Goal: Task Accomplishment & Management: Complete application form

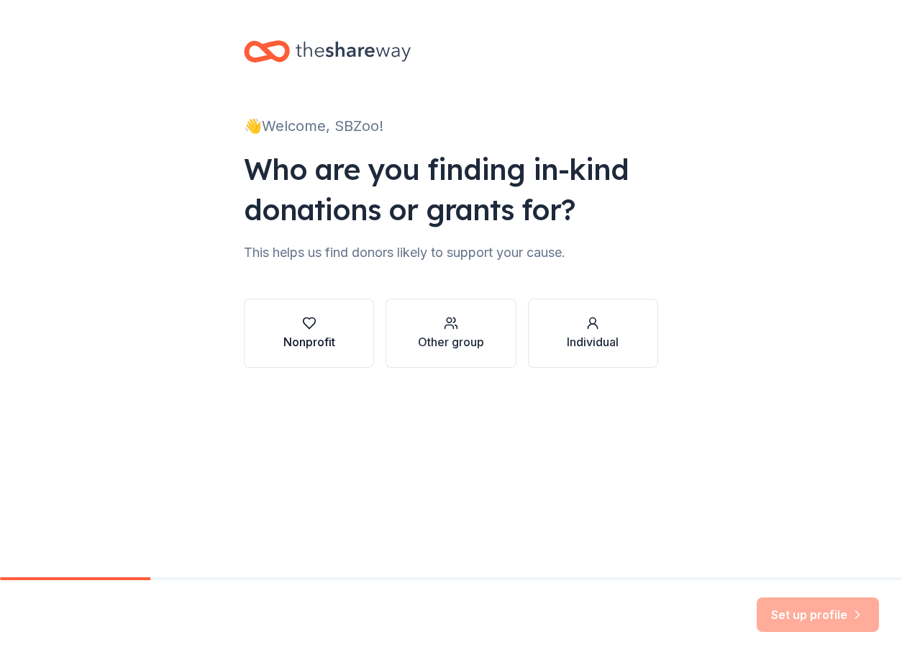
click at [289, 326] on div "button" at bounding box center [310, 323] width 52 height 14
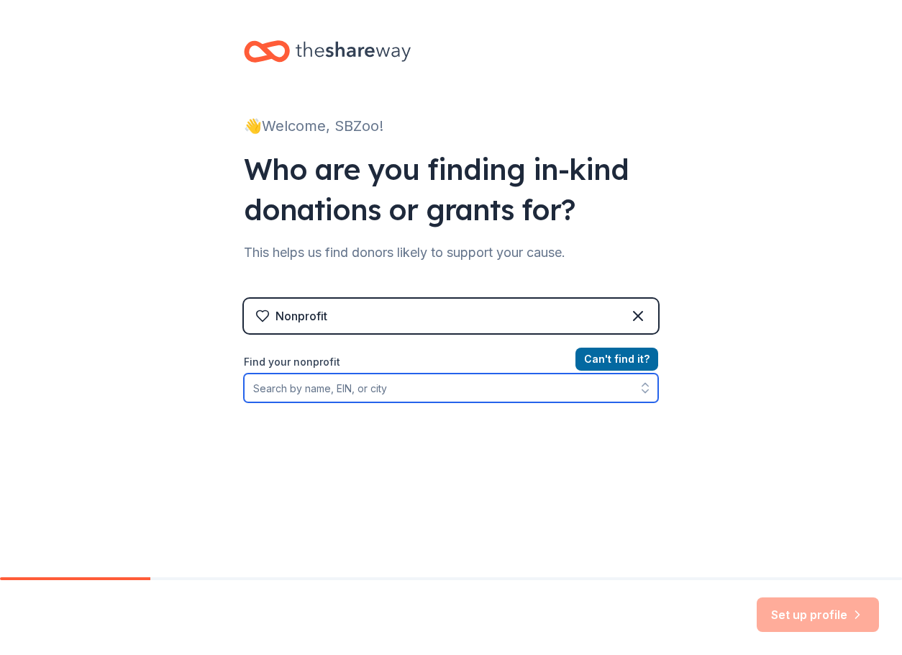
click at [327, 388] on input "Find your nonprofit" at bounding box center [451, 387] width 414 height 29
type input "[GEOGRAPHIC_DATA][PERSON_NAME]"
click at [350, 394] on input "[GEOGRAPHIC_DATA][PERSON_NAME]" at bounding box center [451, 387] width 414 height 29
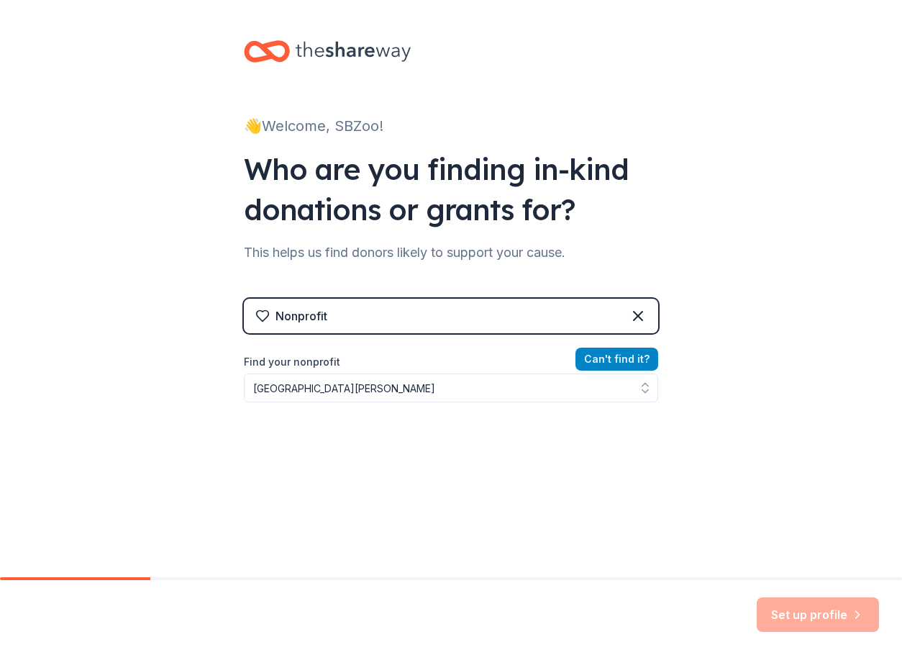
click at [610, 355] on button "Can ' t find it?" at bounding box center [617, 359] width 83 height 23
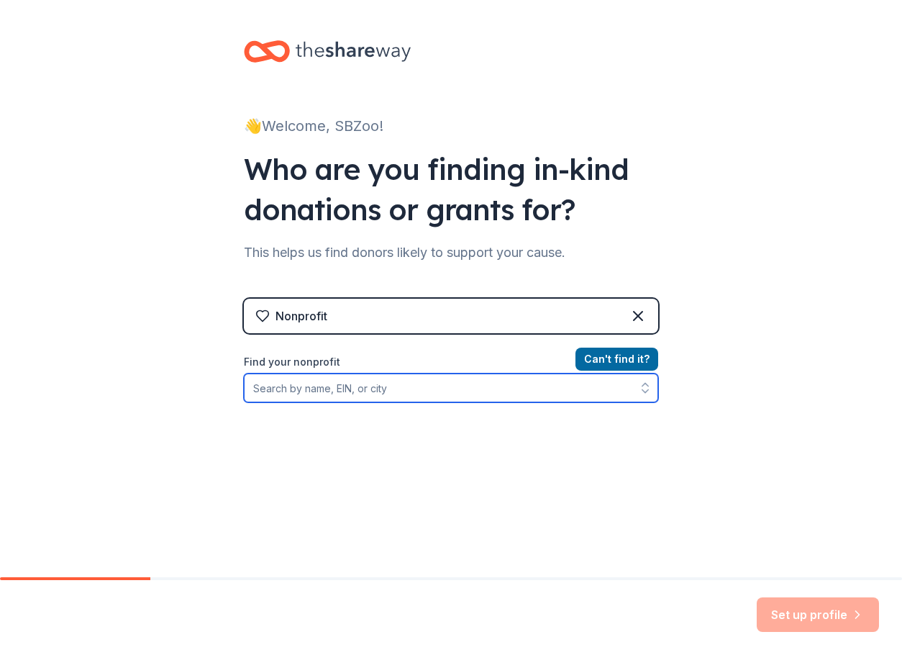
click at [379, 384] on input "Find your nonprofit" at bounding box center [451, 387] width 414 height 29
type input "[GEOGRAPHIC_DATA][PERSON_NAME]"
click at [641, 390] on icon "button" at bounding box center [645, 388] width 14 height 14
click at [536, 385] on input "[GEOGRAPHIC_DATA][PERSON_NAME]" at bounding box center [451, 387] width 414 height 29
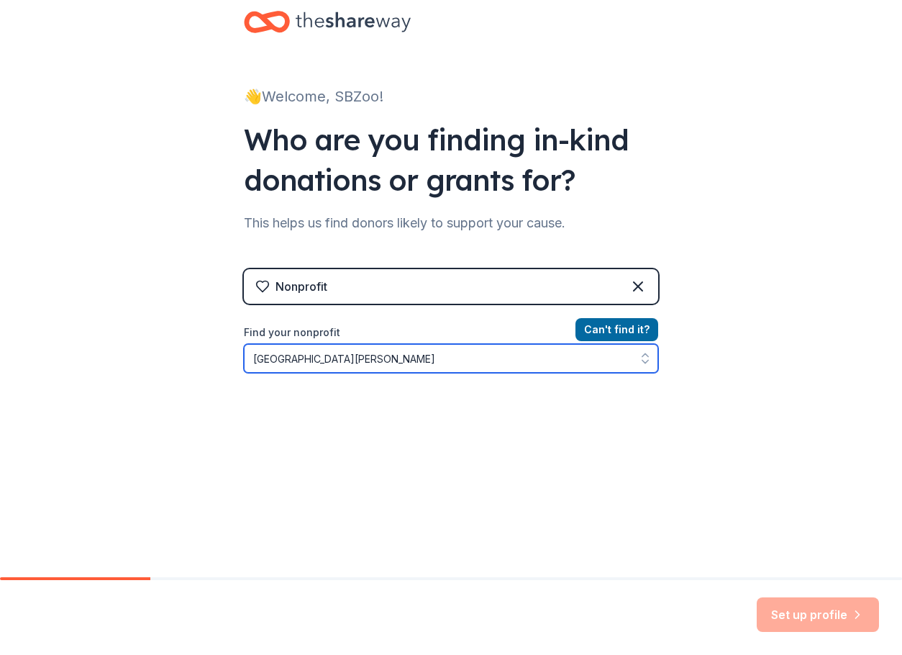
scroll to position [38, 0]
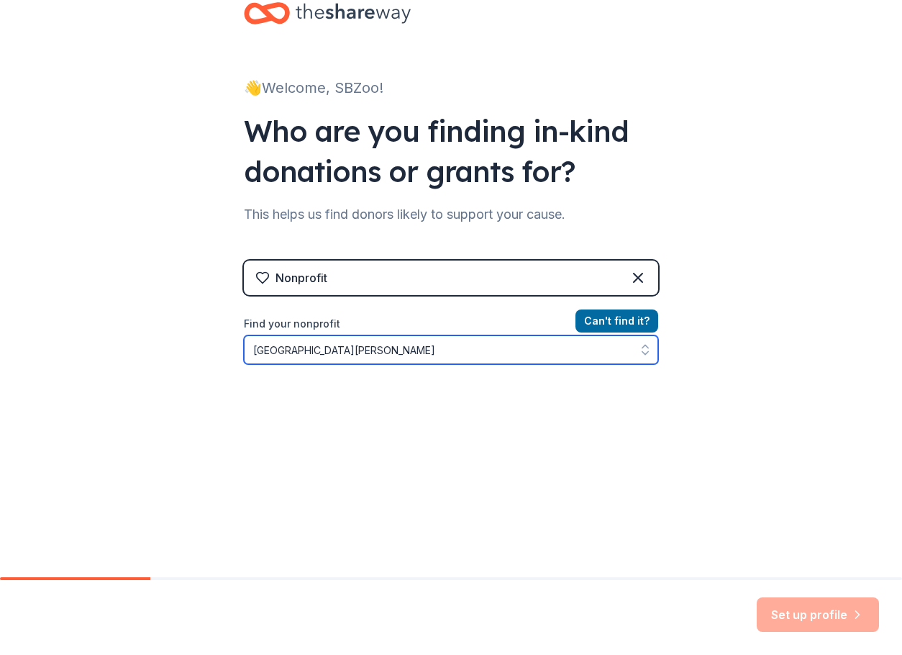
drag, startPoint x: 461, startPoint y: 346, endPoint x: 159, endPoint y: 336, distance: 302.4
click at [160, 337] on div "👋 Welcome, SBZoo! Who are you finding in-kind donations or grants for? This hel…" at bounding box center [451, 269] width 902 height 615
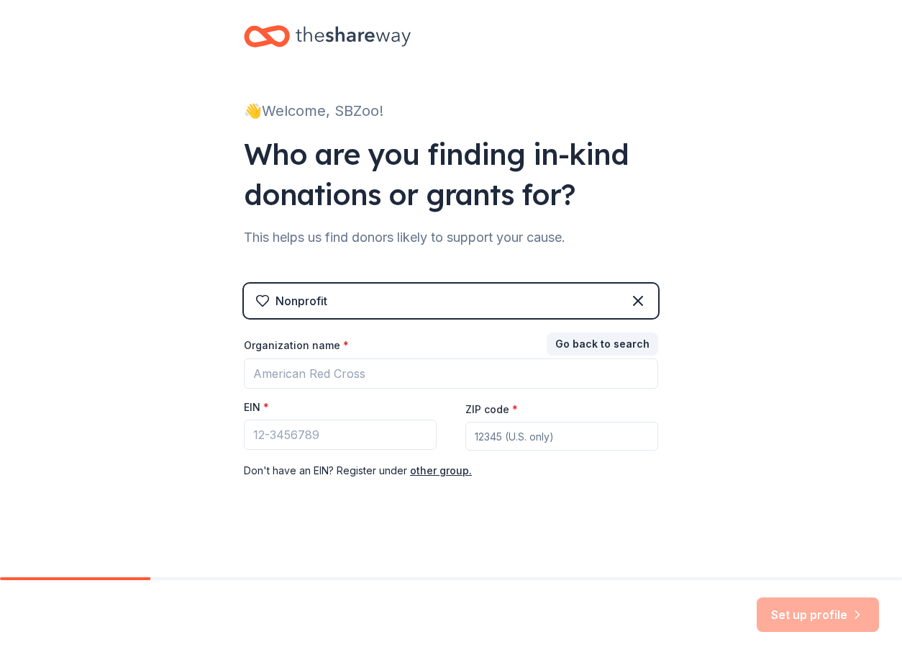
scroll to position [15, 0]
click at [312, 382] on input "Organization name *" at bounding box center [451, 373] width 414 height 30
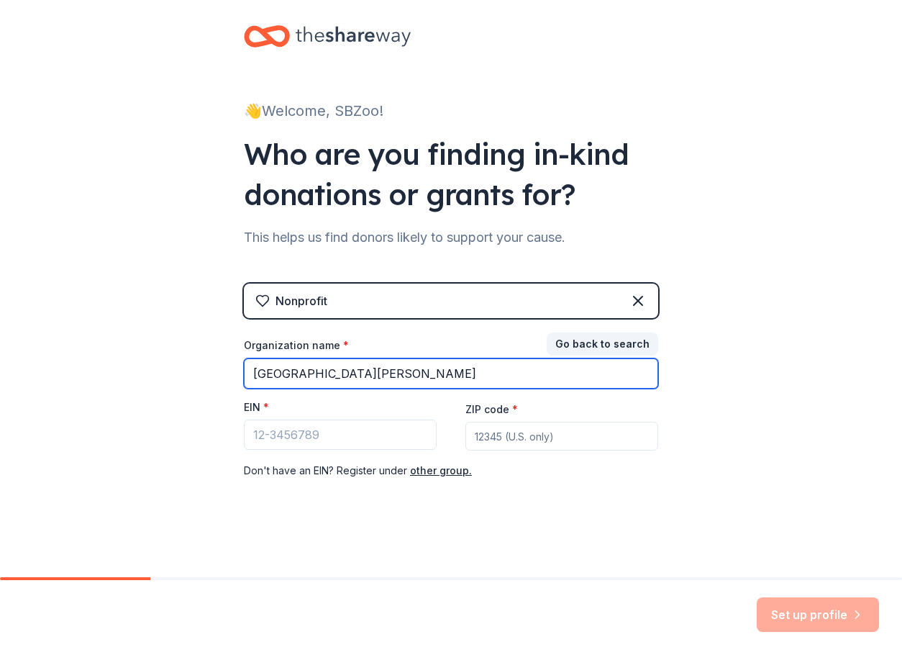
type input "[GEOGRAPHIC_DATA][PERSON_NAME]"
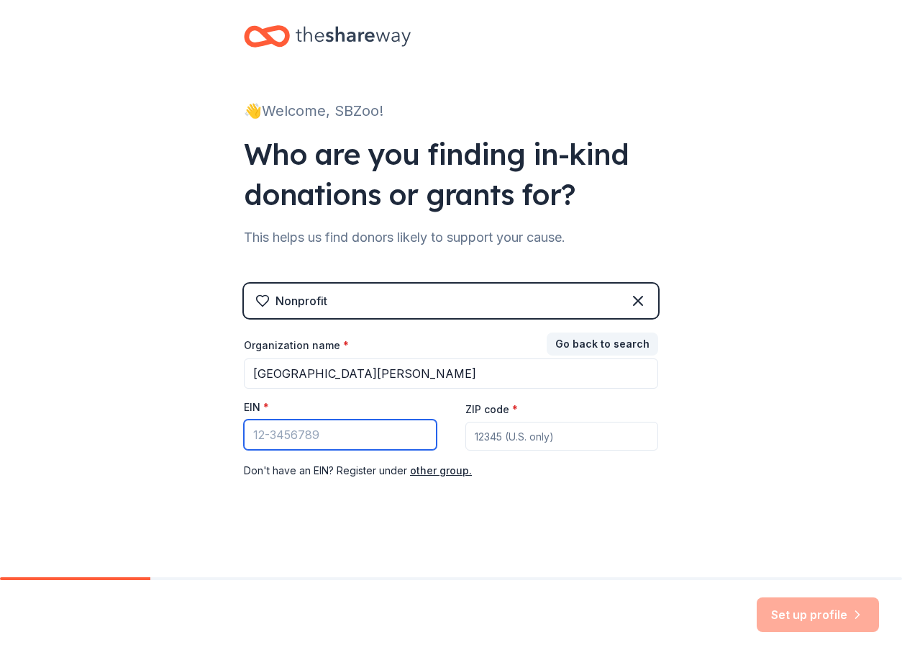
click at [338, 445] on input "EIN *" at bounding box center [340, 435] width 193 height 30
paste input "[US_EMPLOYER_IDENTIFICATION_NUMBER]"
type input "[US_EMPLOYER_IDENTIFICATION_NUMBER]"
click at [551, 439] on input "ZIP code *" at bounding box center [562, 436] width 193 height 29
type input "8"
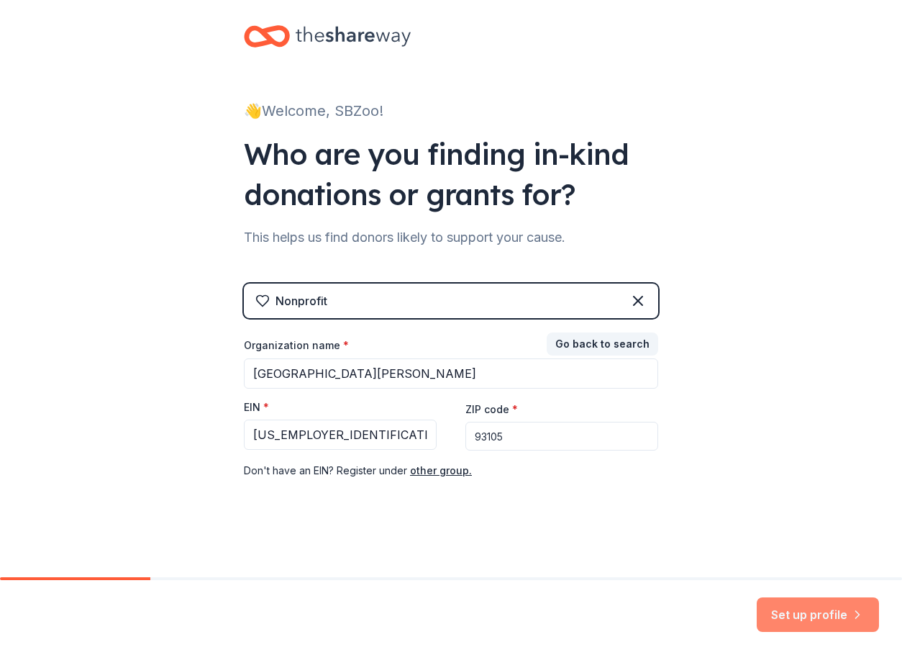
type input "93105"
click at [845, 607] on button "Set up profile" at bounding box center [818, 614] width 122 height 35
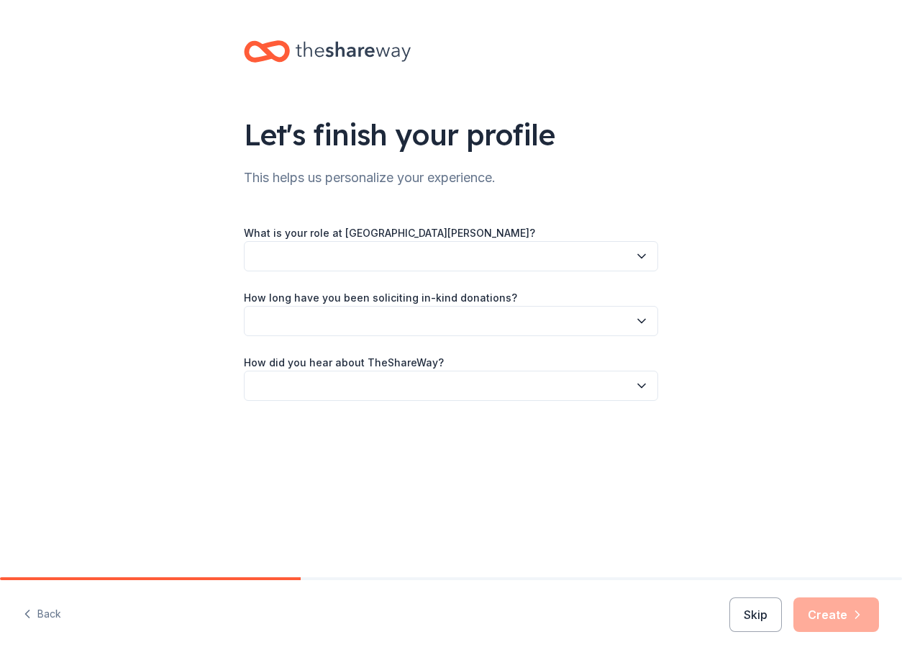
click at [340, 254] on button "button" at bounding box center [451, 256] width 414 height 30
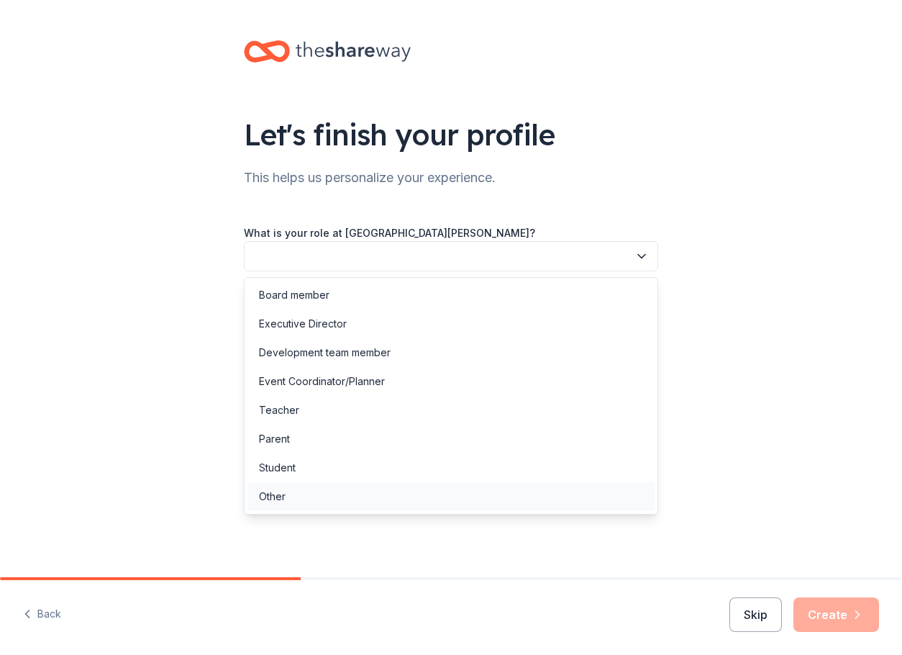
click at [296, 490] on div "Other" at bounding box center [451, 496] width 407 height 29
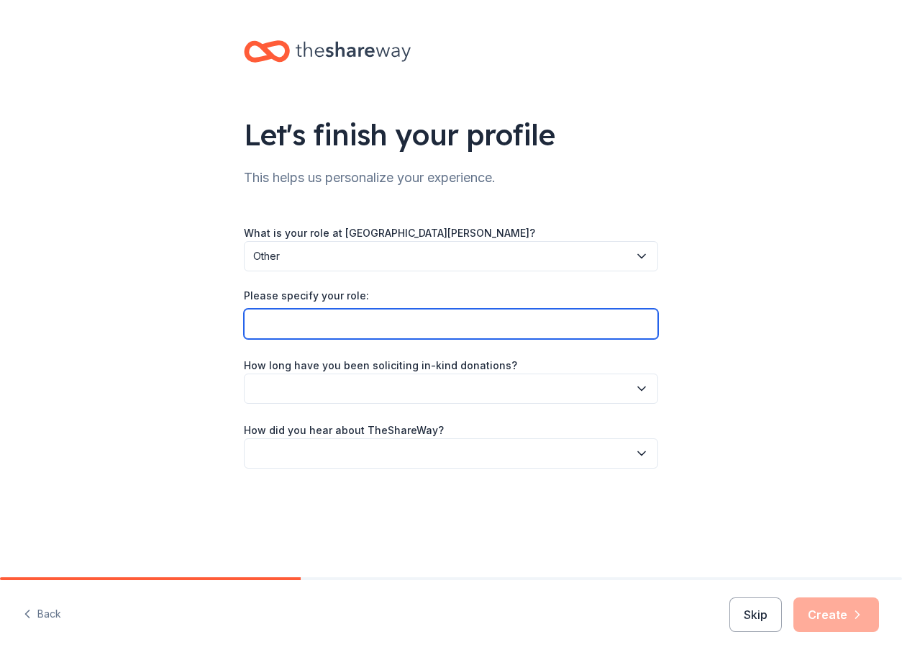
click at [281, 318] on input "Please specify your role:" at bounding box center [451, 324] width 414 height 30
type input "Assistant Director of People & Culture"
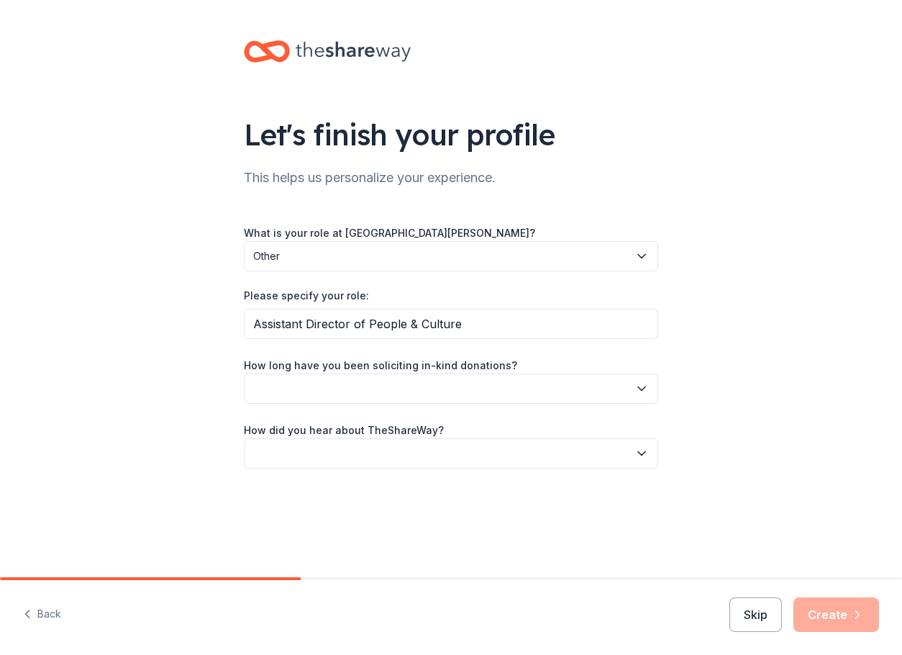
click at [309, 404] on div "What is your role at [GEOGRAPHIC_DATA][PERSON_NAME]? Other Please specify your …" at bounding box center [451, 346] width 414 height 245
click at [317, 378] on button "button" at bounding box center [451, 388] width 414 height 30
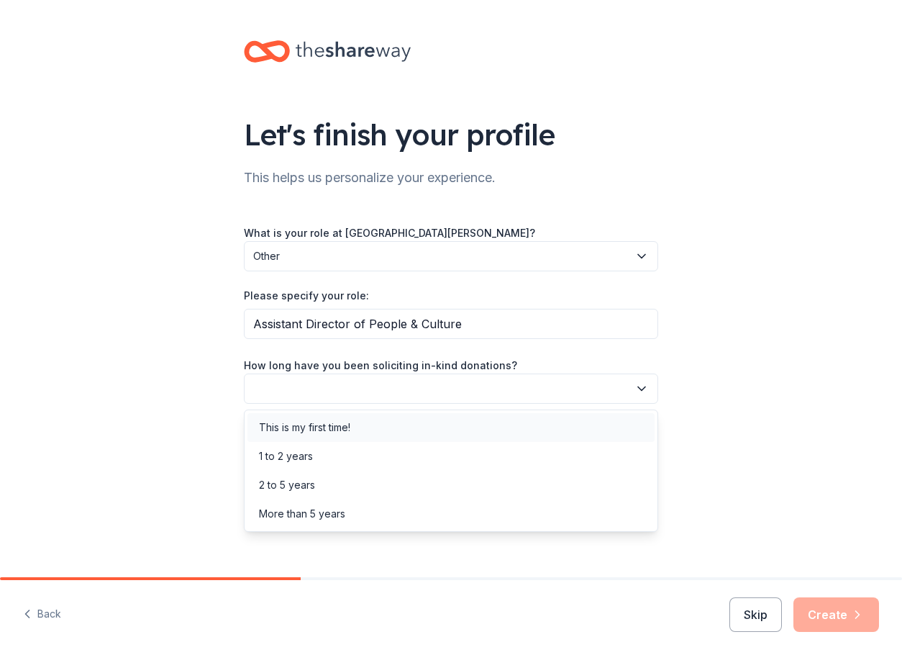
click at [322, 424] on div "This is my first time!" at bounding box center [304, 427] width 91 height 17
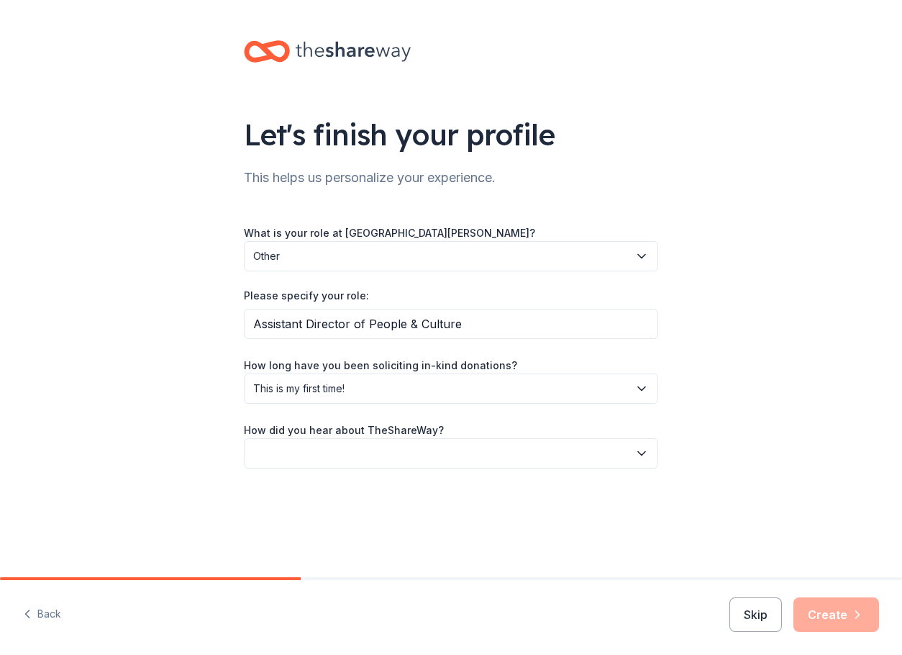
click at [297, 449] on button "button" at bounding box center [451, 453] width 414 height 30
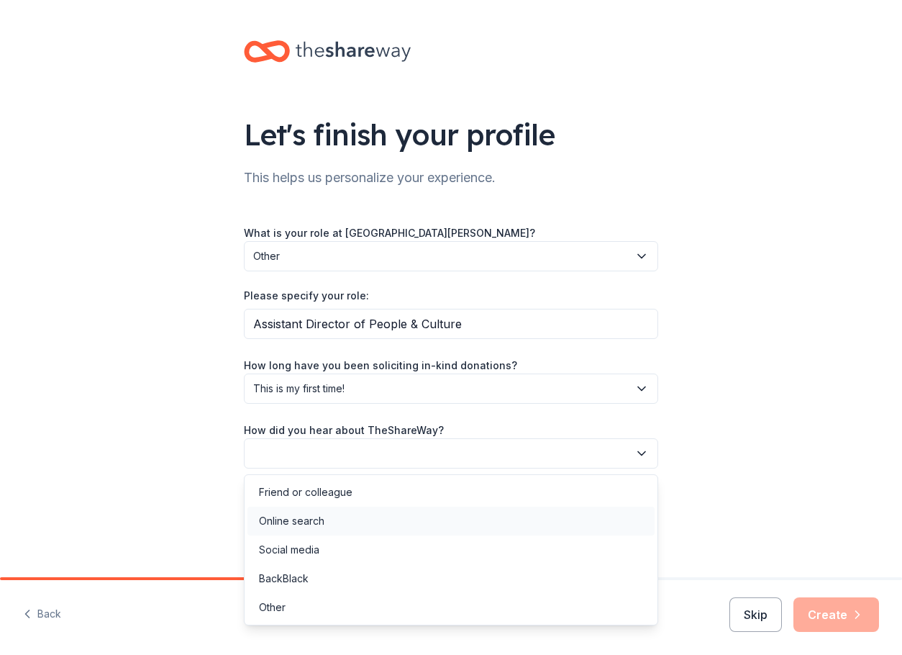
click at [313, 516] on div "Online search" at bounding box center [291, 520] width 65 height 17
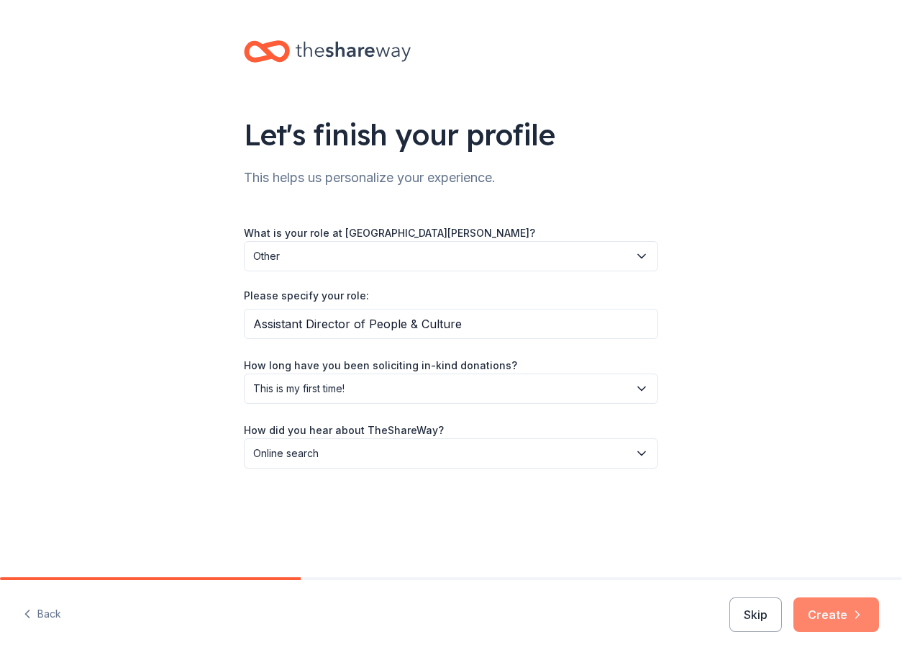
click at [834, 617] on button "Create" at bounding box center [837, 614] width 86 height 35
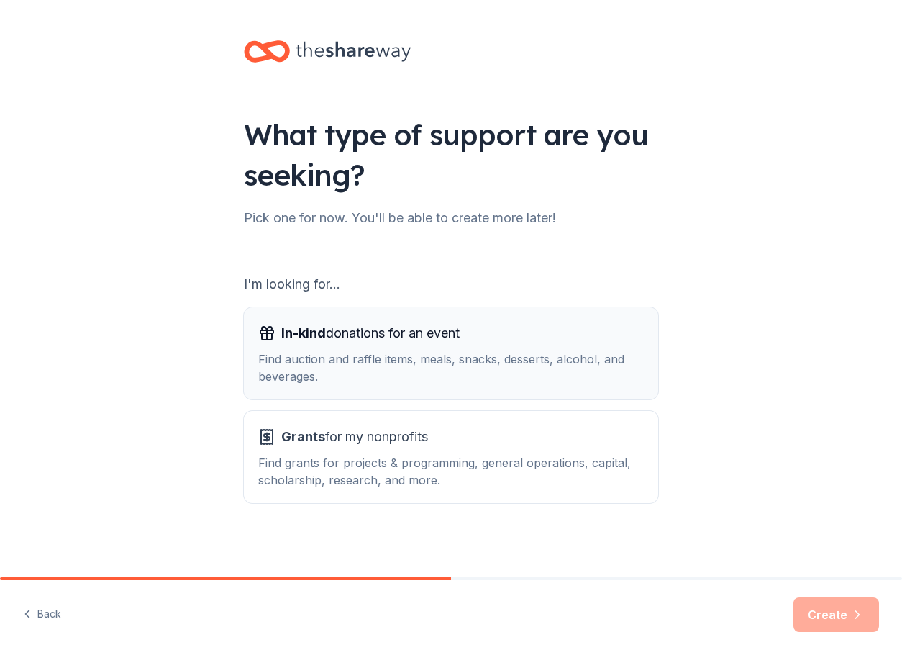
click at [274, 338] on div "In-kind donations for an event" at bounding box center [451, 333] width 386 height 23
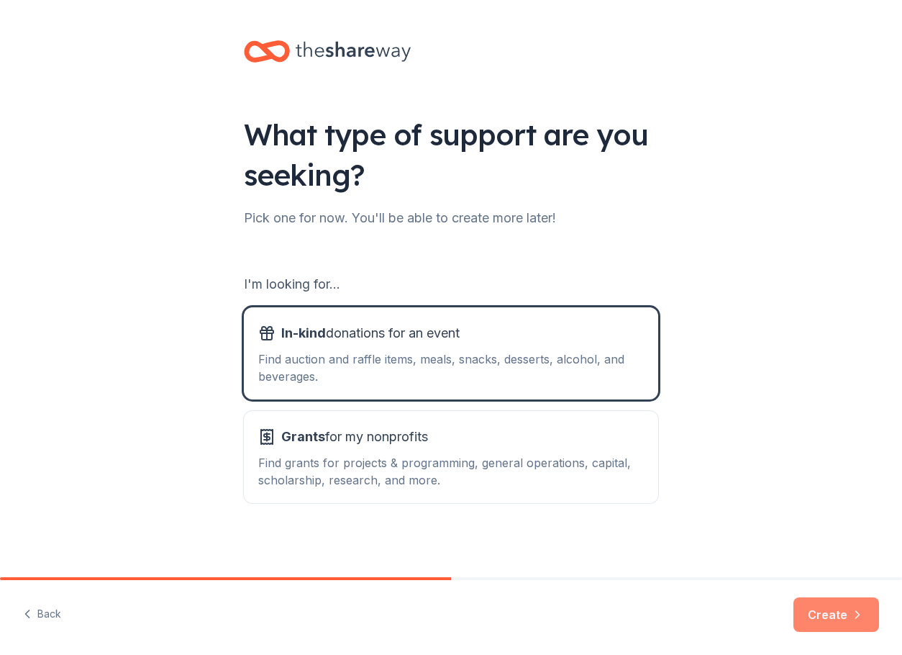
click at [819, 608] on button "Create" at bounding box center [837, 614] width 86 height 35
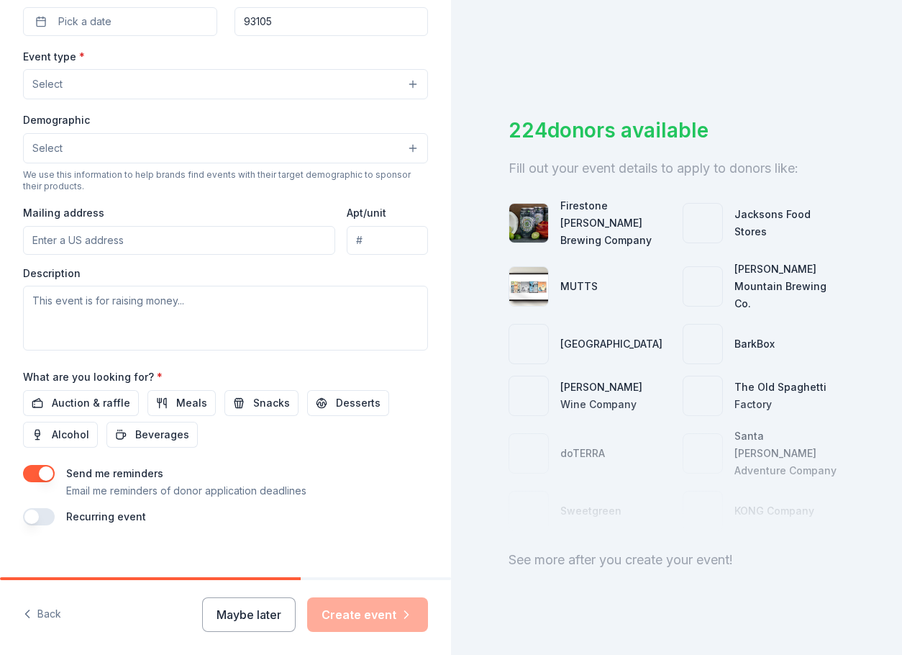
scroll to position [381, 0]
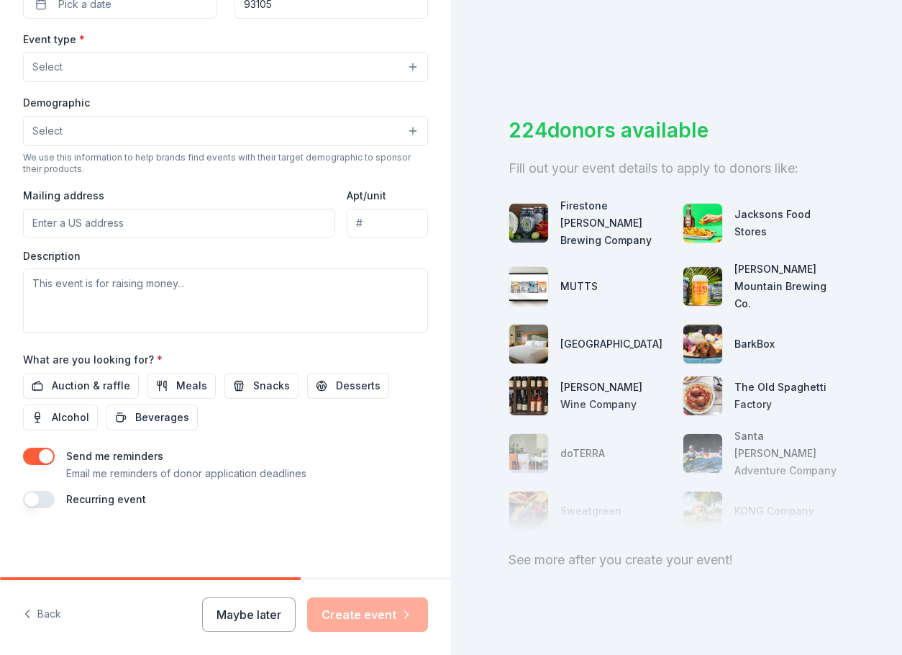
click at [38, 499] on button "button" at bounding box center [39, 499] width 32 height 17
click at [140, 540] on button "September 2026" at bounding box center [103, 542] width 74 height 29
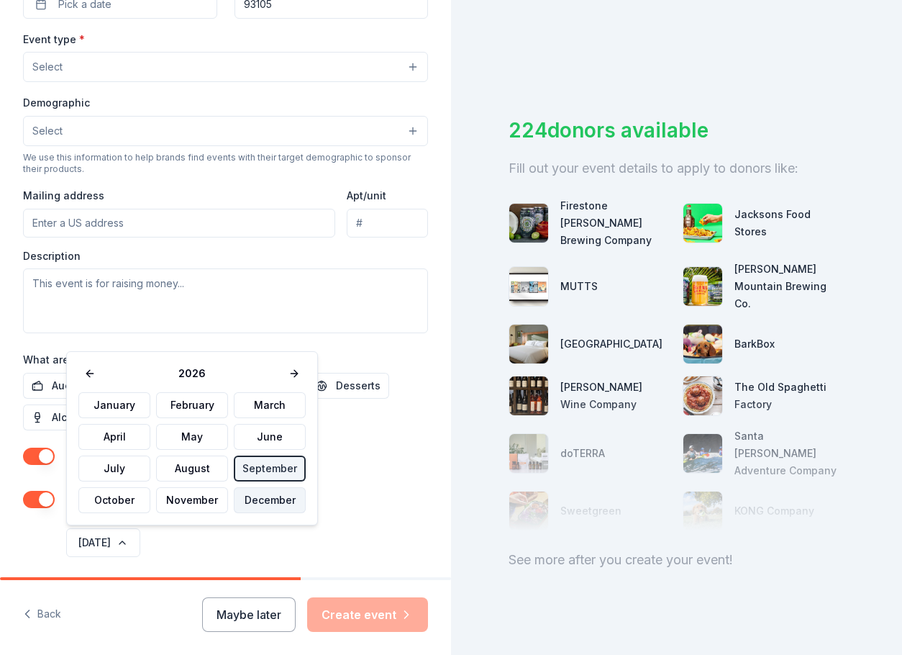
click at [259, 507] on button "December" at bounding box center [270, 500] width 72 height 26
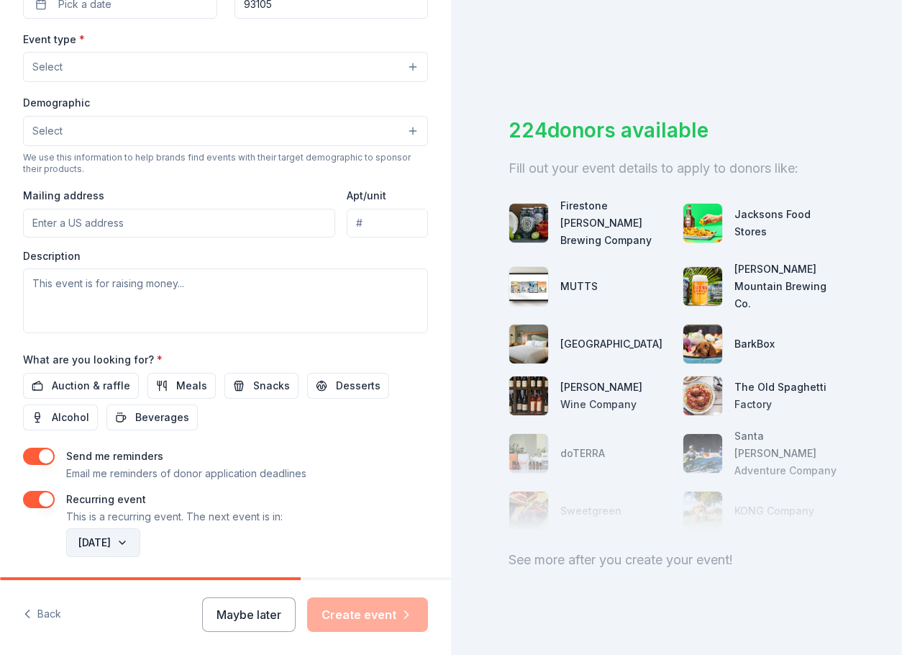
click at [140, 545] on button "December 2026" at bounding box center [103, 542] width 74 height 29
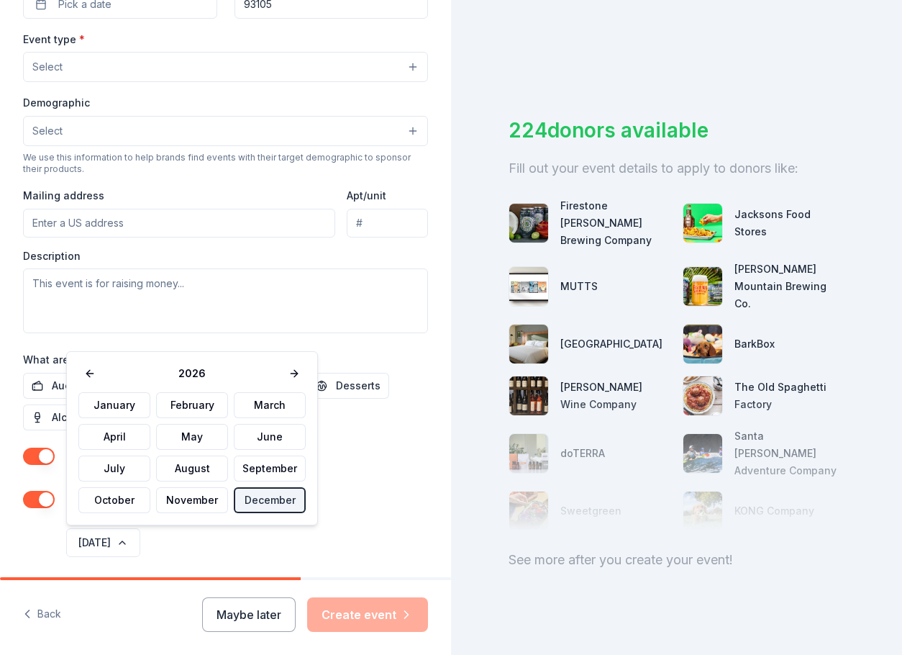
click at [90, 367] on button at bounding box center [89, 373] width 23 height 20
click at [258, 491] on button "December" at bounding box center [270, 500] width 72 height 26
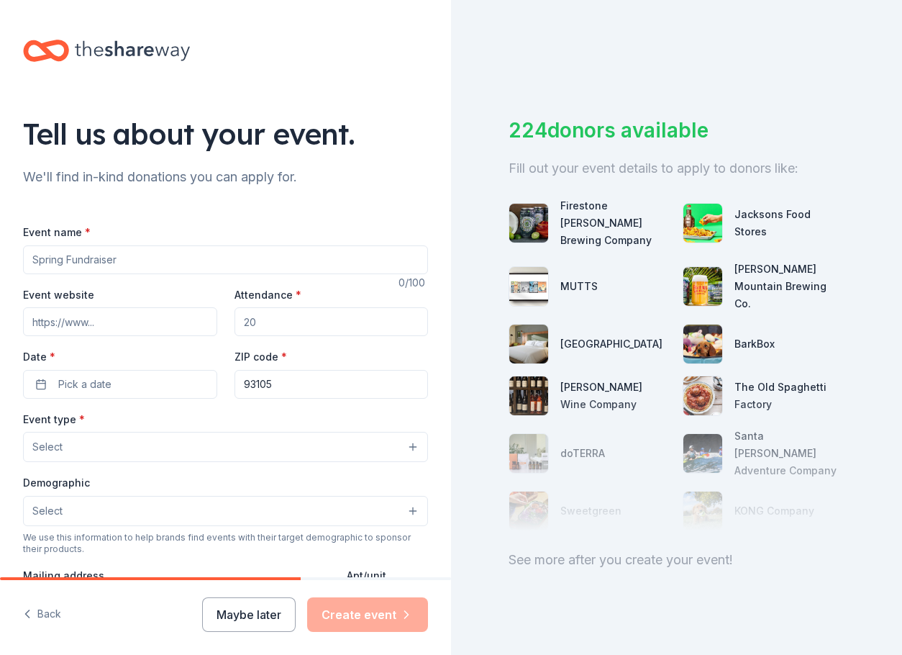
scroll to position [0, 0]
click at [113, 260] on input "Event name *" at bounding box center [225, 260] width 405 height 29
click at [27, 266] on input "End of Year Celebration for Staff" at bounding box center [225, 260] width 405 height 29
type input "End of Year Celebration for Staff"
click at [346, 314] on input "Attendance *" at bounding box center [332, 322] width 194 height 29
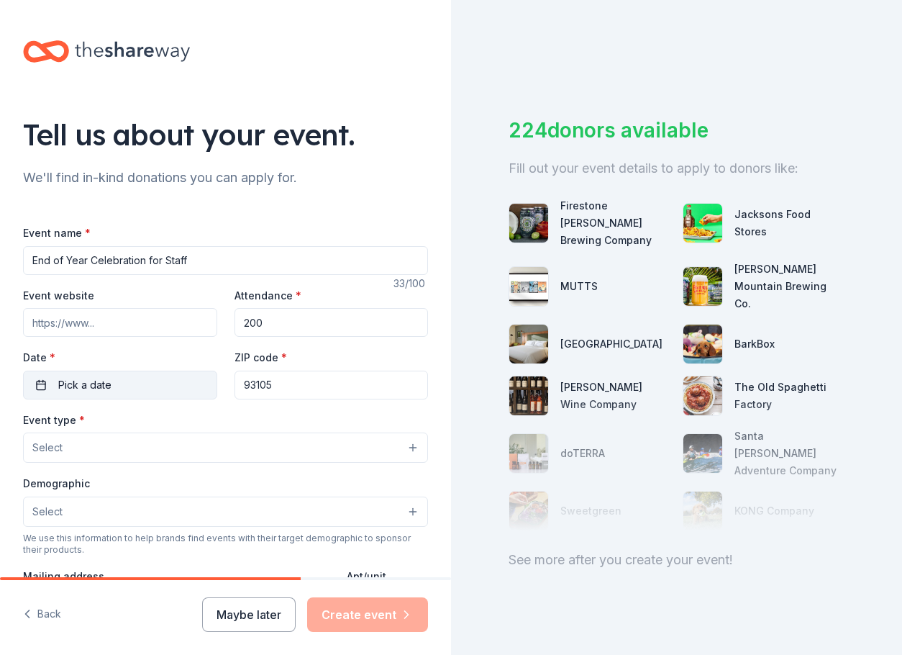
type input "200"
click at [141, 379] on button "Pick a date" at bounding box center [120, 385] width 194 height 29
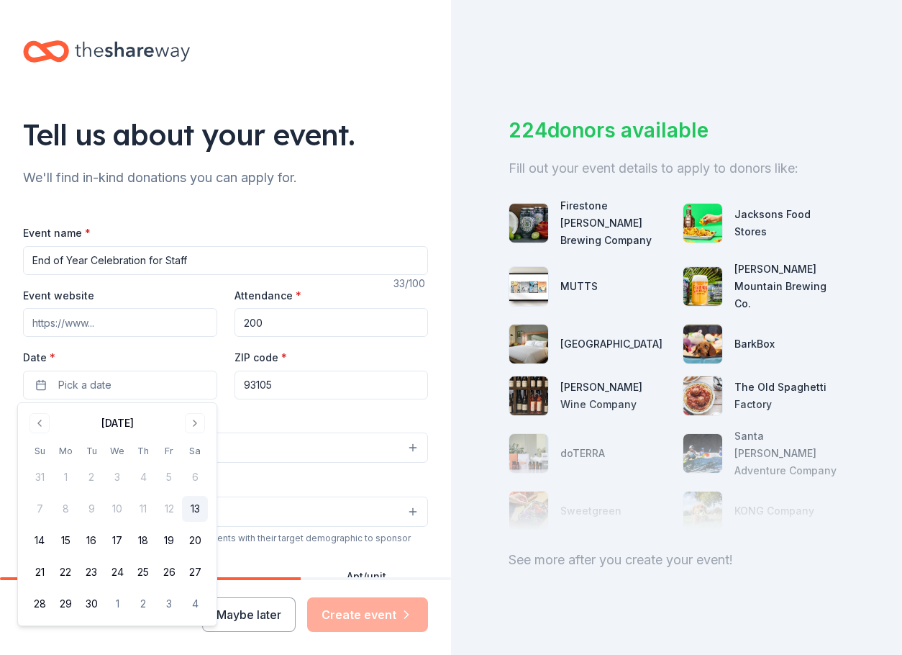
click at [199, 434] on div "September 2025 Su Mo Tu We Th Fr Sa 31 1 2 3 4 5 6 7 8 9 10 11 12 13 14 15 16 1…" at bounding box center [117, 514] width 181 height 205
click at [195, 430] on button "Go to next month" at bounding box center [195, 423] width 20 height 20
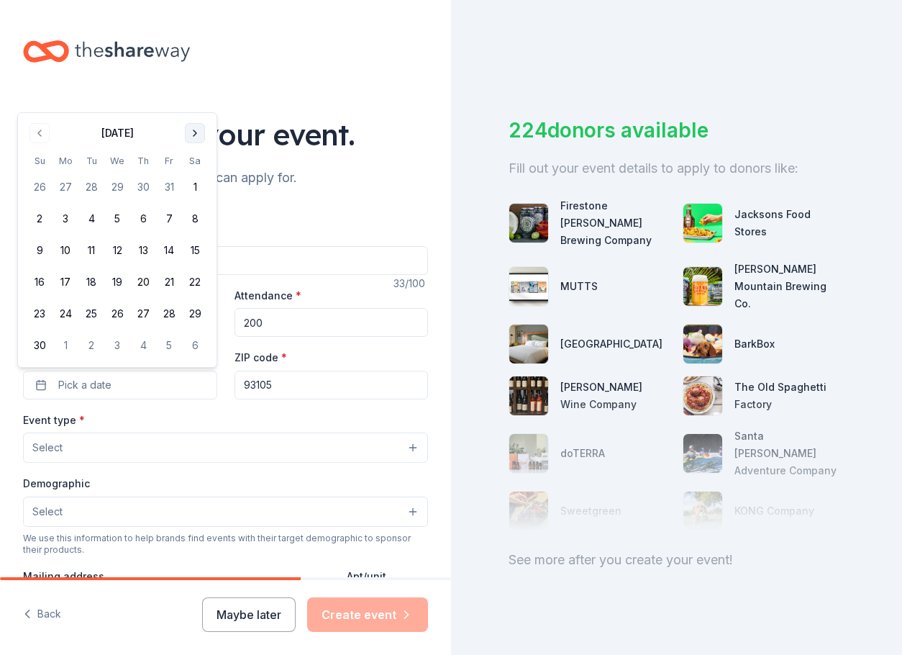
click at [189, 134] on button "Go to next month" at bounding box center [195, 133] width 20 height 20
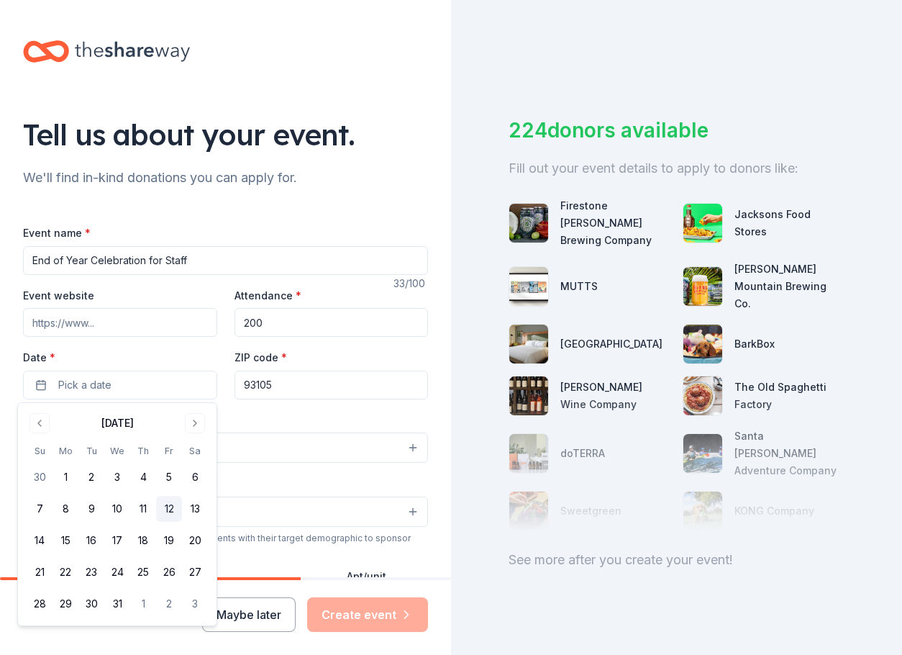
click at [171, 510] on button "12" at bounding box center [169, 509] width 26 height 26
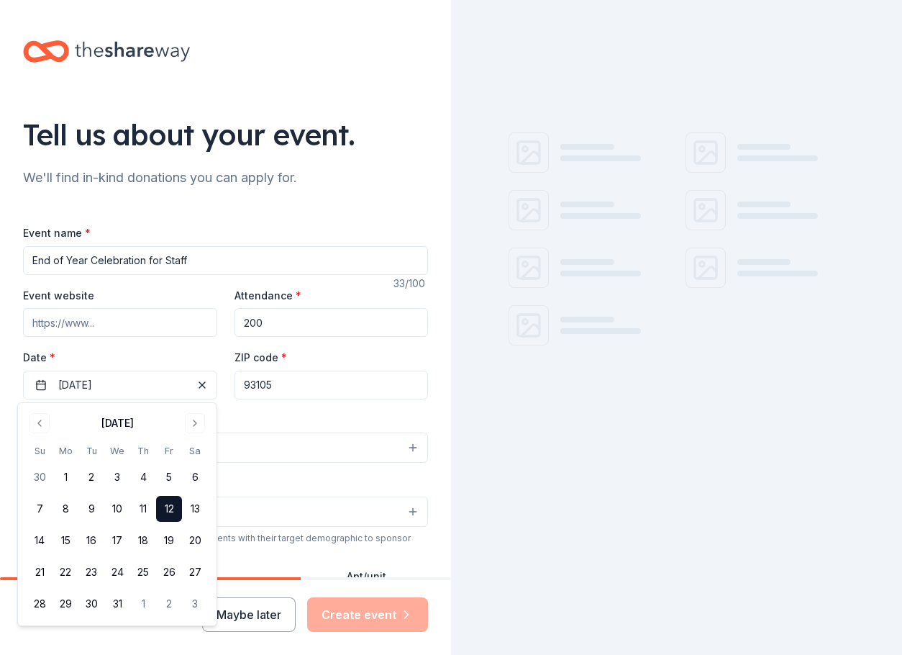
click at [270, 442] on button "Select" at bounding box center [225, 447] width 405 height 30
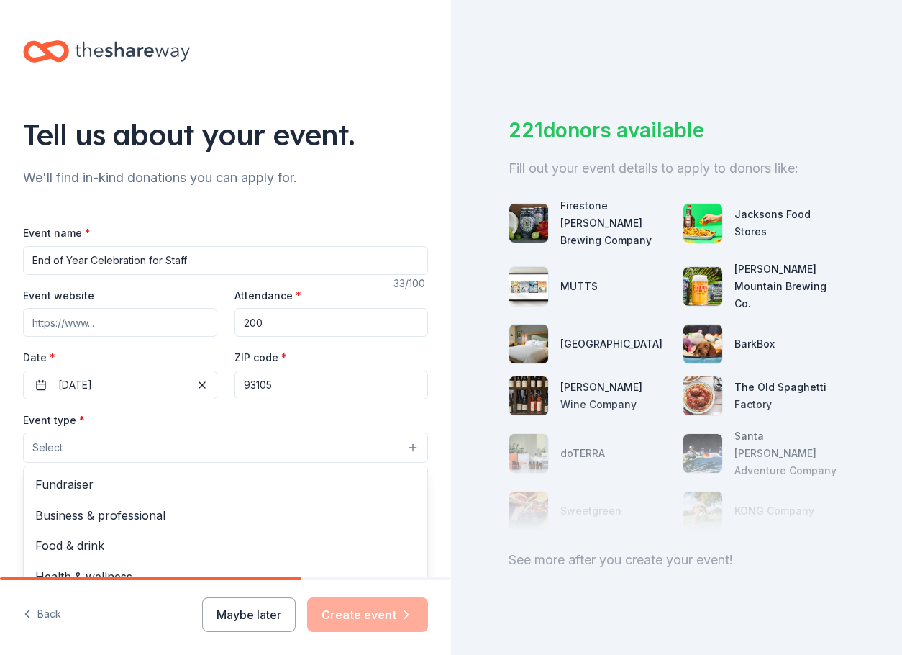
click at [288, 380] on div "Event name * End of Year Celebration for Staff 33 /100 Event website Attendance…" at bounding box center [225, 582] width 405 height 717
click at [289, 379] on input "93105" at bounding box center [332, 385] width 194 height 29
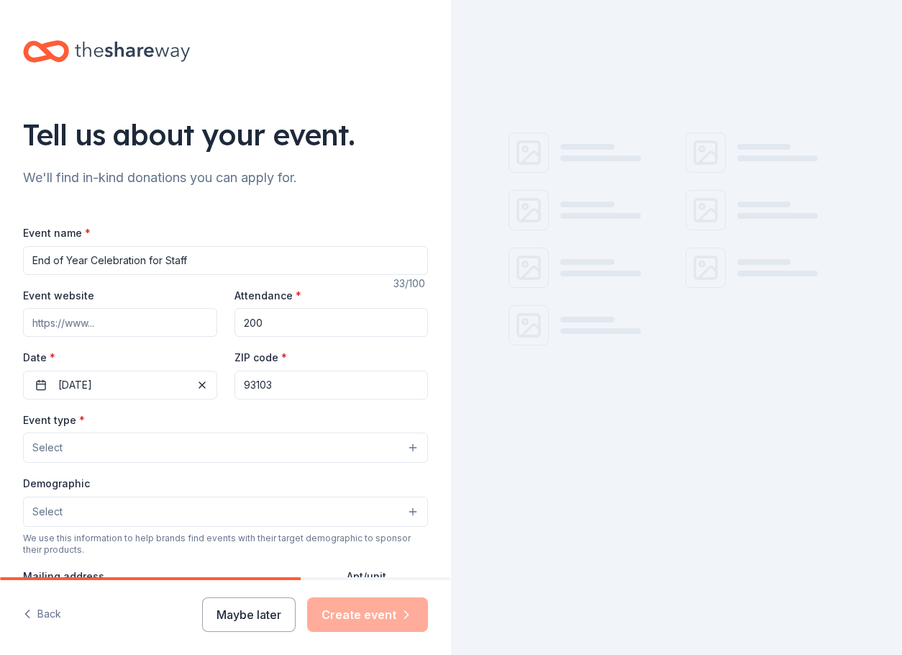
type input "93103"
click at [220, 335] on div "Event website Attendance * 200 Date * 12/12/2025 ZIP code * 93103" at bounding box center [225, 342] width 405 height 113
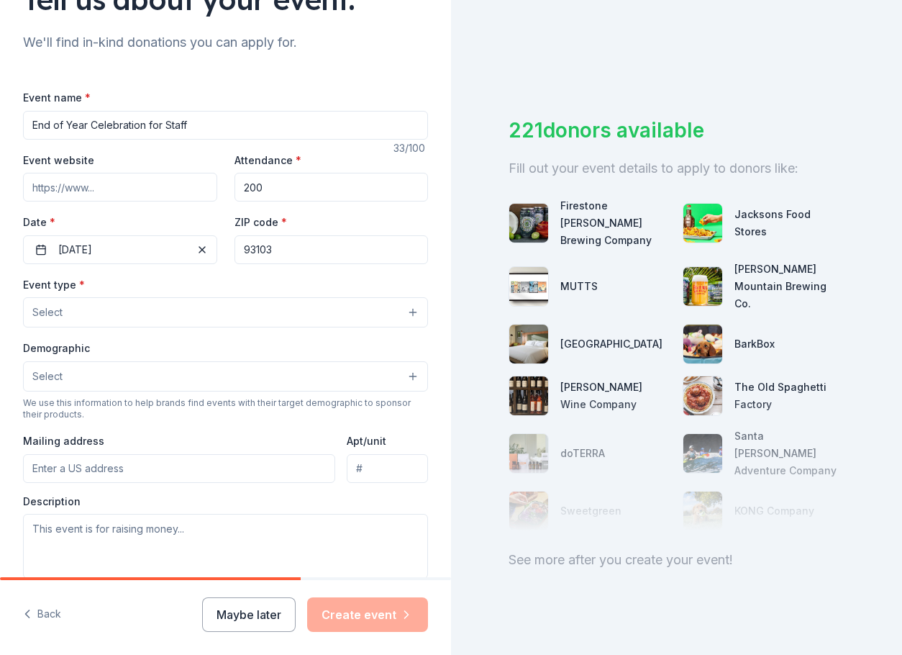
scroll to position [144, 0]
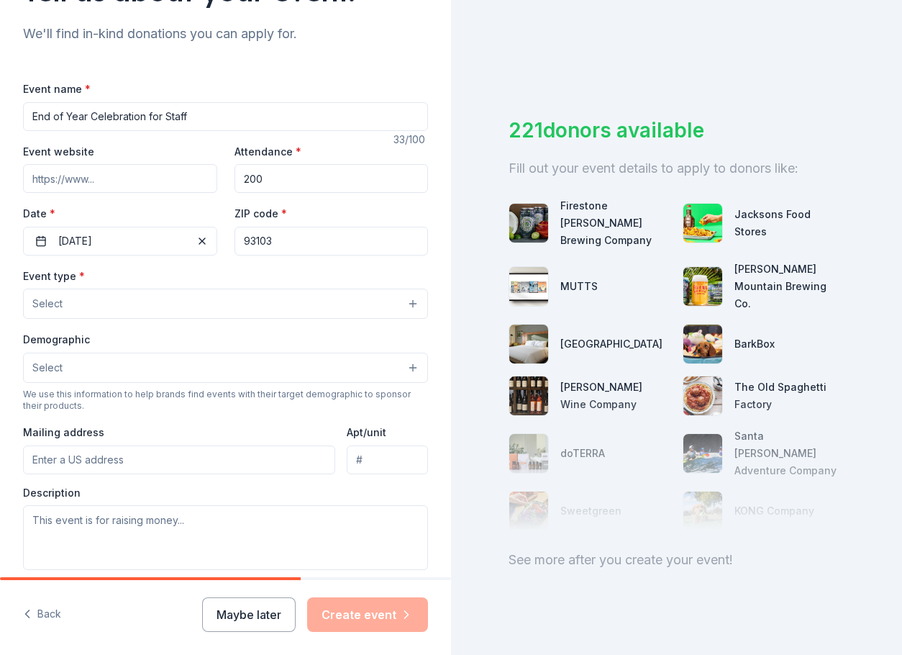
click at [118, 300] on button "Select" at bounding box center [225, 304] width 405 height 30
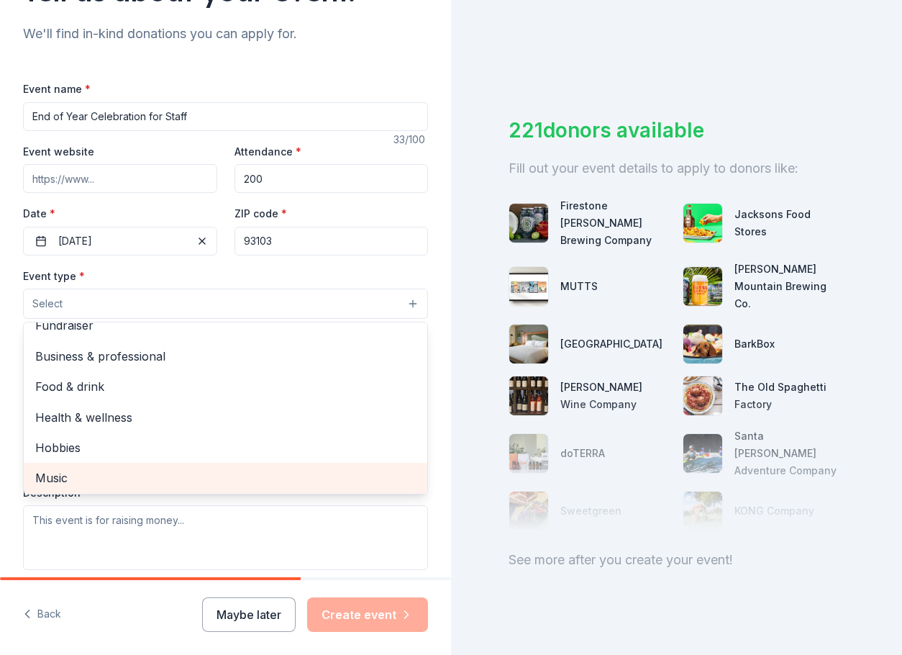
scroll to position [0, 0]
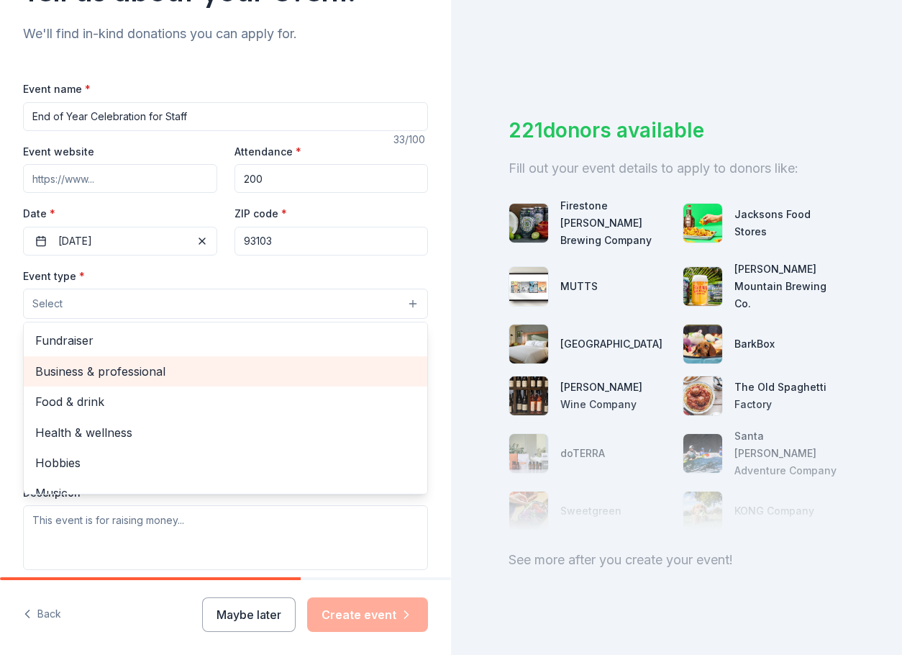
click at [186, 375] on span "Business & professional" at bounding box center [225, 371] width 381 height 19
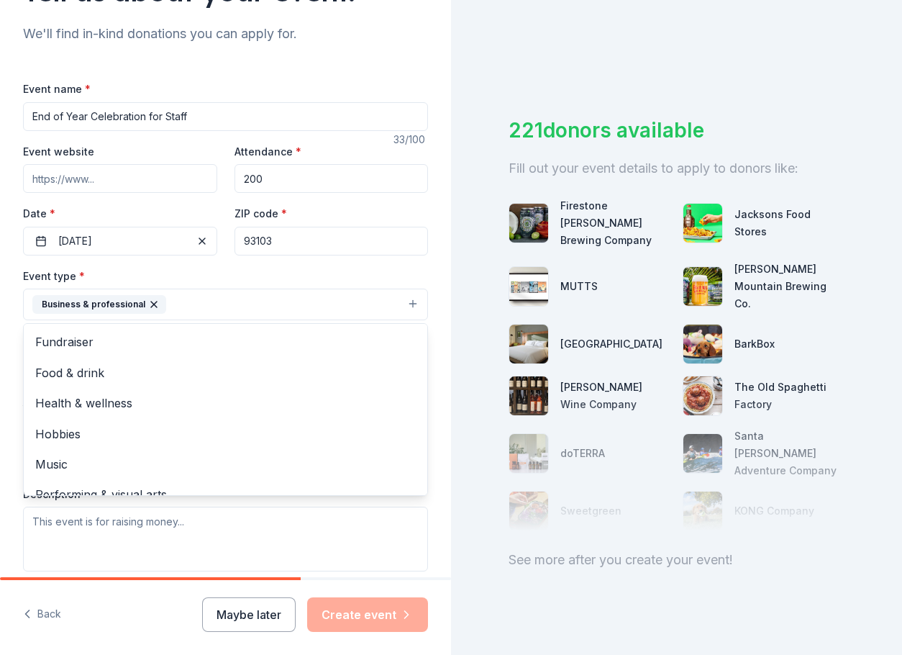
click at [3, 339] on div "Tell us about your event. We'll find in-kind donations you can apply for. Event…" at bounding box center [225, 361] width 451 height 1011
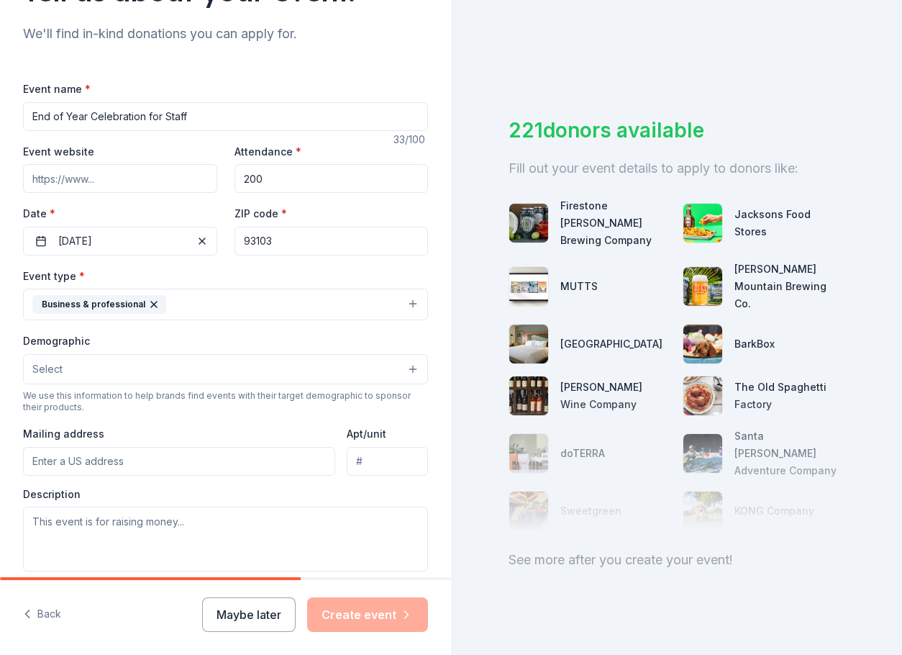
click at [65, 366] on button "Select" at bounding box center [225, 369] width 405 height 30
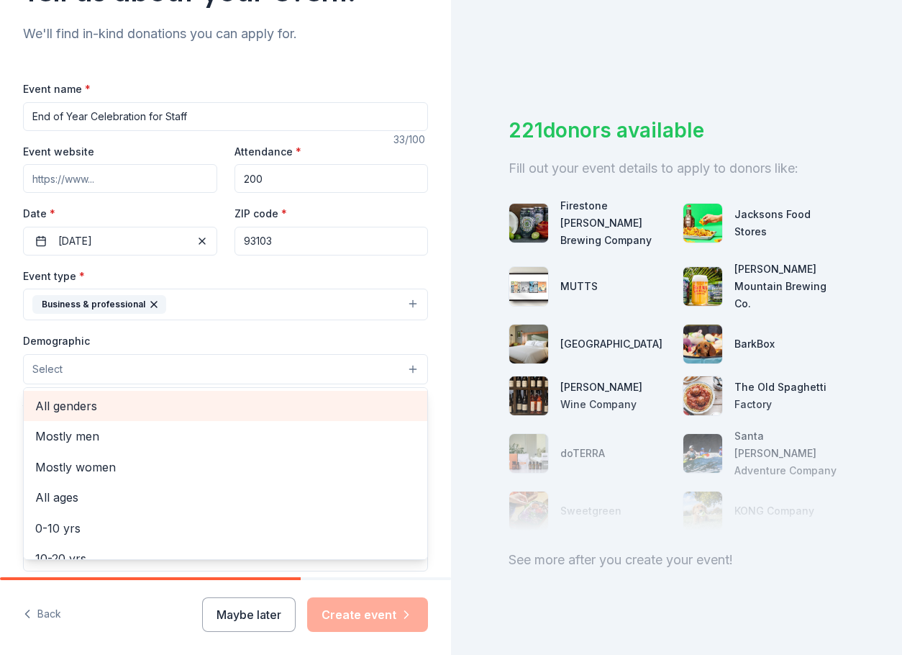
click at [142, 416] on div "All genders" at bounding box center [226, 406] width 404 height 30
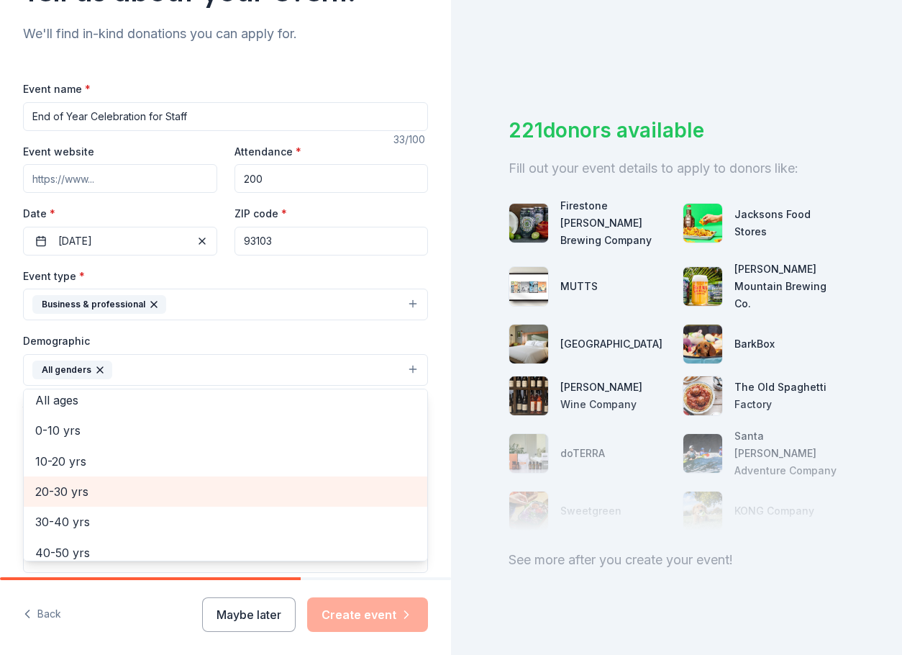
scroll to position [72, 0]
click at [122, 492] on span "20-30 yrs" at bounding box center [225, 488] width 381 height 19
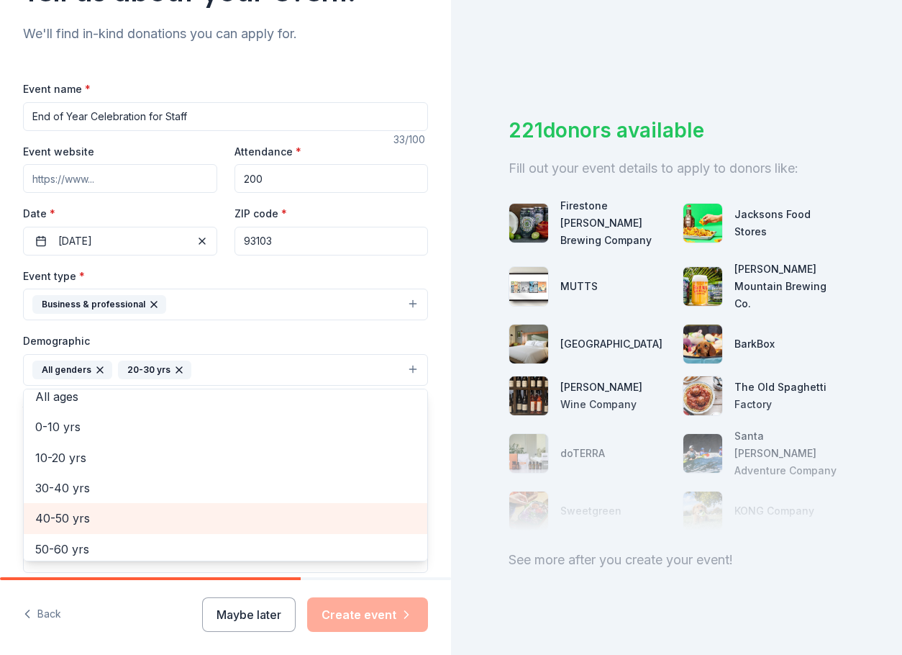
click at [115, 508] on div "40-50 yrs" at bounding box center [226, 518] width 404 height 30
click at [114, 518] on span "50-60 yrs" at bounding box center [225, 518] width 381 height 19
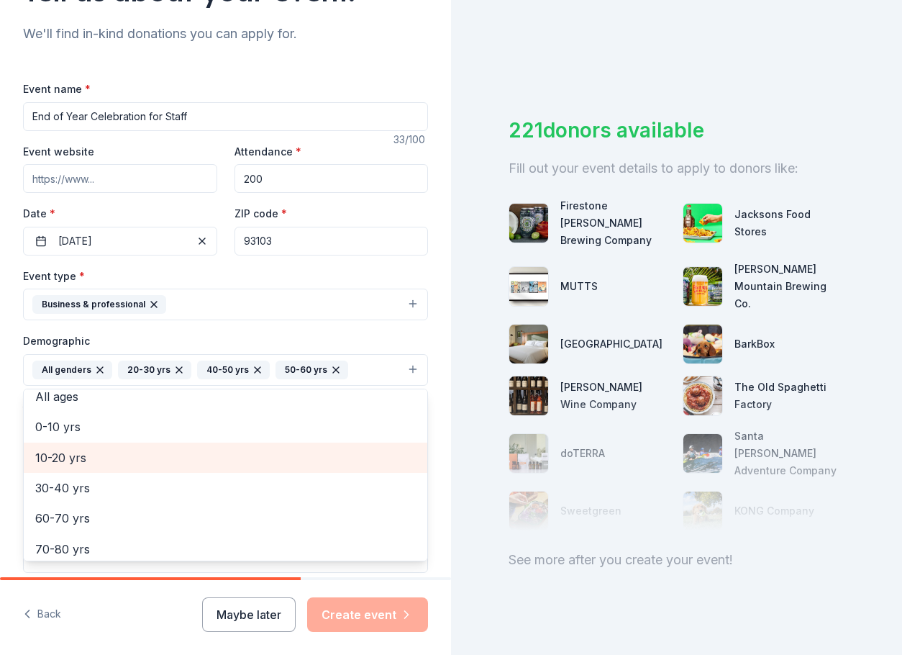
click at [14, 459] on div "Tell us about your event. We'll find in-kind donations you can apply for. Event…" at bounding box center [225, 362] width 451 height 1012
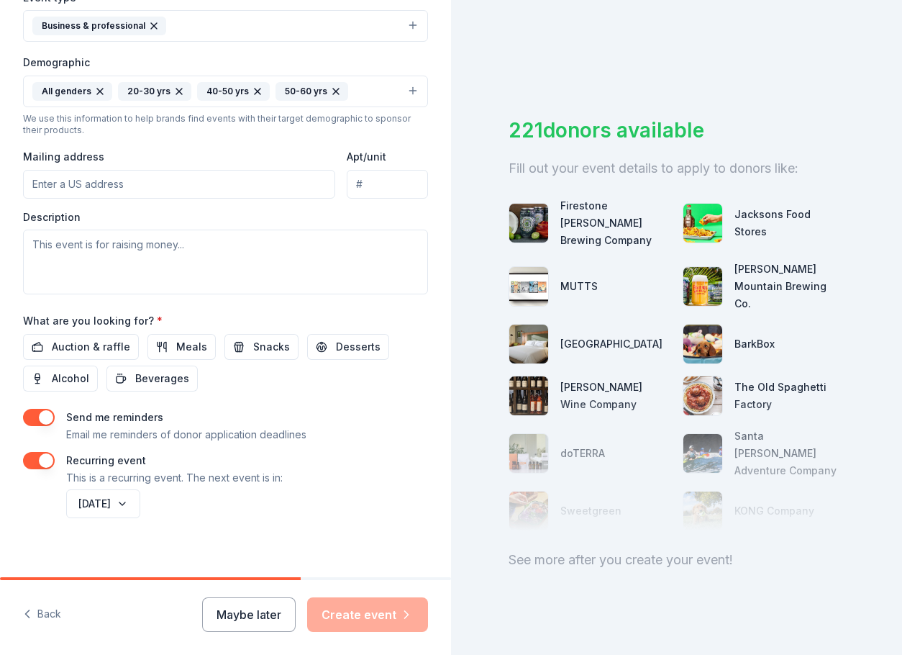
scroll to position [432, 0]
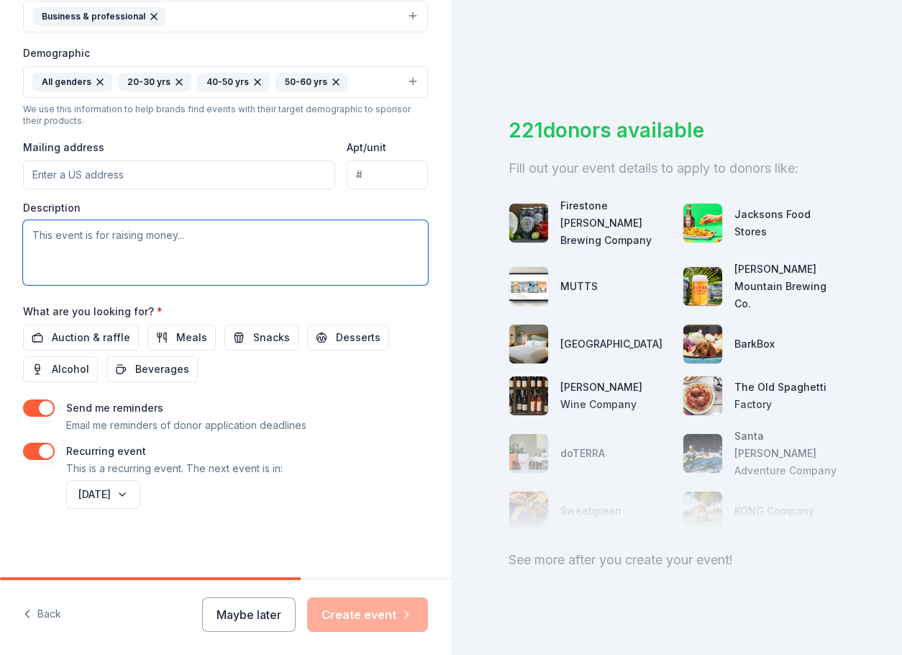
click at [71, 263] on textarea at bounding box center [225, 252] width 405 height 65
type textarea "S"
type textarea "Annual End of Year Staff Appreciation Event"
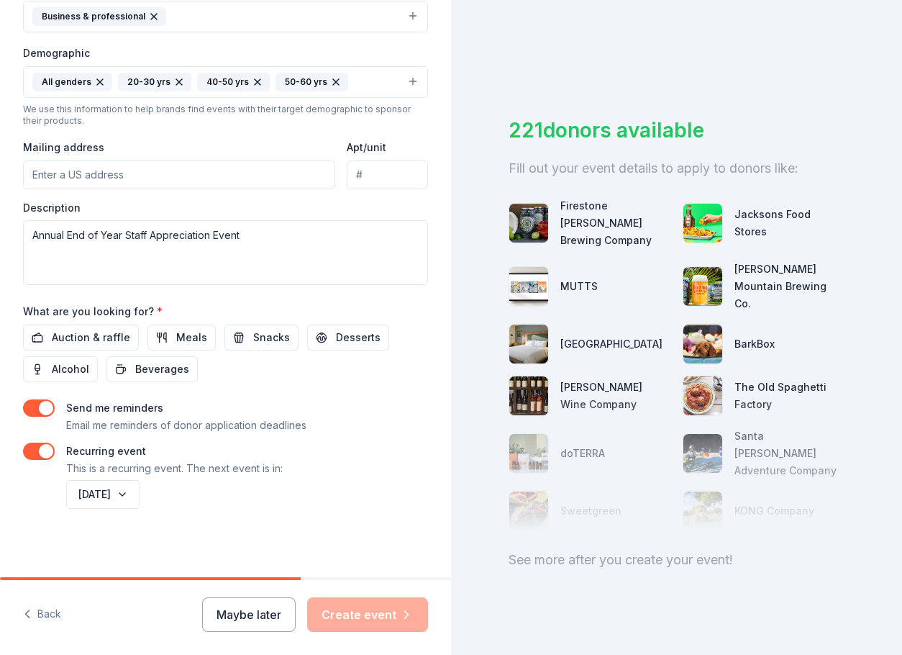
click at [341, 531] on div "Tell us about your event. We'll find in-kind donations you can apply for. Event…" at bounding box center [225, 74] width 451 height 1012
click at [84, 332] on span "Auction & raffle" at bounding box center [91, 337] width 78 height 17
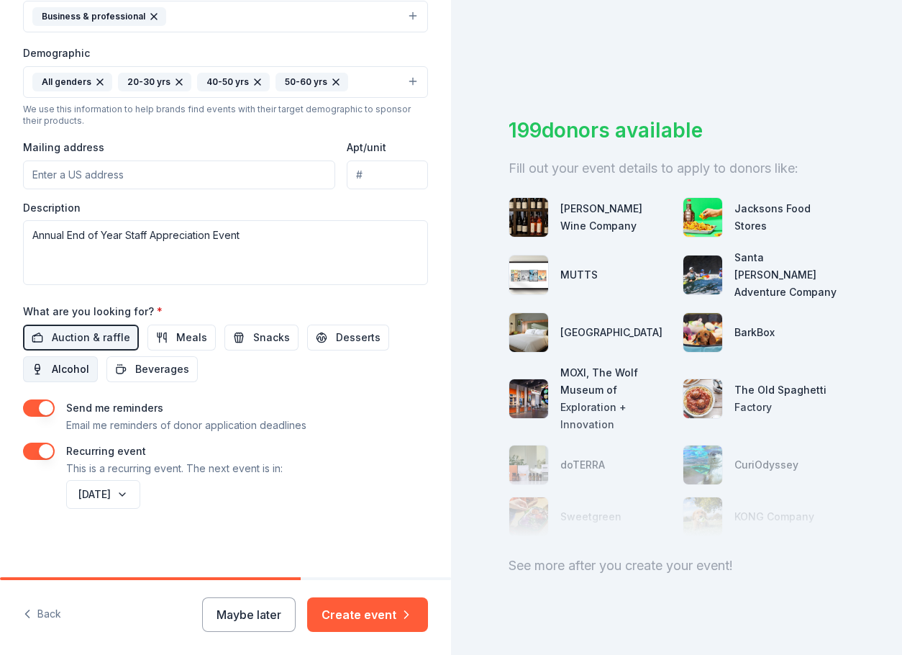
click at [78, 367] on span "Alcohol" at bounding box center [70, 369] width 37 height 17
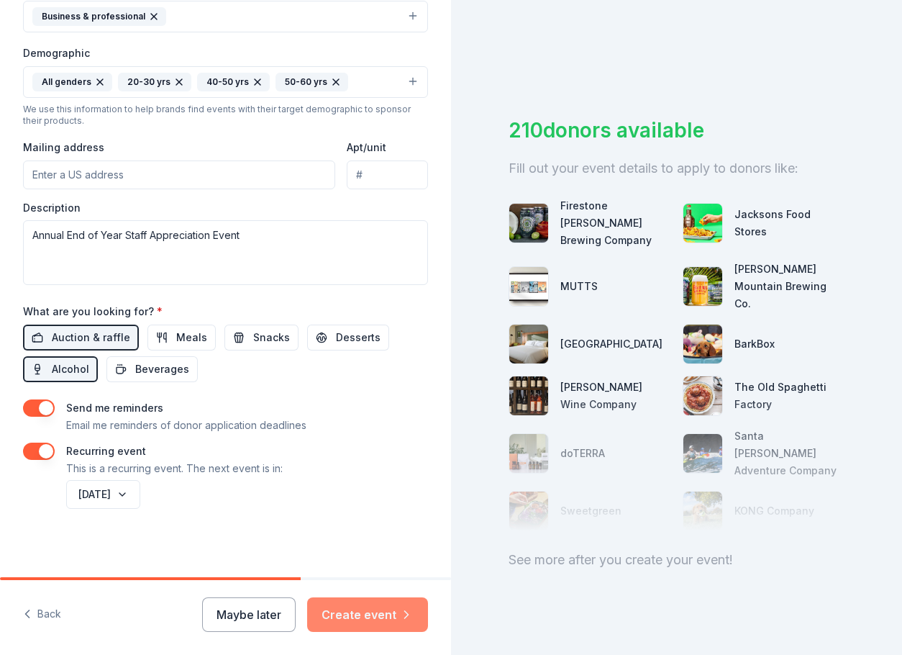
click at [391, 620] on button "Create event" at bounding box center [367, 614] width 121 height 35
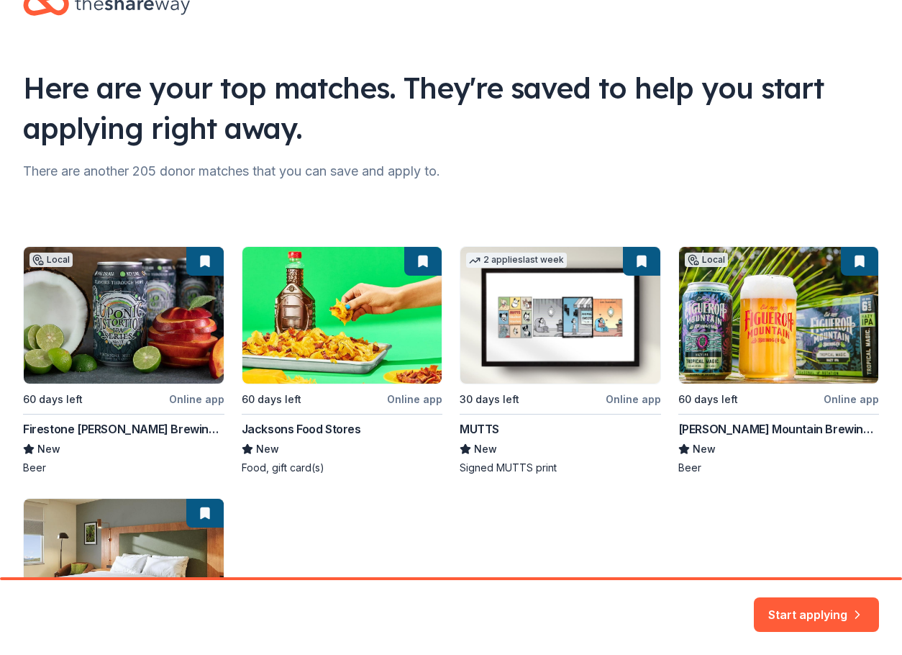
scroll to position [72, 0]
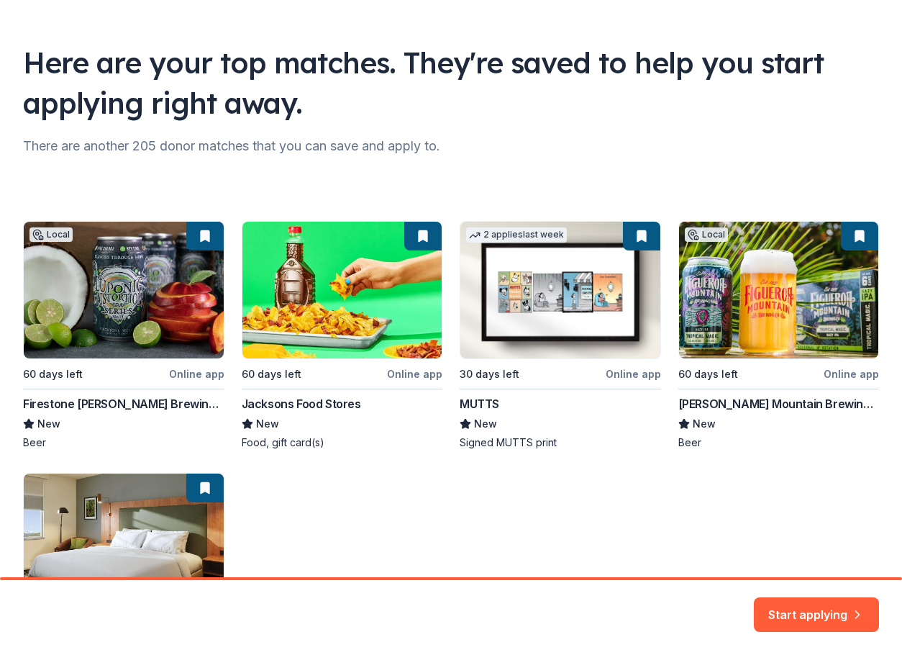
click at [40, 309] on div "Local 60 days left Online app Firestone Walker Brewing Company New Beer 60 days…" at bounding box center [451, 461] width 856 height 481
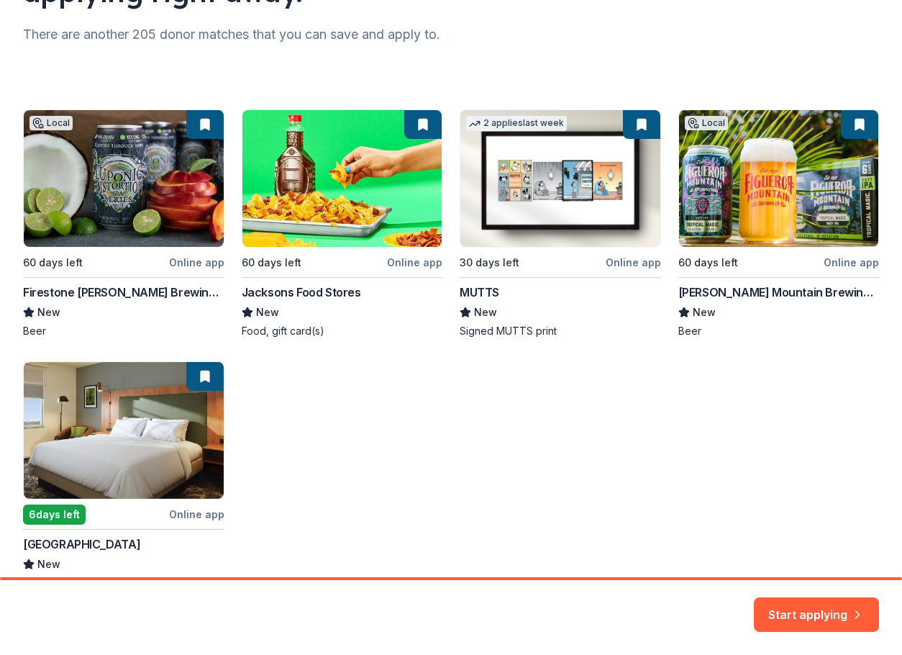
scroll to position [266, 0]
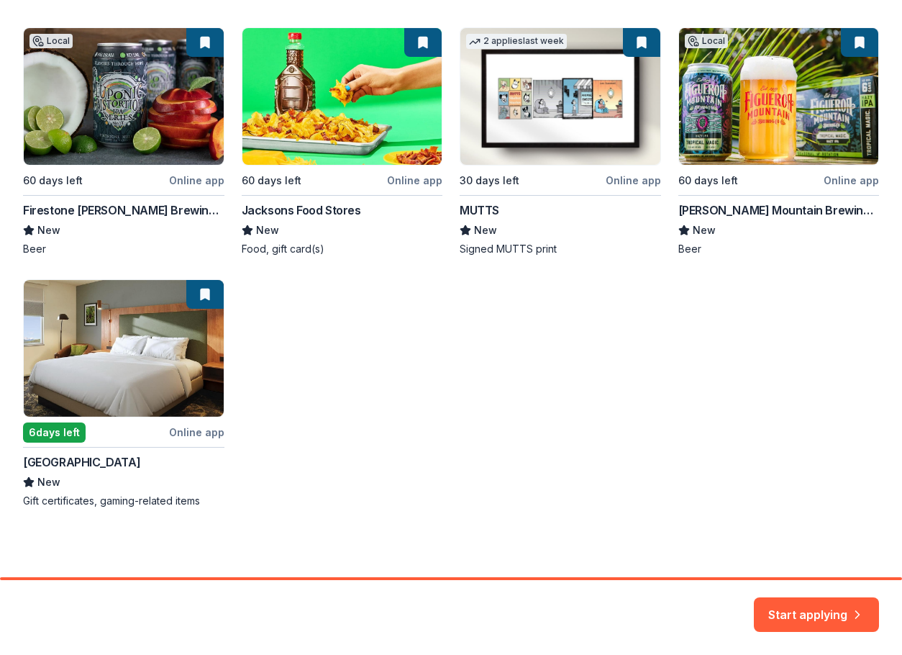
click at [817, 605] on button "Start applying" at bounding box center [816, 606] width 125 height 35
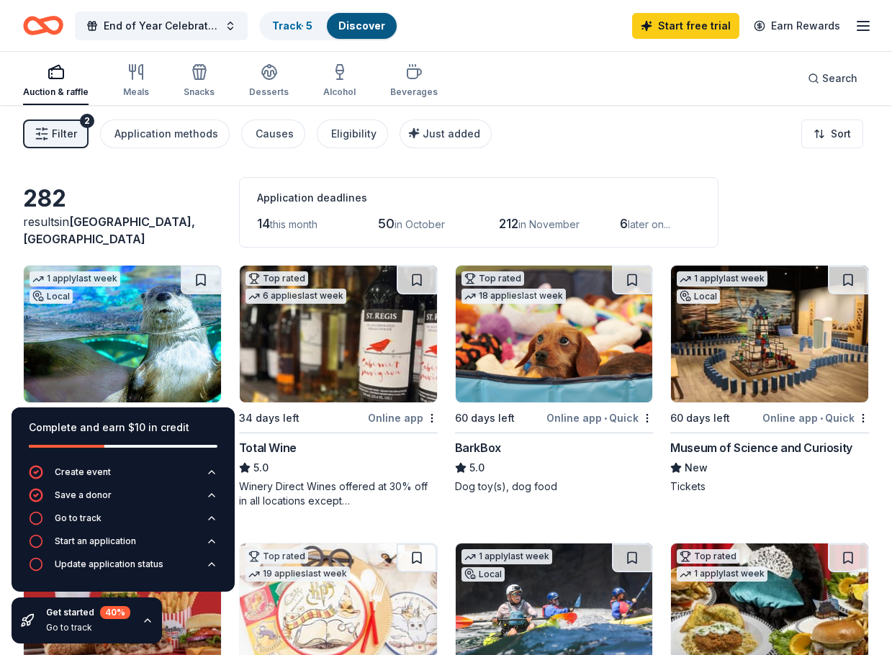
click at [149, 617] on icon "button" at bounding box center [148, 621] width 12 height 12
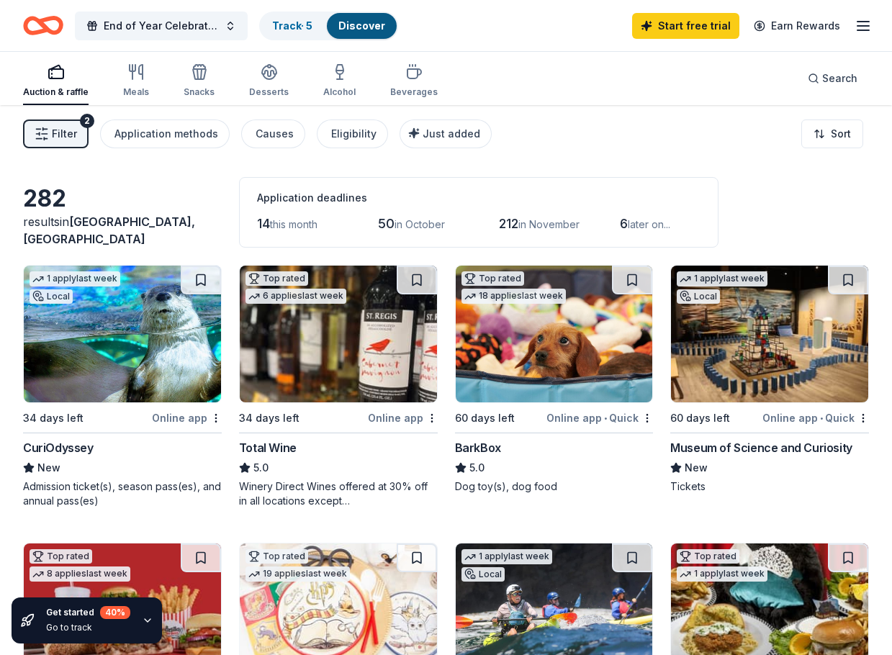
click at [99, 371] on img at bounding box center [122, 334] width 197 height 137
click at [65, 132] on span "Filter" at bounding box center [64, 133] width 25 height 17
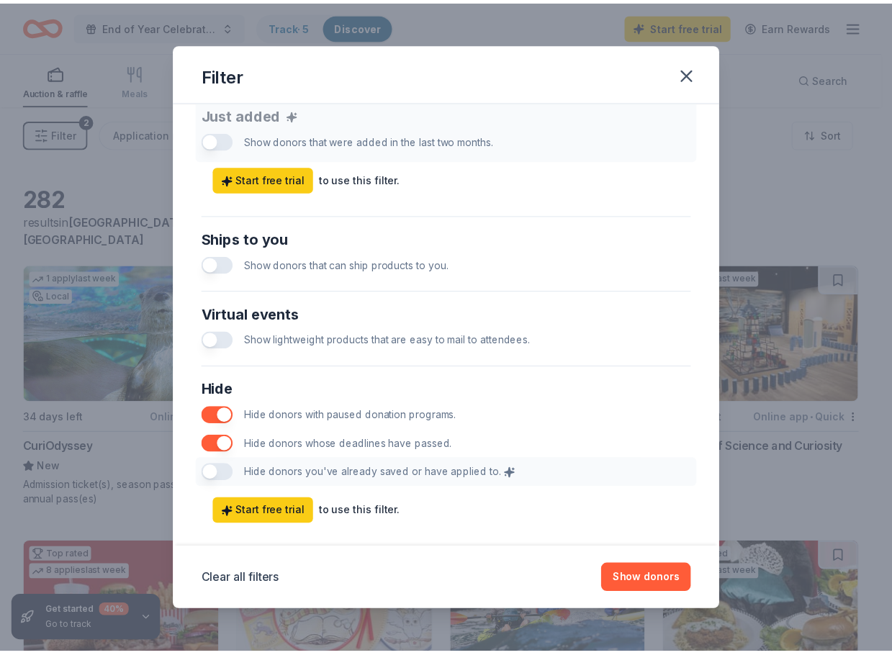
scroll to position [599, 0]
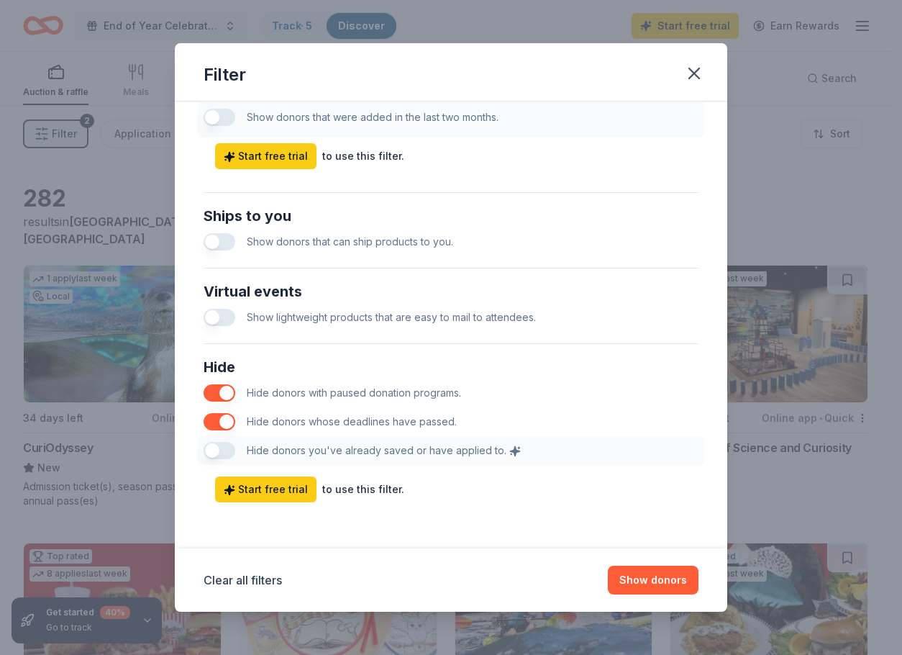
click at [223, 421] on button "button" at bounding box center [220, 421] width 32 height 17
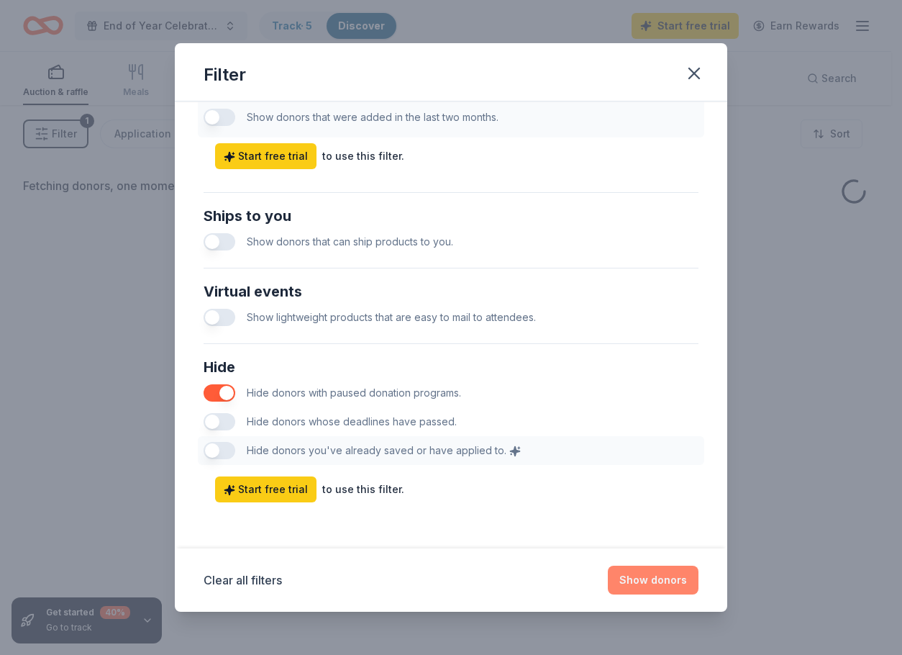
click at [638, 579] on button "Show donors" at bounding box center [653, 580] width 91 height 29
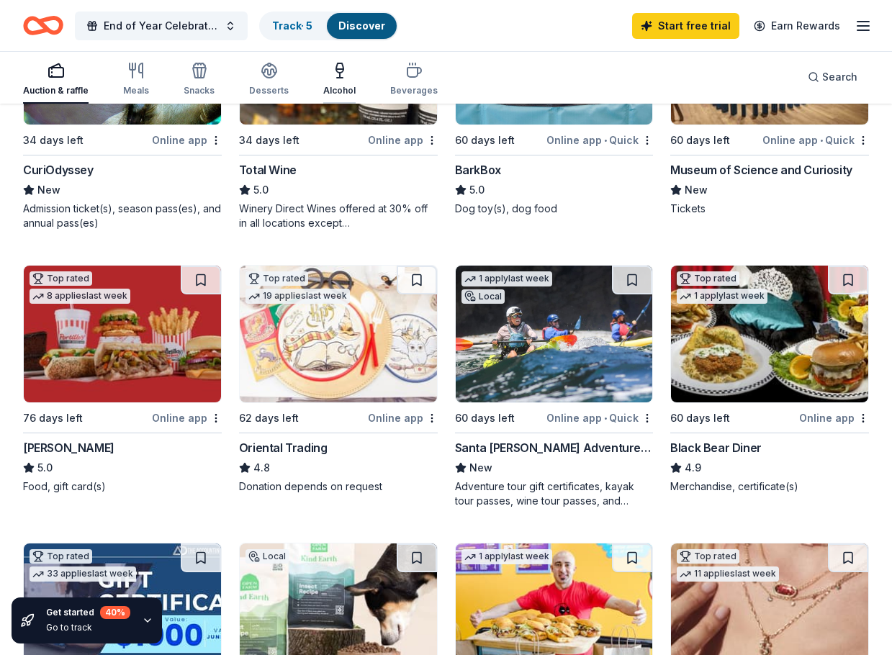
scroll to position [288, 0]
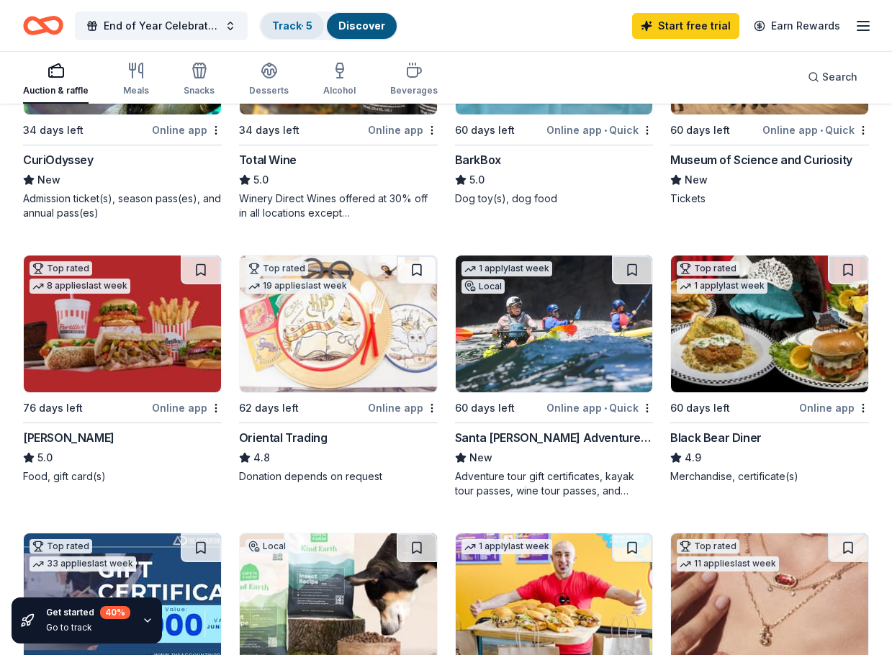
click at [306, 23] on link "Track · 5" at bounding box center [292, 25] width 40 height 12
click at [270, 19] on div "Track · 5" at bounding box center [291, 26] width 63 height 26
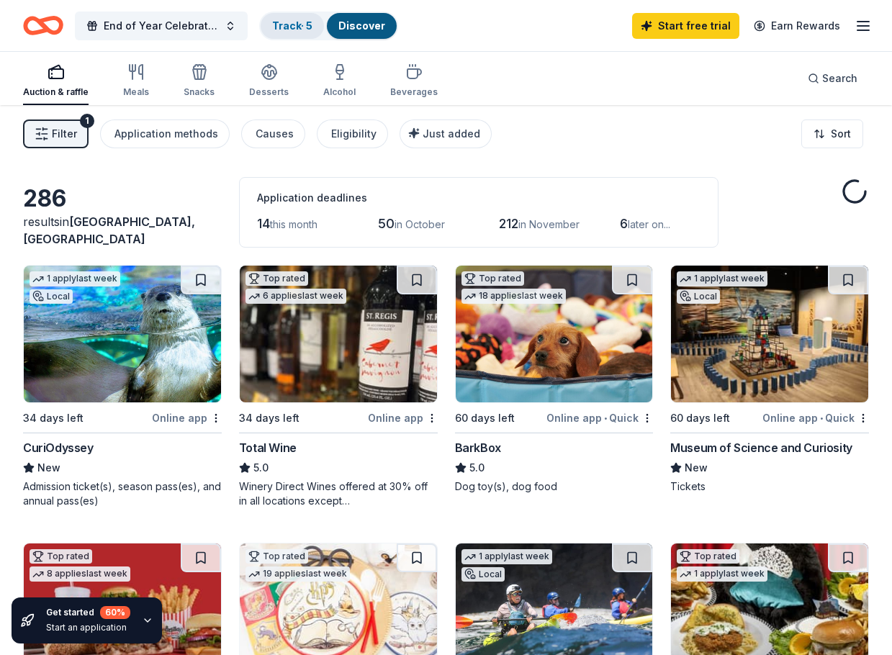
click at [299, 27] on link "Track · 5" at bounding box center [292, 25] width 40 height 12
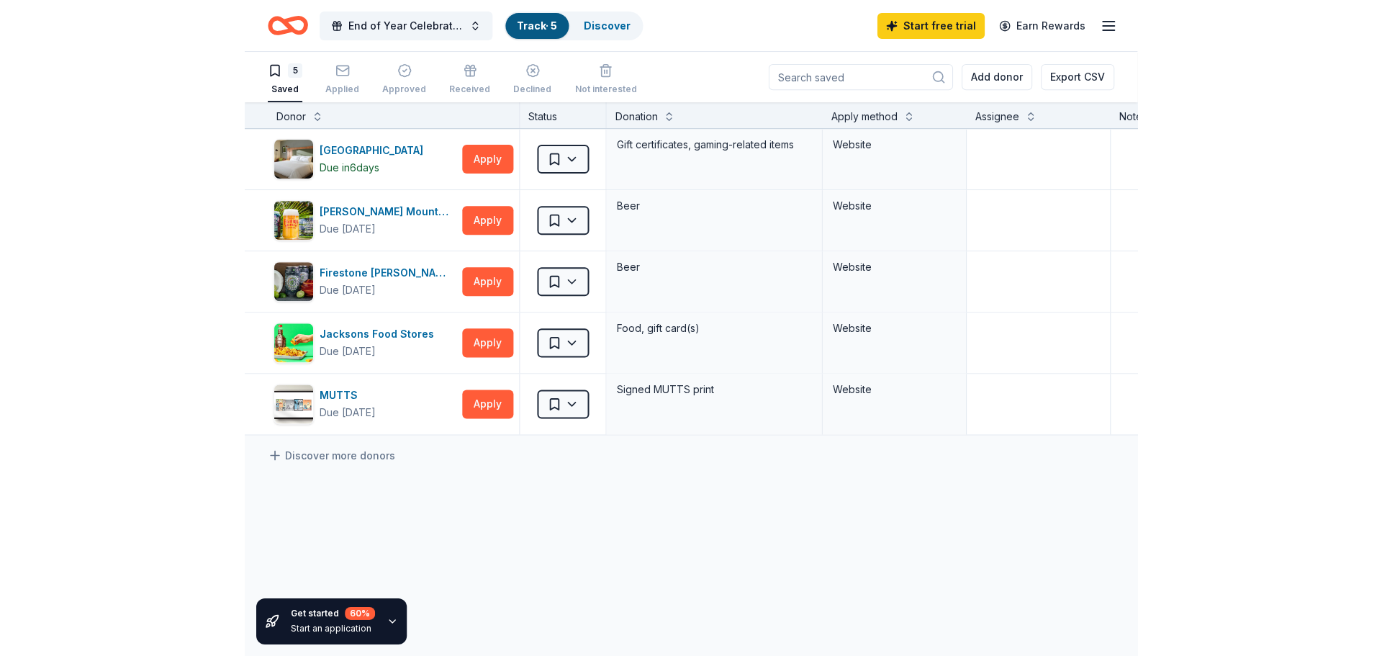
scroll to position [1, 0]
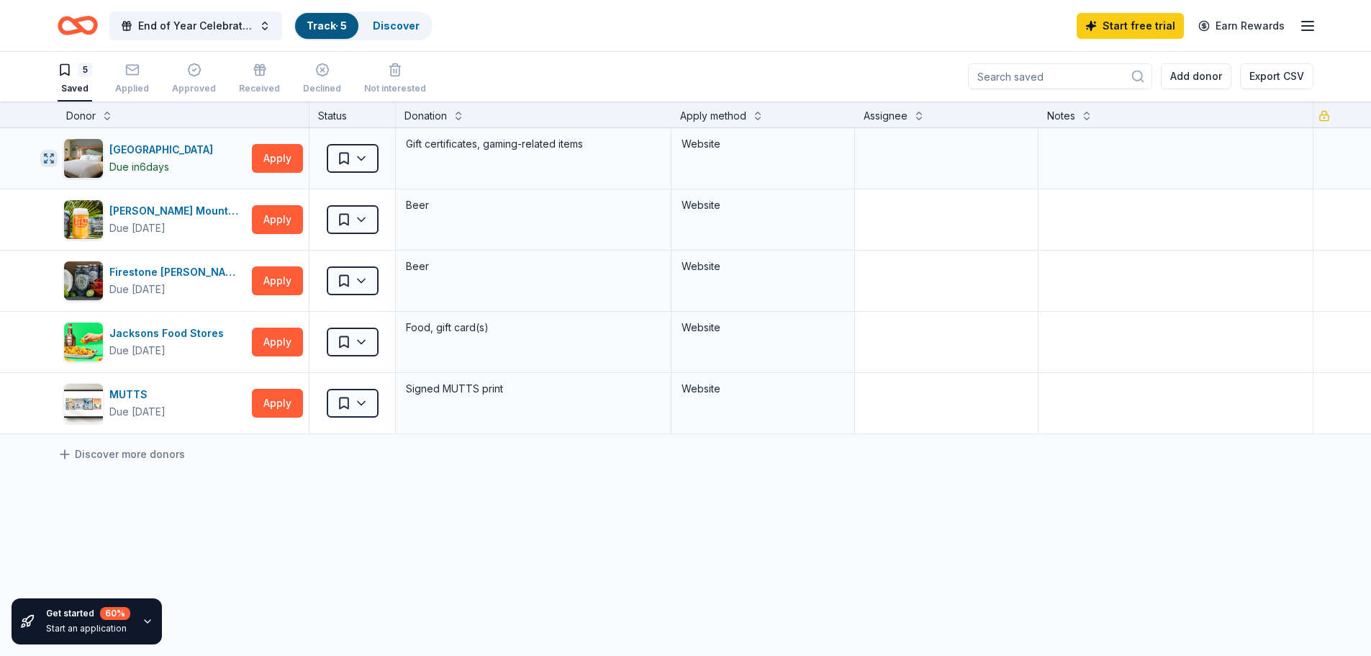
click at [44, 156] on icon "button" at bounding box center [49, 159] width 12 height 12
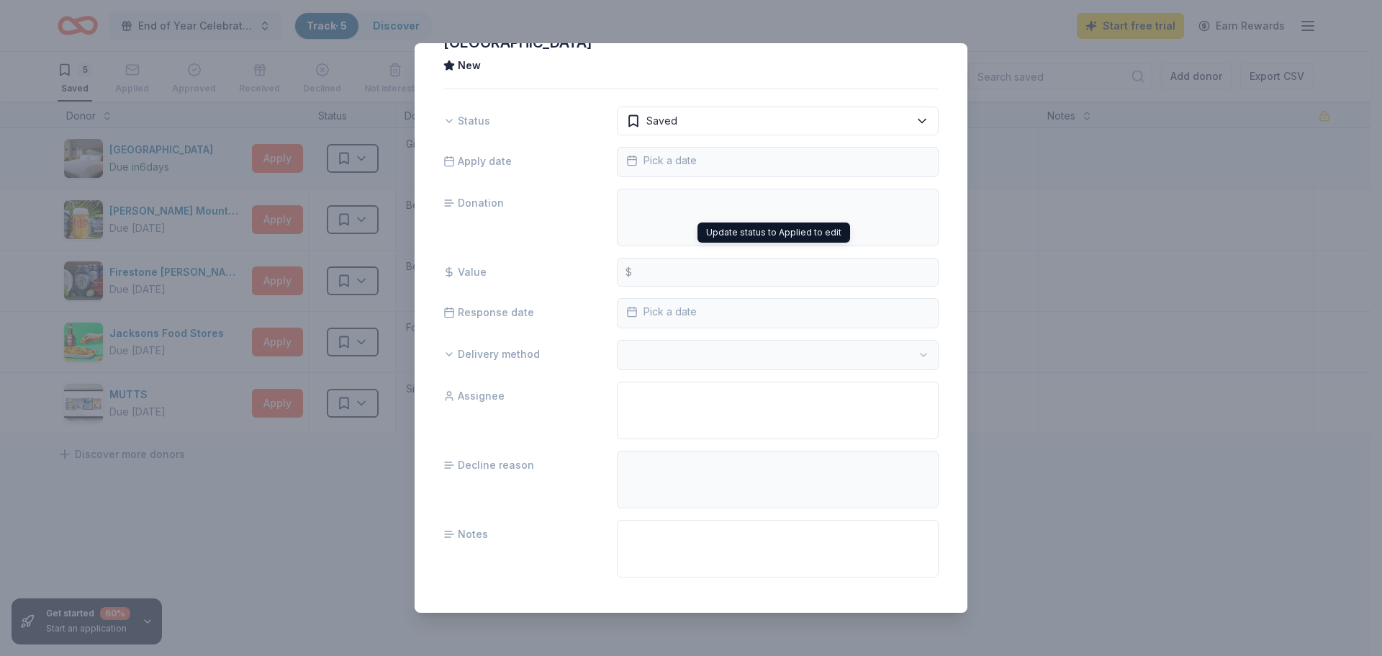
scroll to position [43, 0]
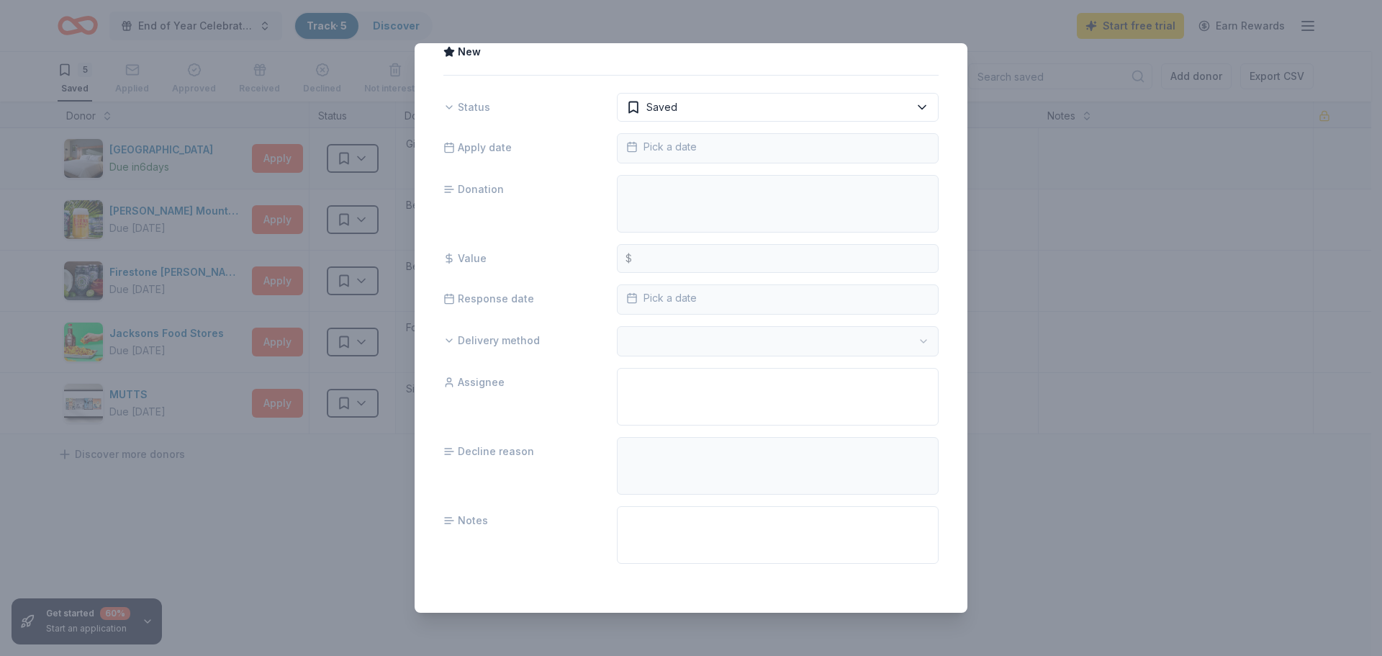
click at [902, 55] on div "Boomtown Casino Resort New Status Saved Apply date Pick a date Donation Value $…" at bounding box center [690, 327] width 553 height 569
click at [902, 219] on div "Boomtown Casino Resort New Status Saved Apply date Pick a date Donation Value $…" at bounding box center [691, 328] width 1382 height 656
click at [902, 186] on div "Boomtown Casino Resort New Status Saved Apply date Pick a date Donation Value $…" at bounding box center [691, 328] width 1382 height 656
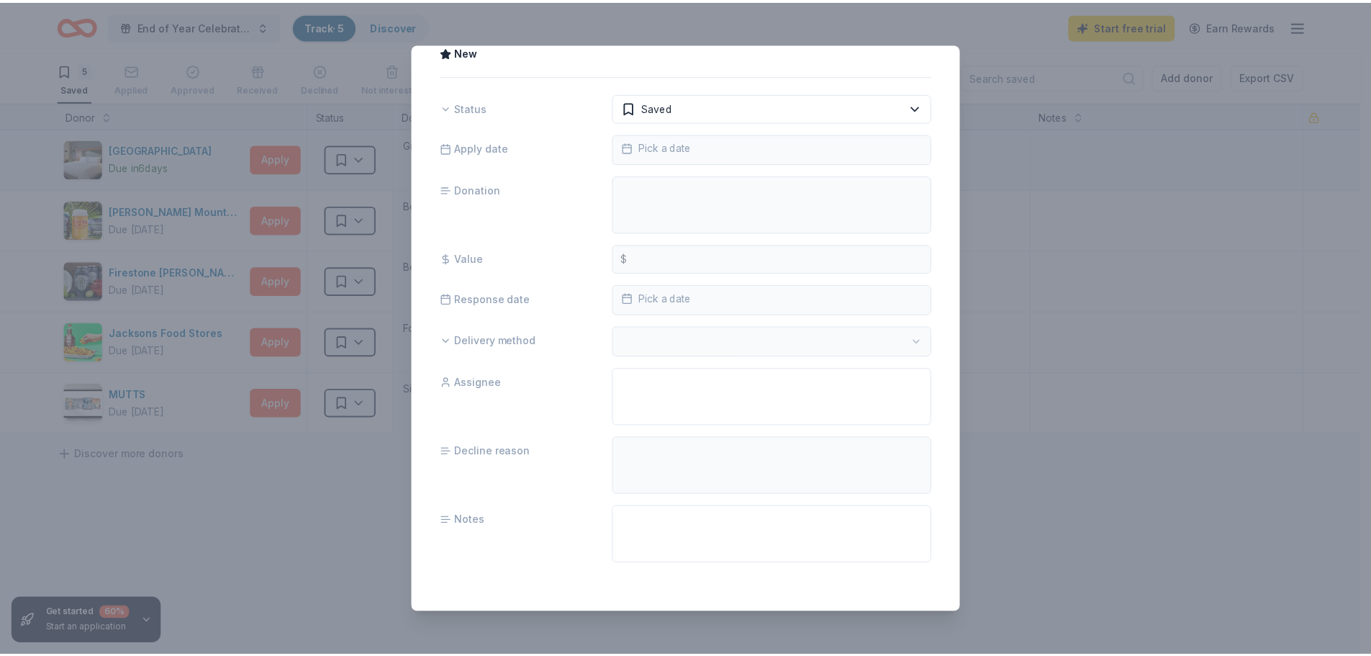
scroll to position [0, 0]
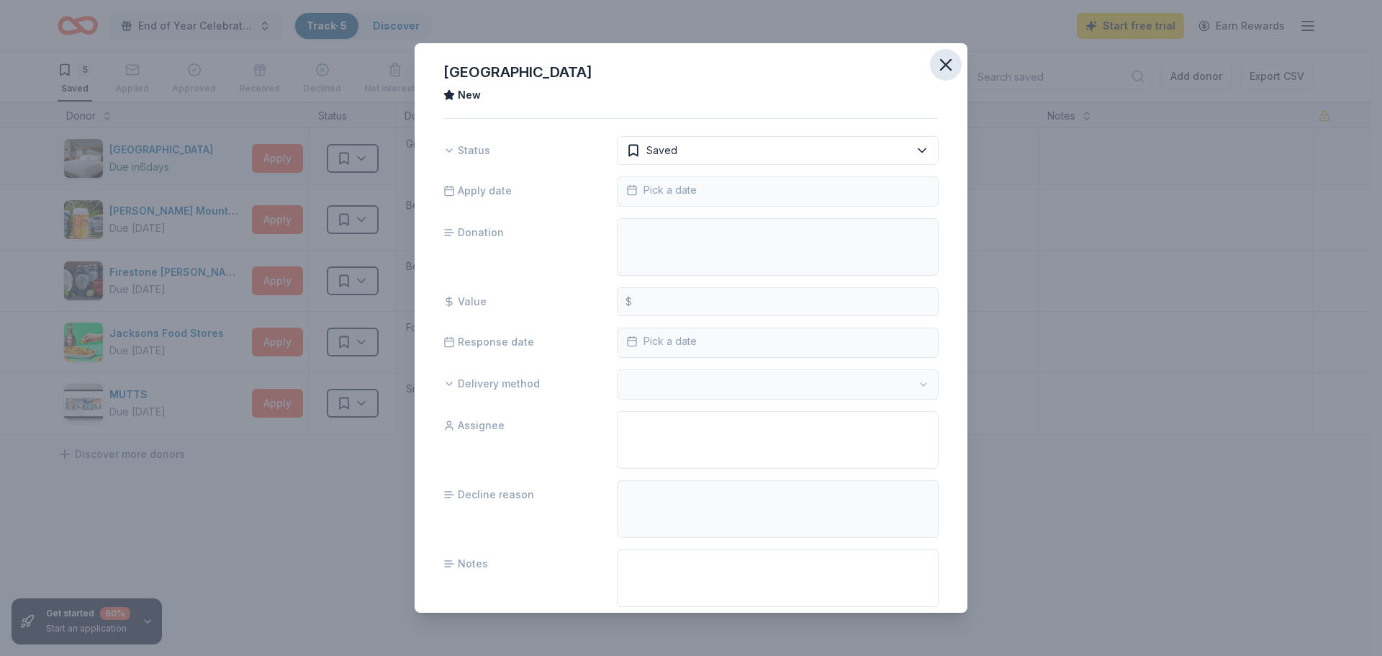
click at [902, 65] on icon "button" at bounding box center [945, 65] width 20 height 20
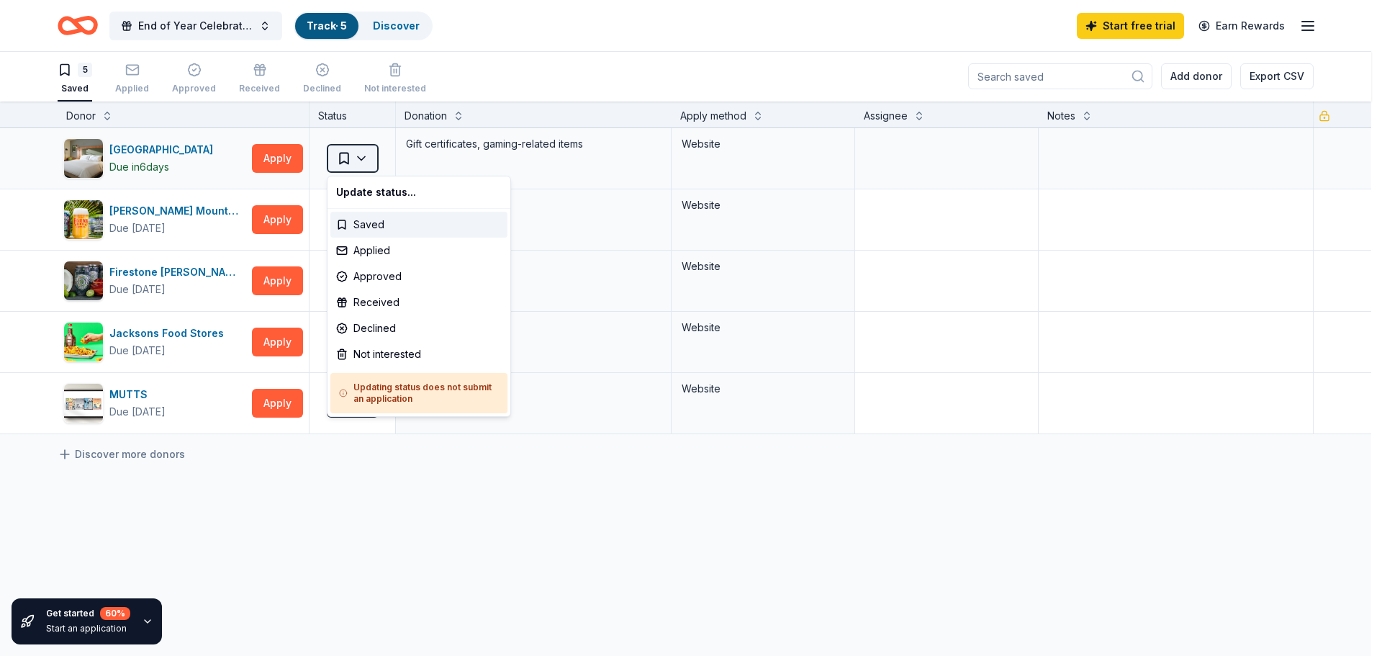
click at [367, 153] on html "End of Year Celebration for Staff Track · 5 Discover Start free trial Earn Rewa…" at bounding box center [691, 327] width 1382 height 656
click at [406, 361] on div "Not interested" at bounding box center [418, 354] width 177 height 26
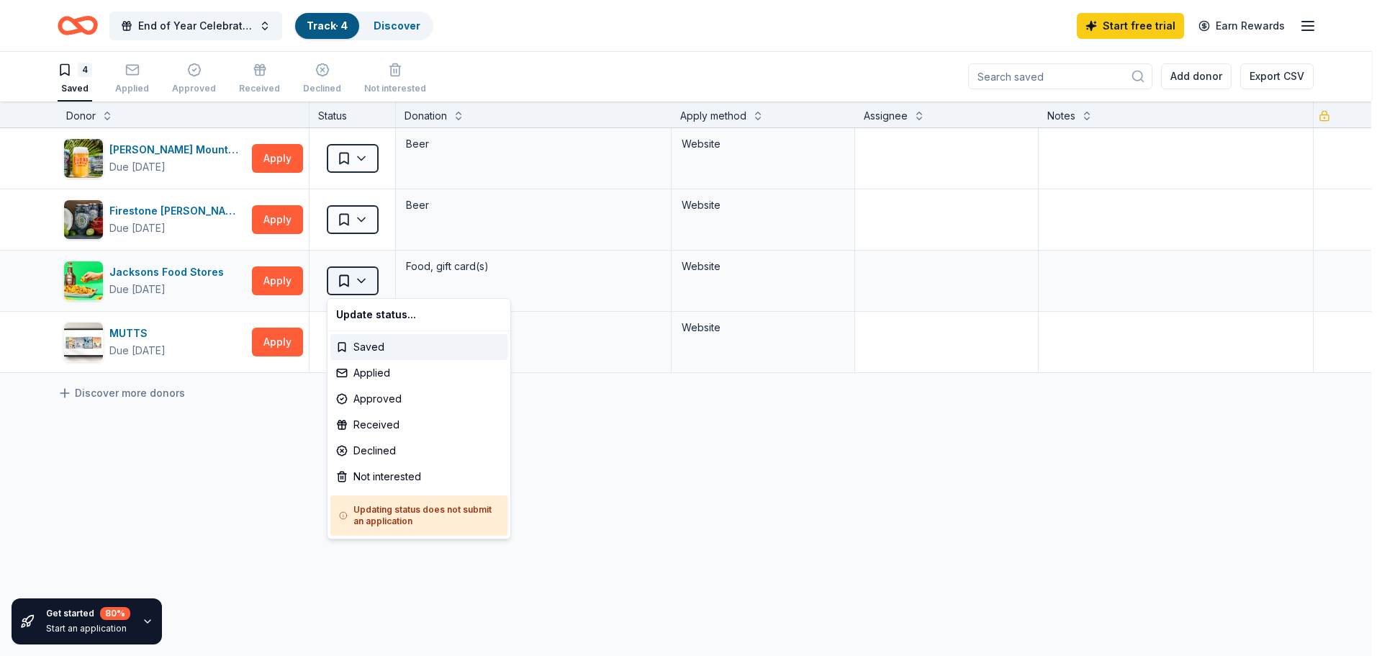
click at [364, 282] on html "End of Year Celebration for Staff Track · 4 Discover Start free trial Earn Rewa…" at bounding box center [691, 327] width 1382 height 656
click at [368, 480] on div "Not interested" at bounding box center [418, 476] width 177 height 26
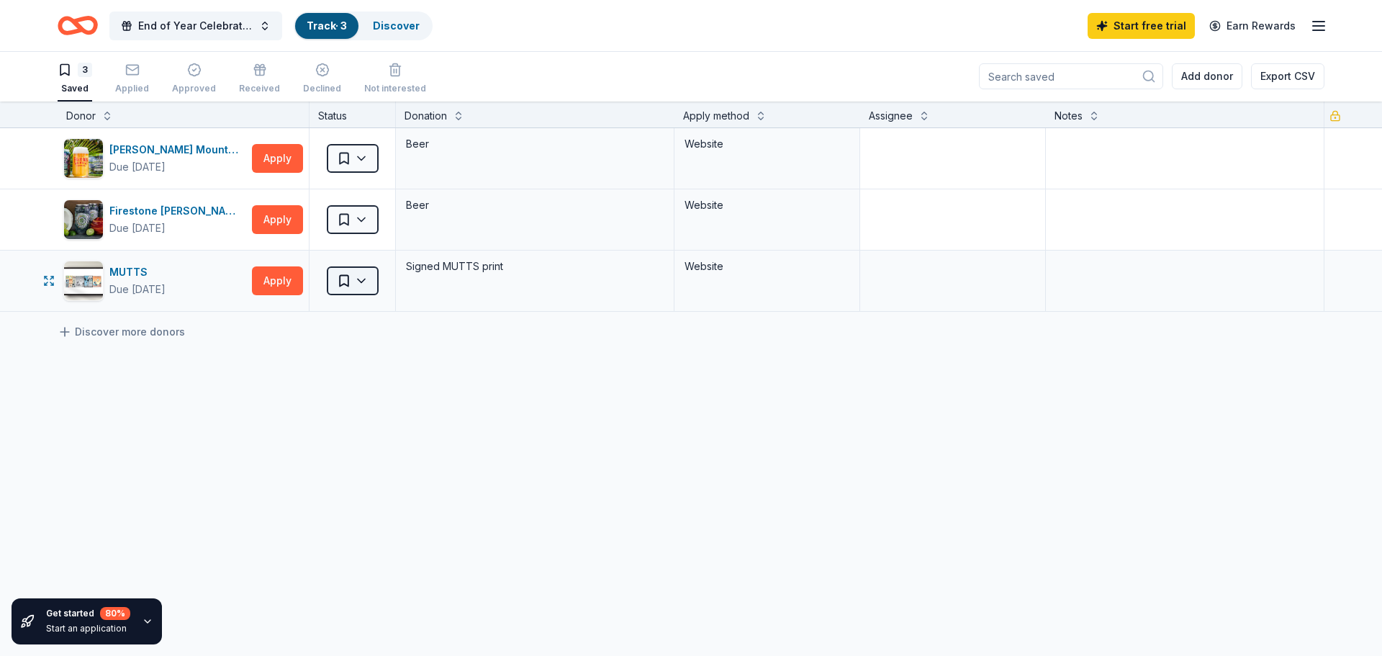
click at [365, 278] on html "End of Year Celebration for Staff Track · 3 Discover Start free trial Earn Rewa…" at bounding box center [691, 327] width 1382 height 656
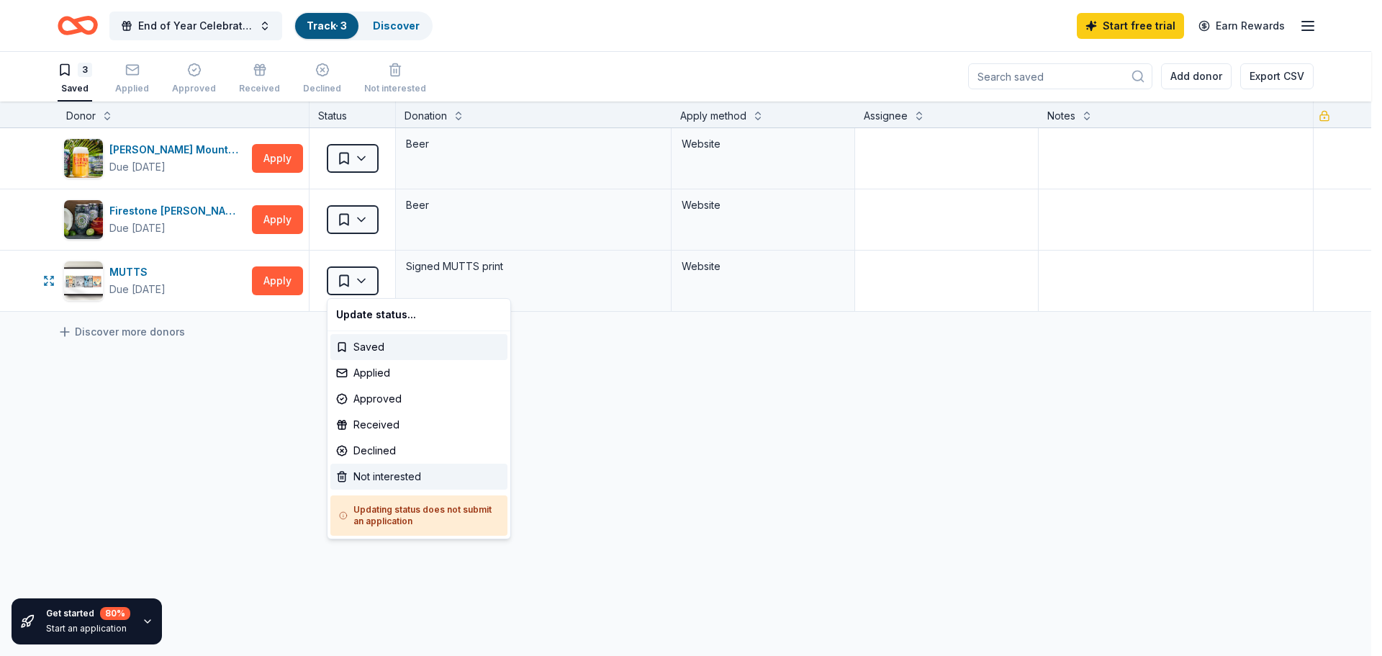
click at [382, 476] on div "Not interested" at bounding box center [418, 476] width 177 height 26
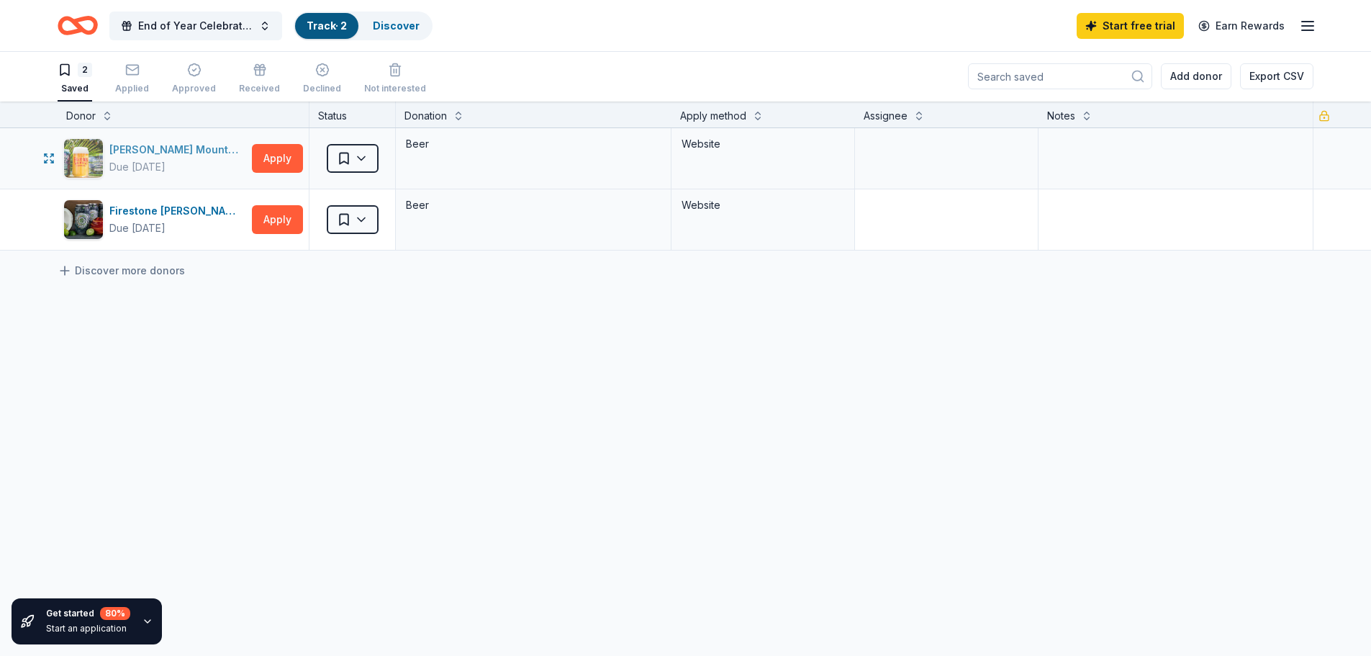
click at [160, 152] on div "Figueroa Mountain Brewing Co." at bounding box center [177, 149] width 137 height 17
click at [367, 152] on html "End of Year Celebration for Staff Track · 2 Discover Start free trial Earn Rewa…" at bounding box center [685, 327] width 1371 height 656
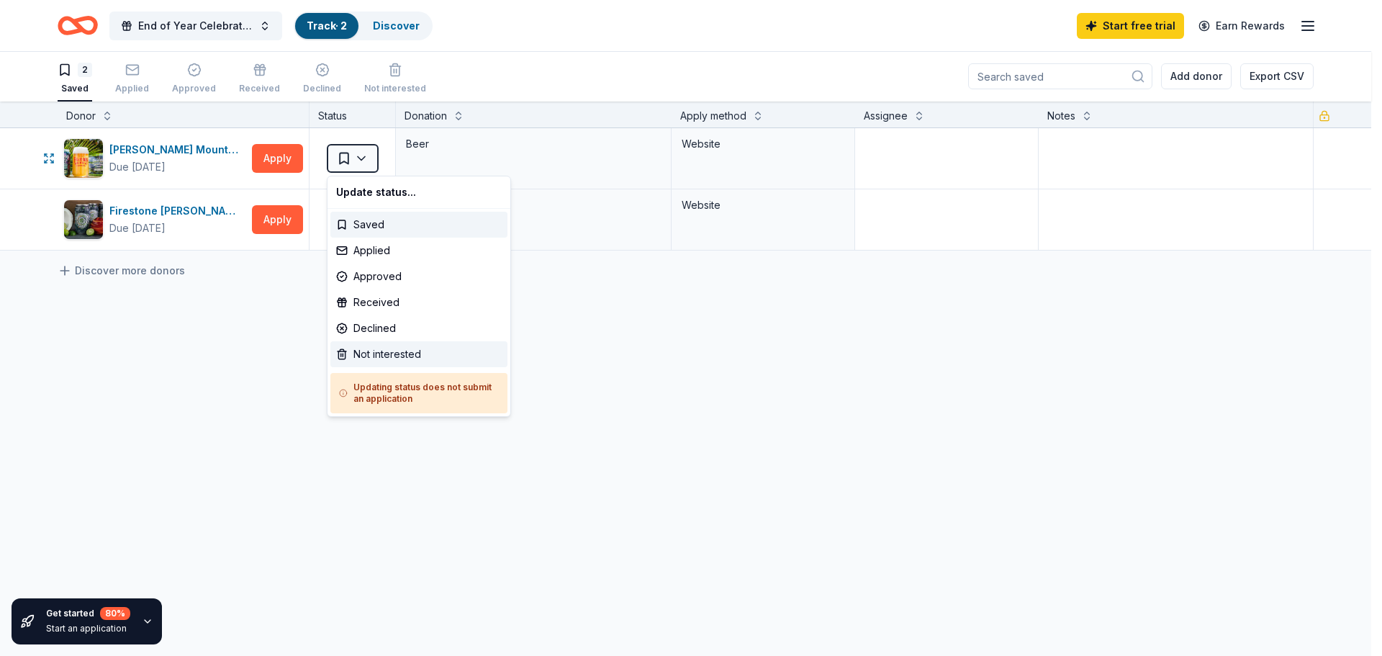
click at [388, 353] on div "Not interested" at bounding box center [418, 354] width 177 height 26
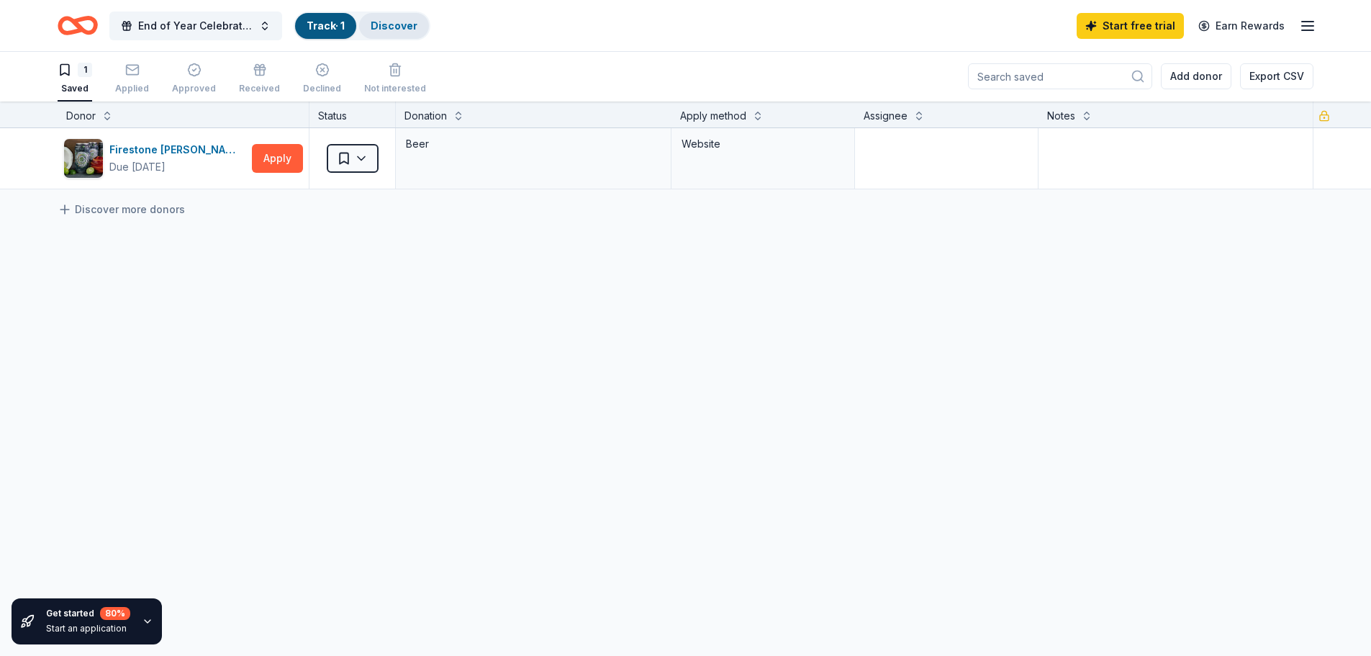
click at [389, 14] on div "Discover" at bounding box center [394, 26] width 70 height 26
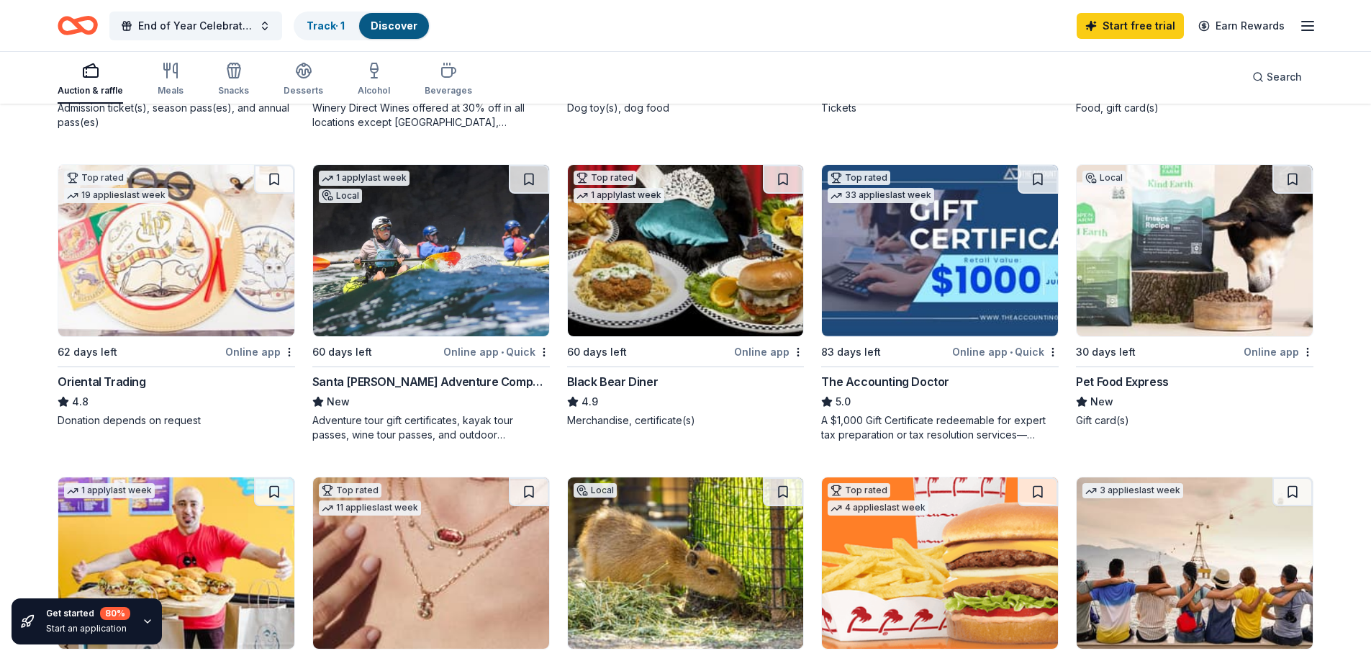
scroll to position [432, 0]
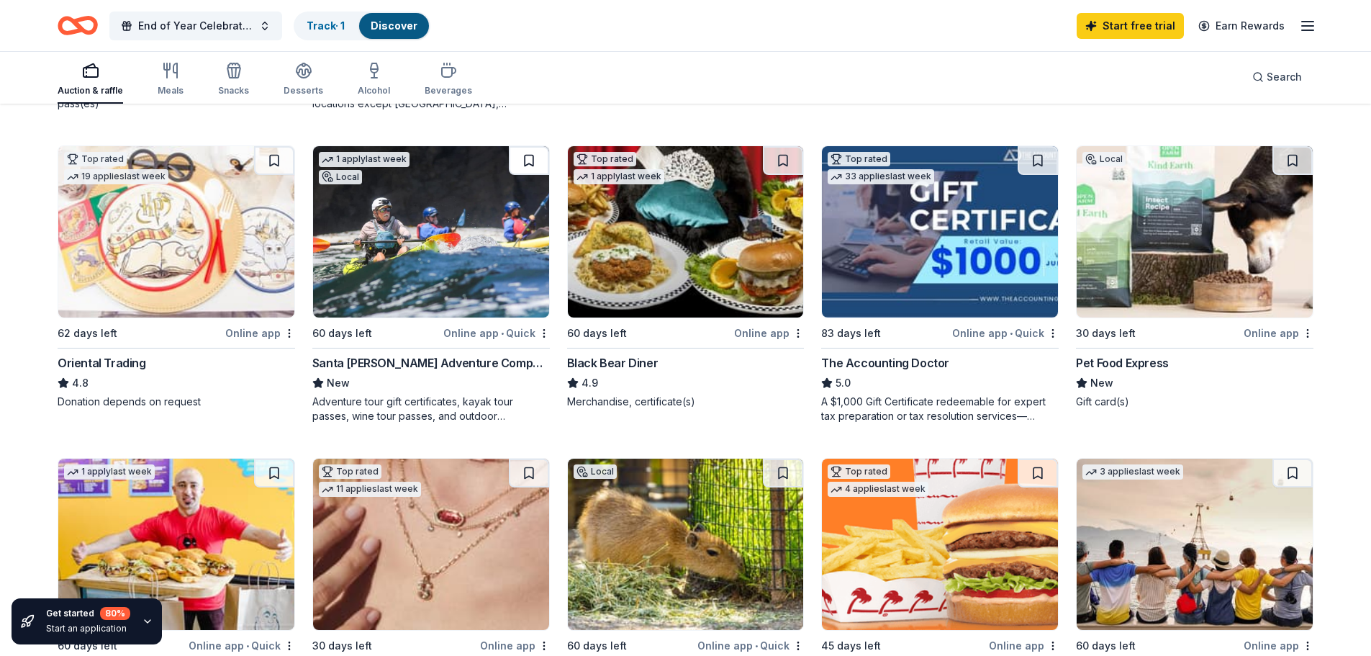
click at [525, 155] on button at bounding box center [529, 160] width 40 height 29
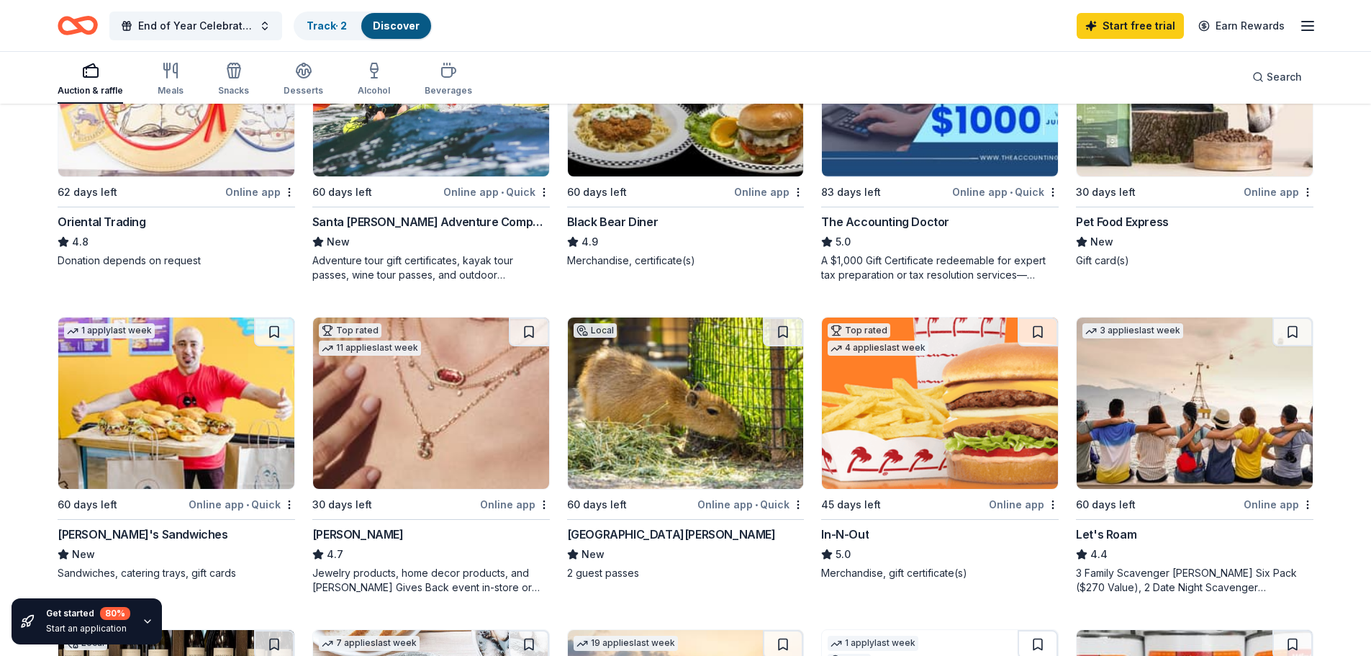
scroll to position [576, 0]
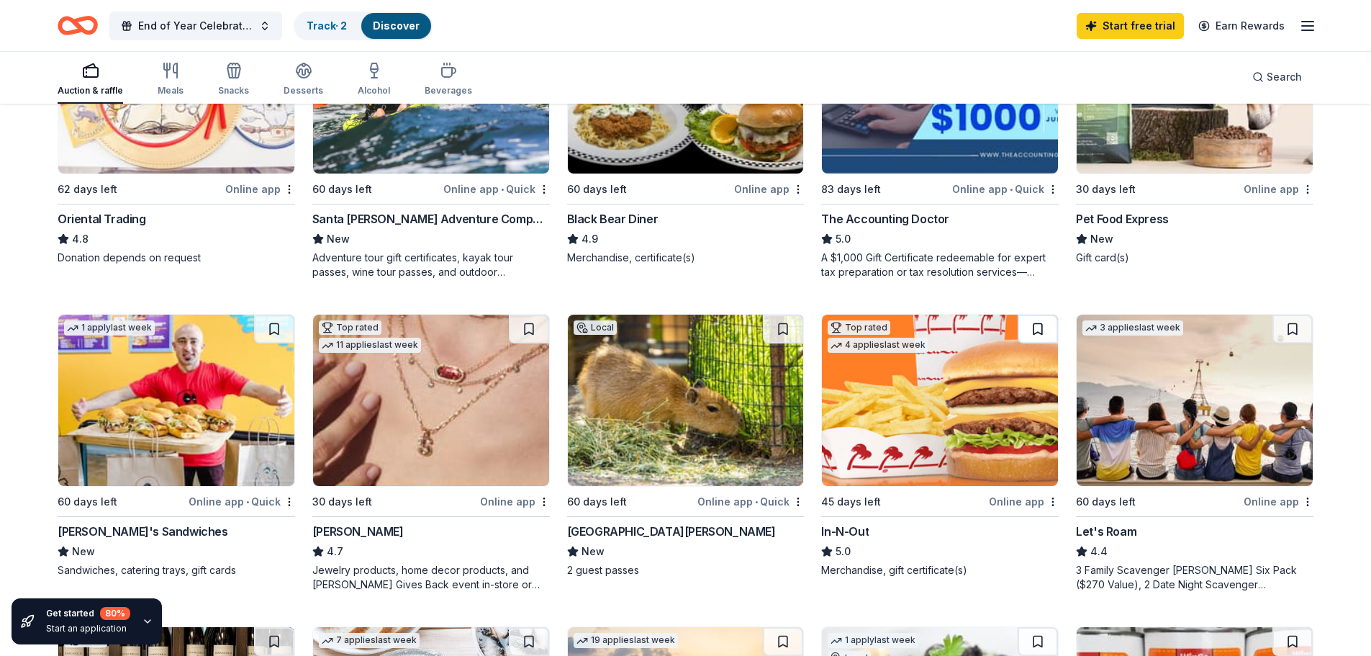
click at [902, 327] on button at bounding box center [1038, 328] width 40 height 29
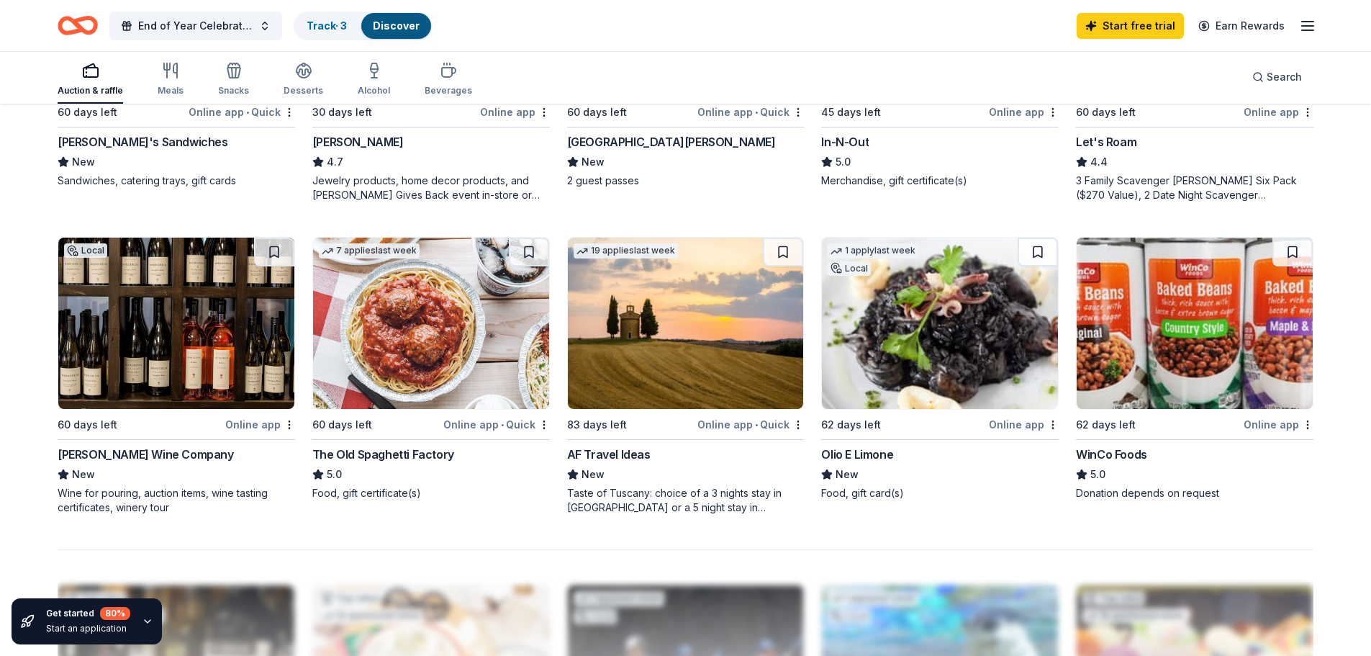
scroll to position [1007, 0]
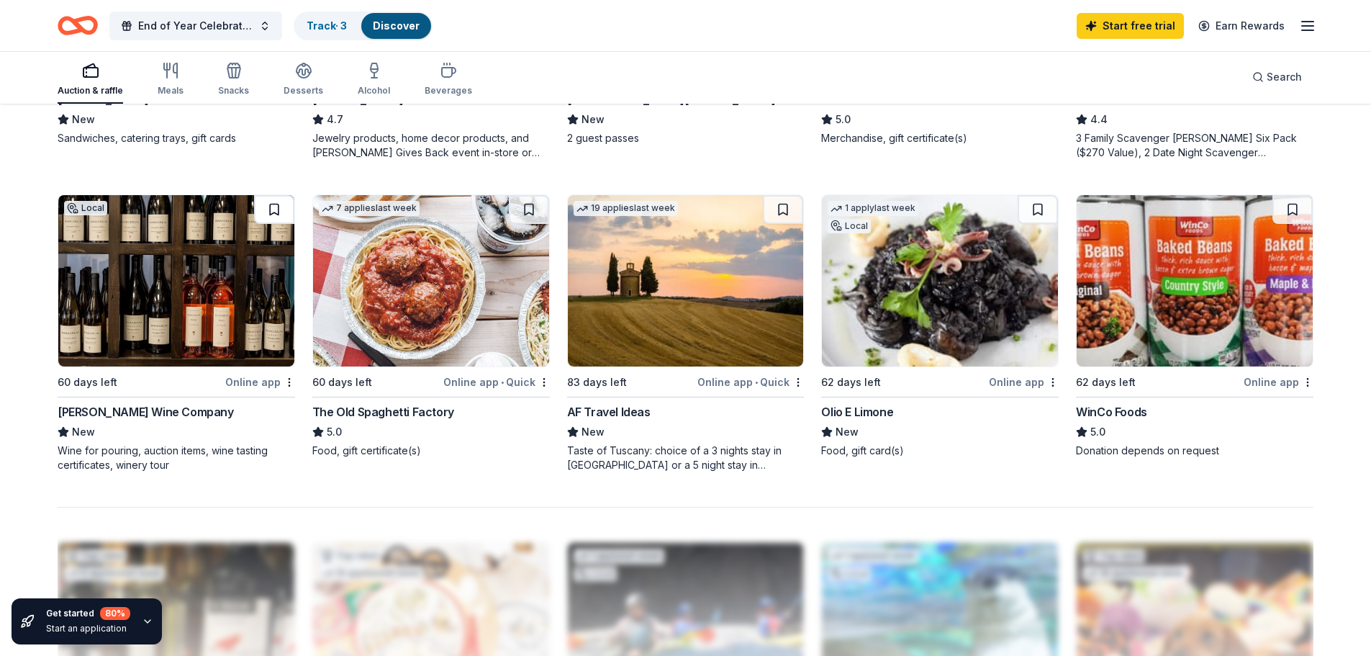
click at [268, 214] on button at bounding box center [274, 209] width 40 height 29
click at [902, 208] on button at bounding box center [1038, 209] width 40 height 29
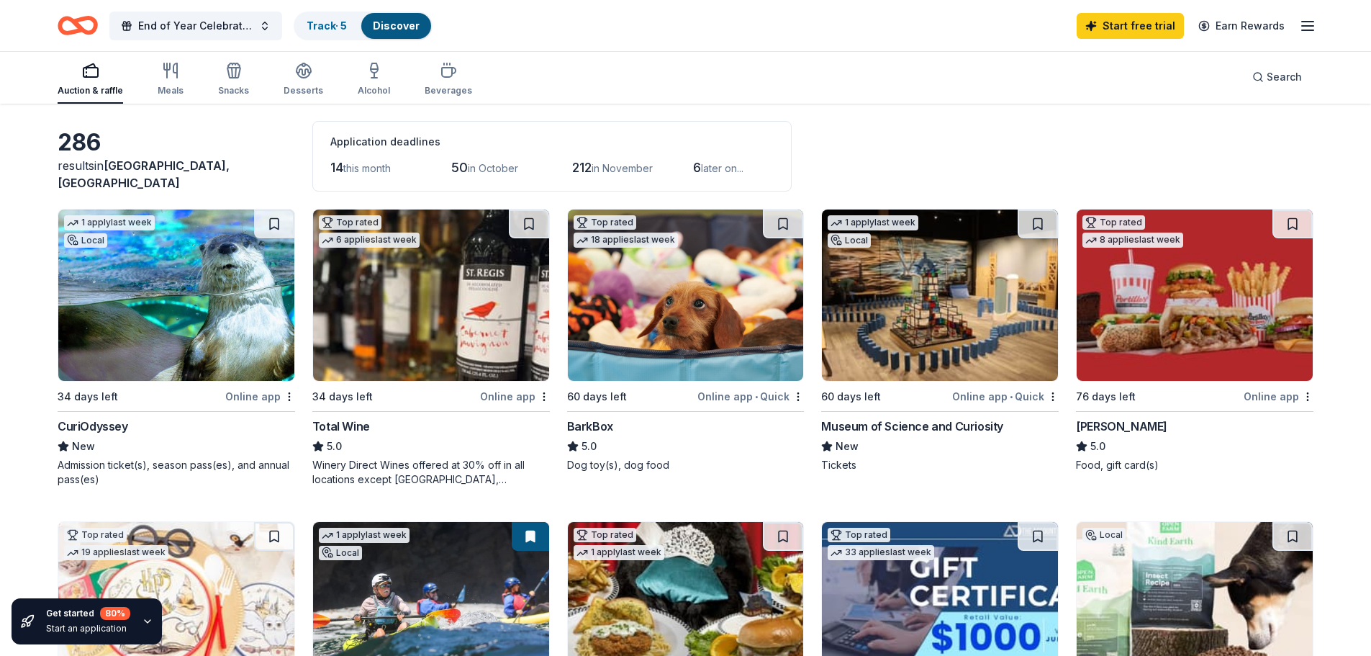
scroll to position [144, 0]
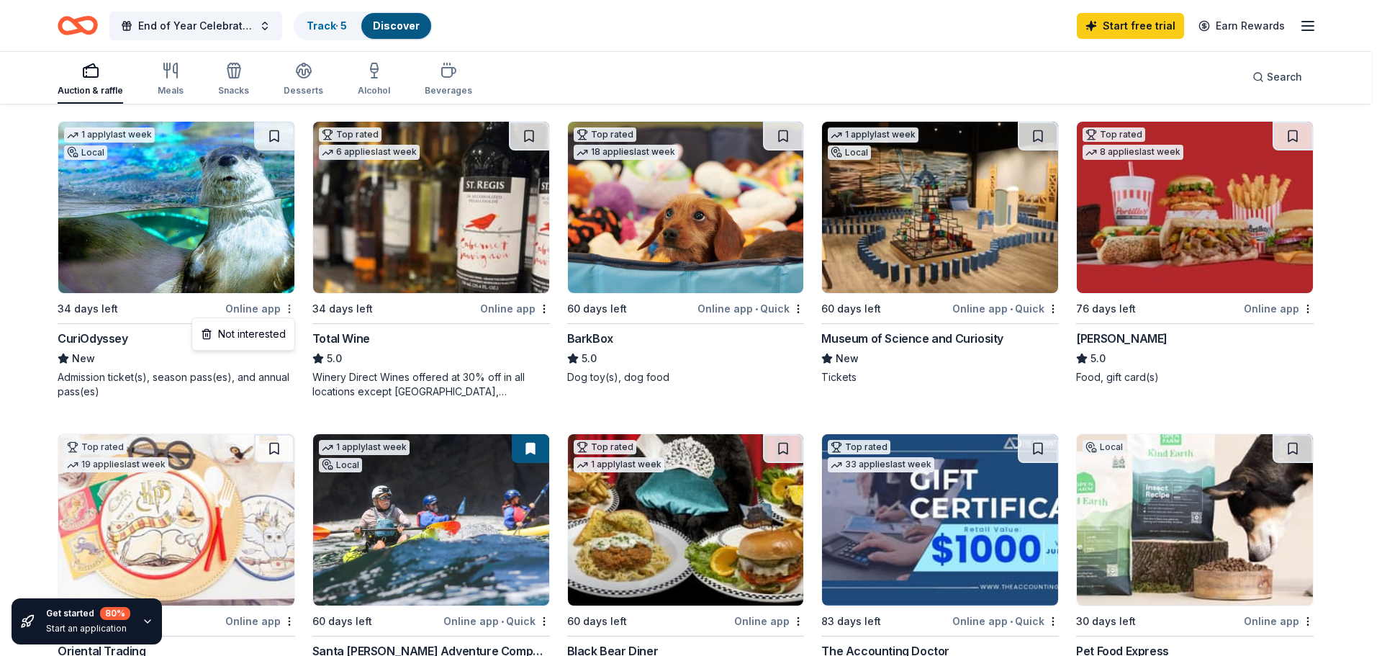
click at [289, 307] on html "End of Year Celebration for Staff Track · 5 Discover Start free trial Earn Rewa…" at bounding box center [691, 184] width 1382 height 656
click at [272, 340] on div "Not interested" at bounding box center [243, 334] width 96 height 26
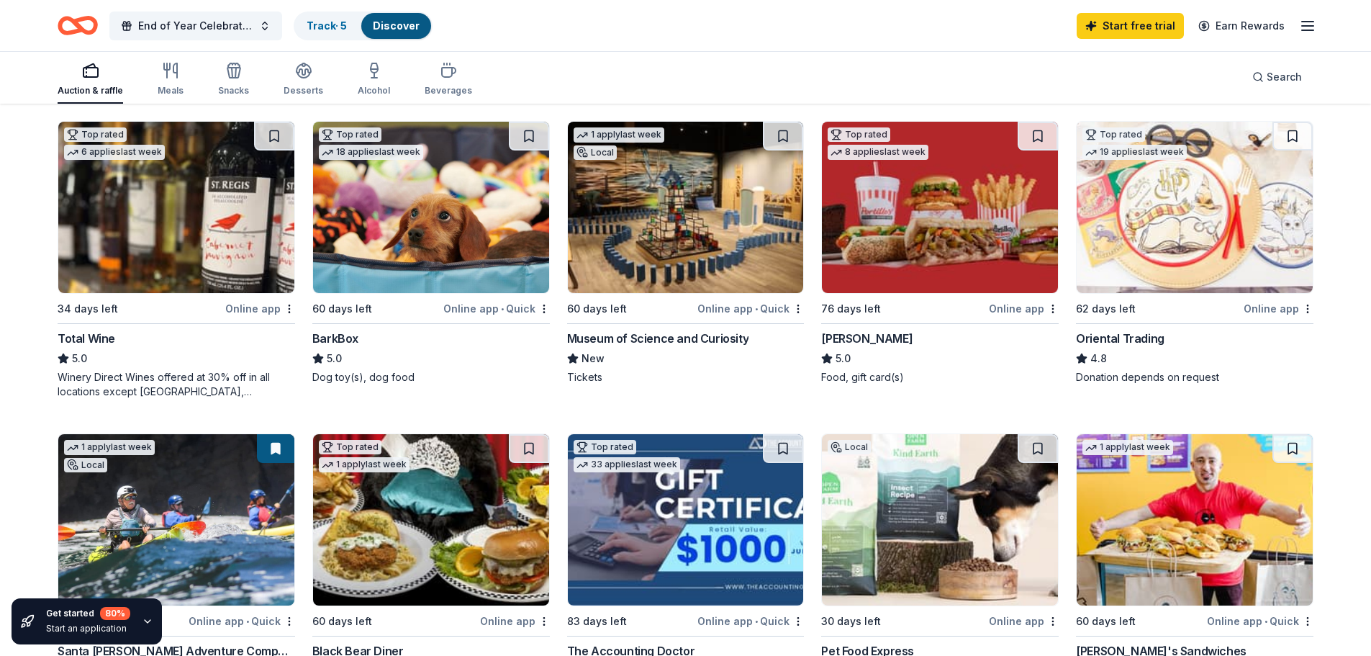
click at [287, 309] on html "End of Year Celebration for Staff Track · 5 Discover Start free trial Earn Rewa…" at bounding box center [685, 184] width 1371 height 656
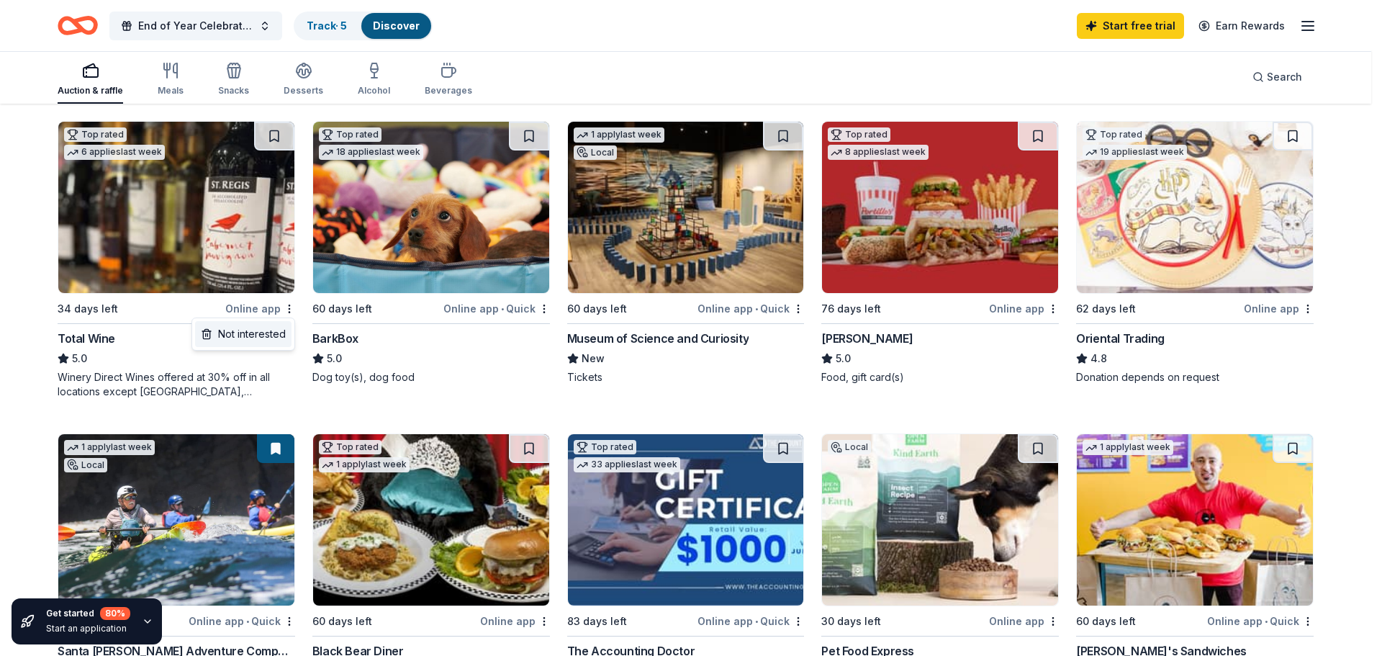
click at [279, 335] on div "Not interested" at bounding box center [243, 334] width 96 height 26
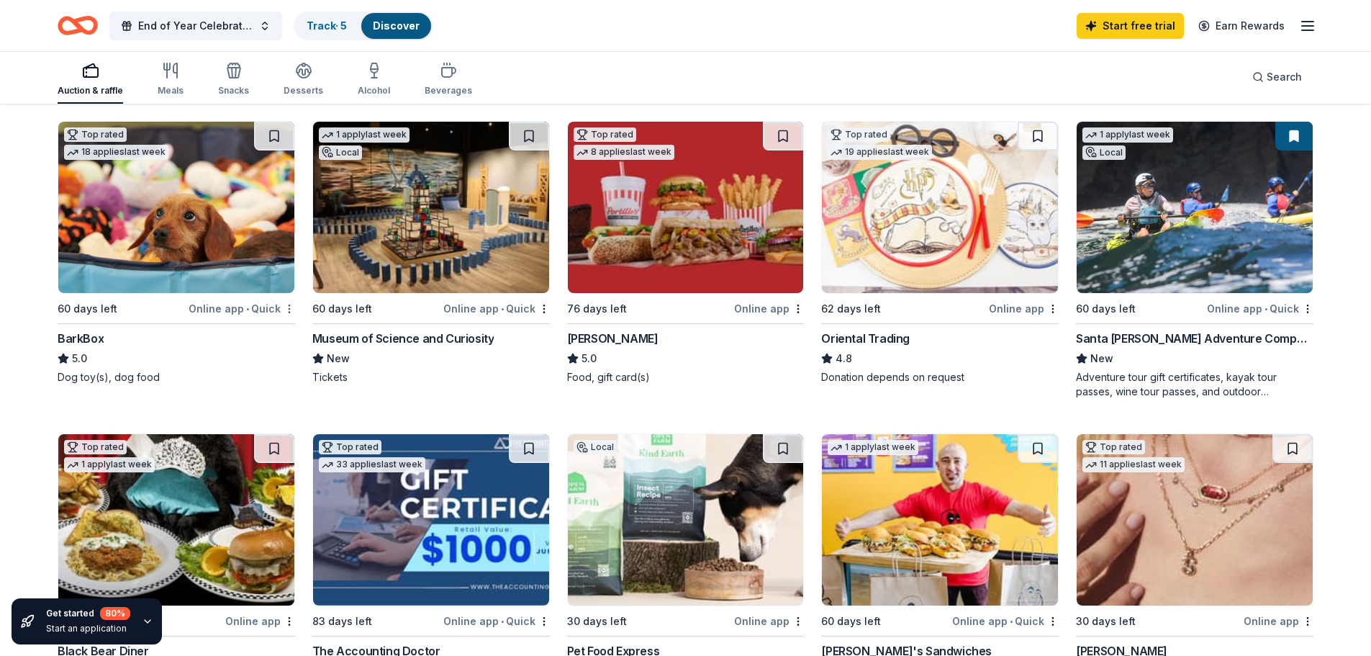
click at [290, 304] on html "End of Year Celebration for Staff Track · 5 Discover Start free trial Earn Rewa…" at bounding box center [685, 184] width 1371 height 656
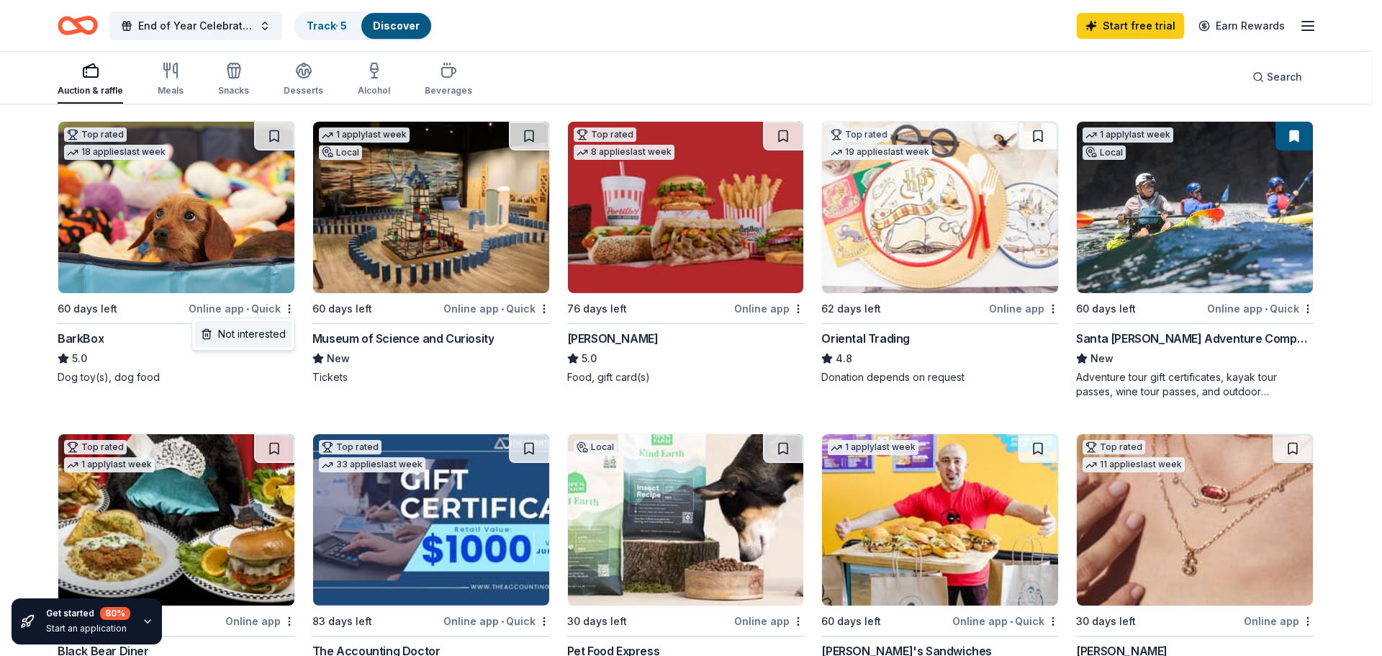
click at [272, 338] on div "Not interested" at bounding box center [243, 334] width 96 height 26
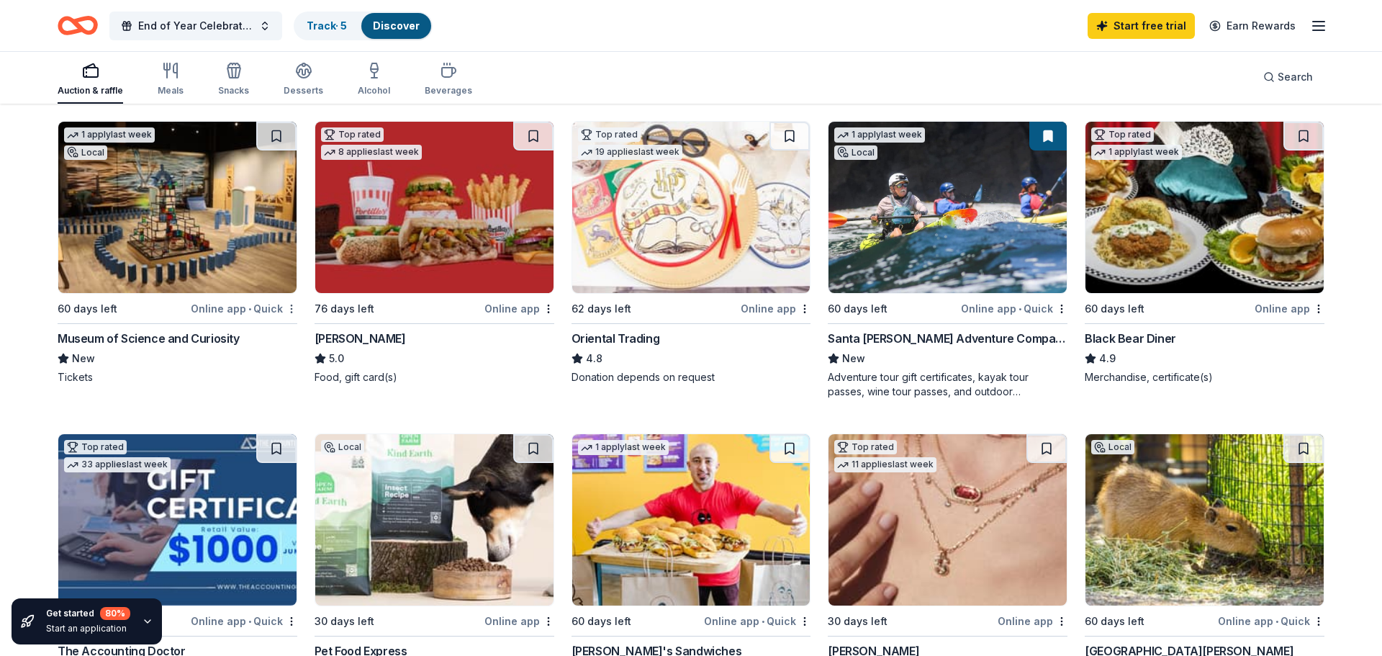
click at [292, 308] on html "End of Year Celebration for Staff Track · 5 Discover Start free trial Earn Rewa…" at bounding box center [691, 184] width 1382 height 656
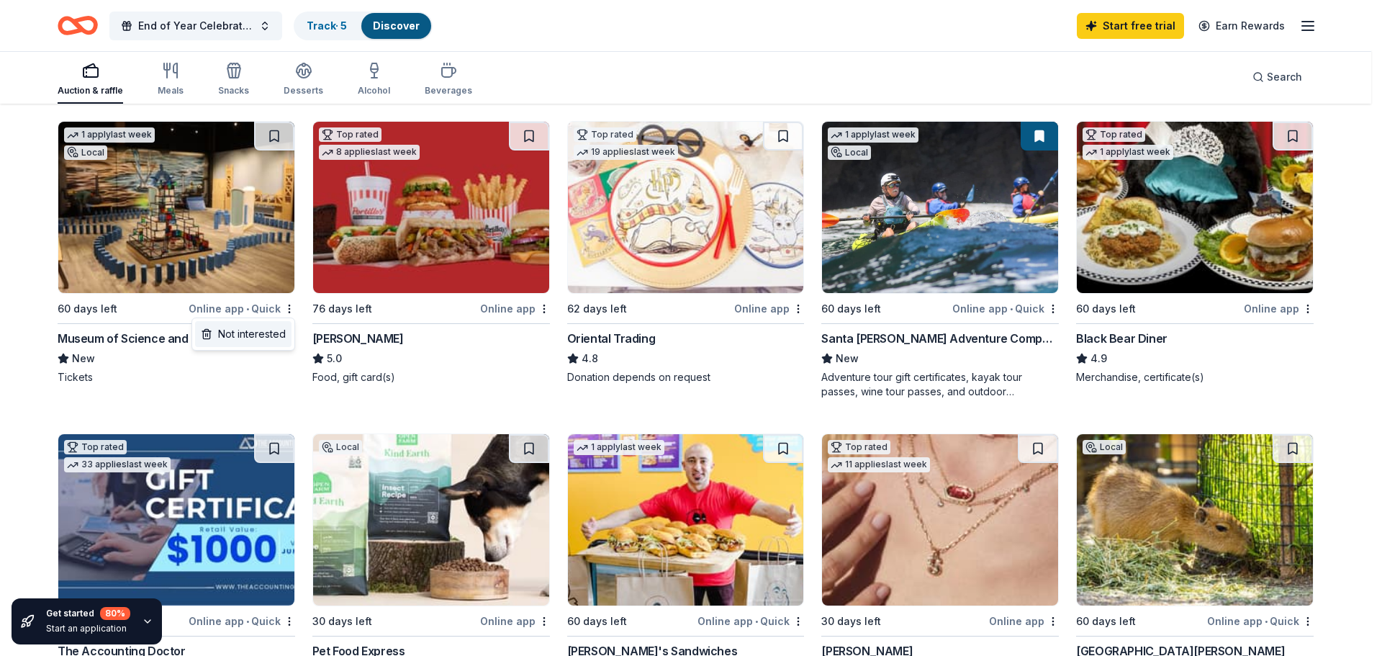
click at [276, 337] on div "Not interested" at bounding box center [243, 334] width 96 height 26
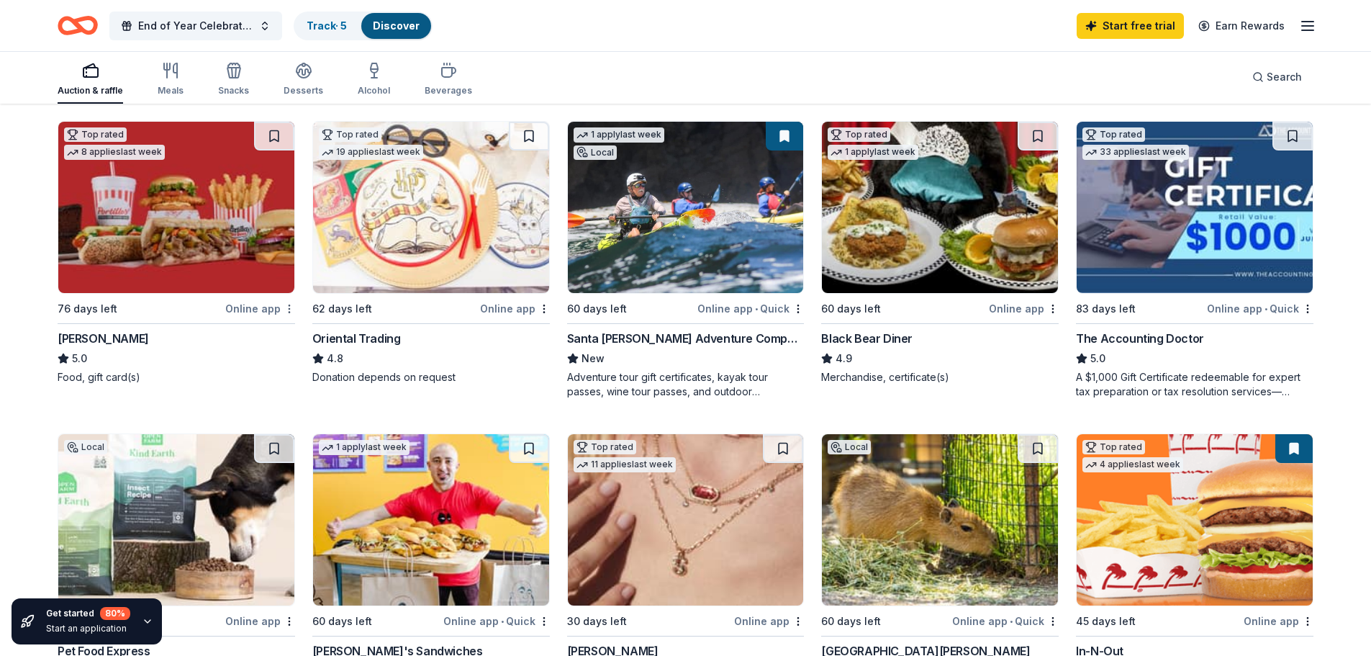
click at [285, 307] on html "End of Year Celebration for Staff Track · 5 Discover Start free trial Earn Rewa…" at bounding box center [685, 184] width 1371 height 656
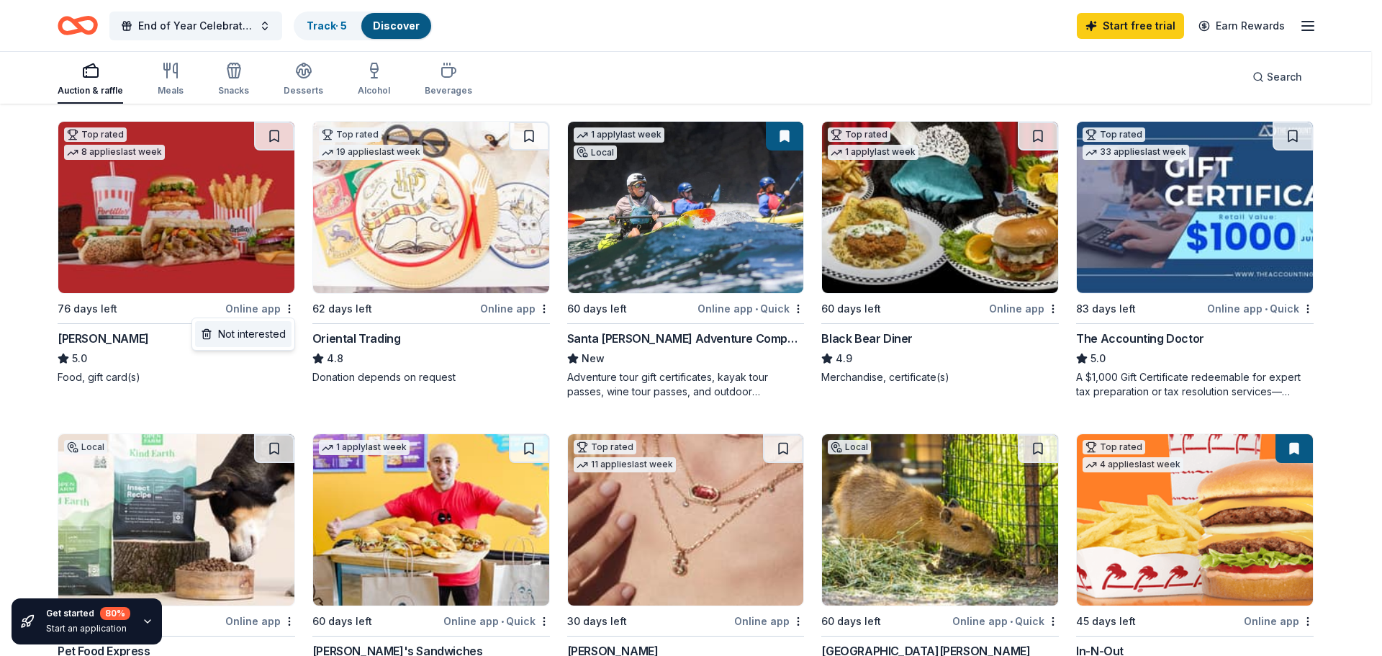
click at [254, 333] on div "Not interested" at bounding box center [243, 334] width 96 height 26
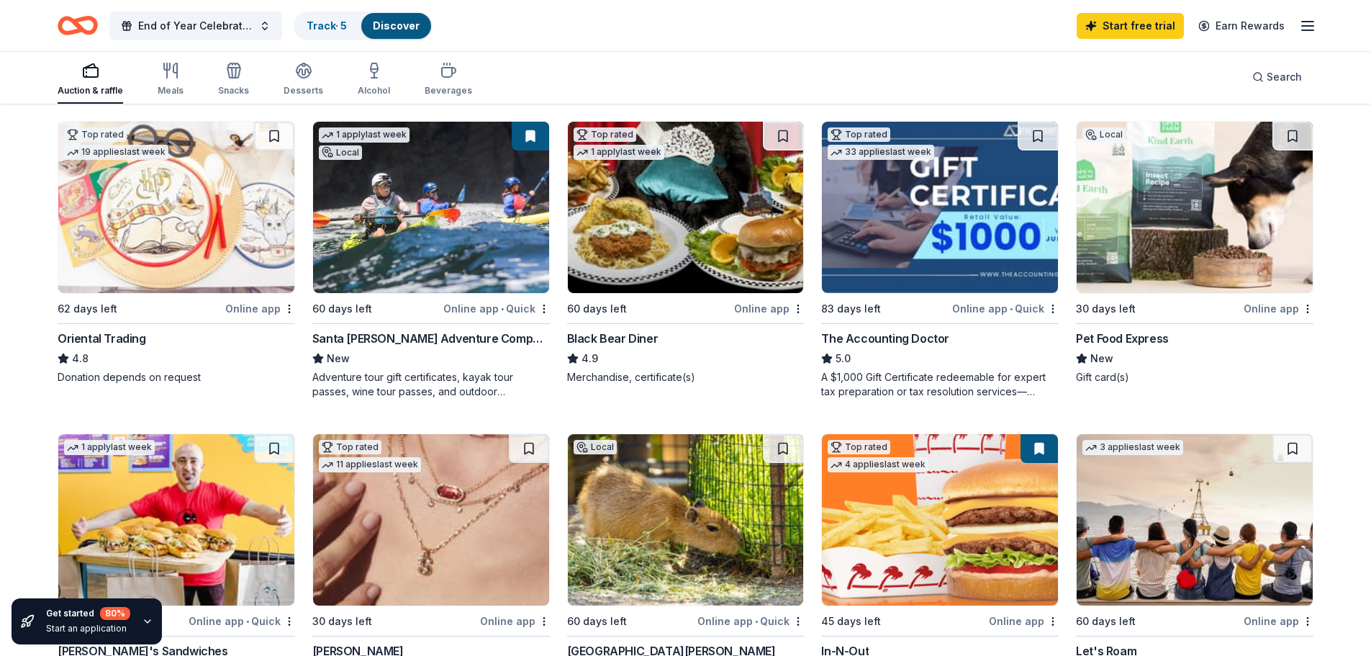
click at [288, 306] on html "End of Year Celebration for Staff Track · 5 Discover Start free trial Earn Rewa…" at bounding box center [685, 184] width 1371 height 656
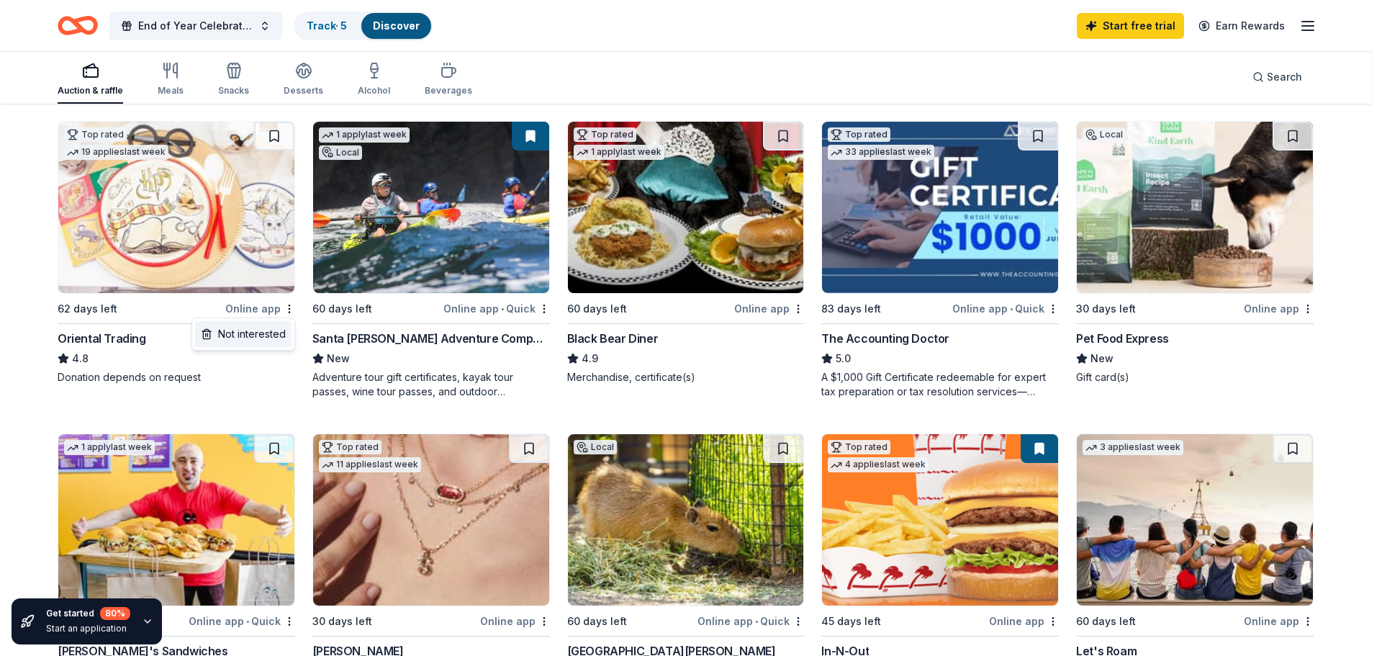
click at [280, 330] on div "Not interested" at bounding box center [243, 334] width 96 height 26
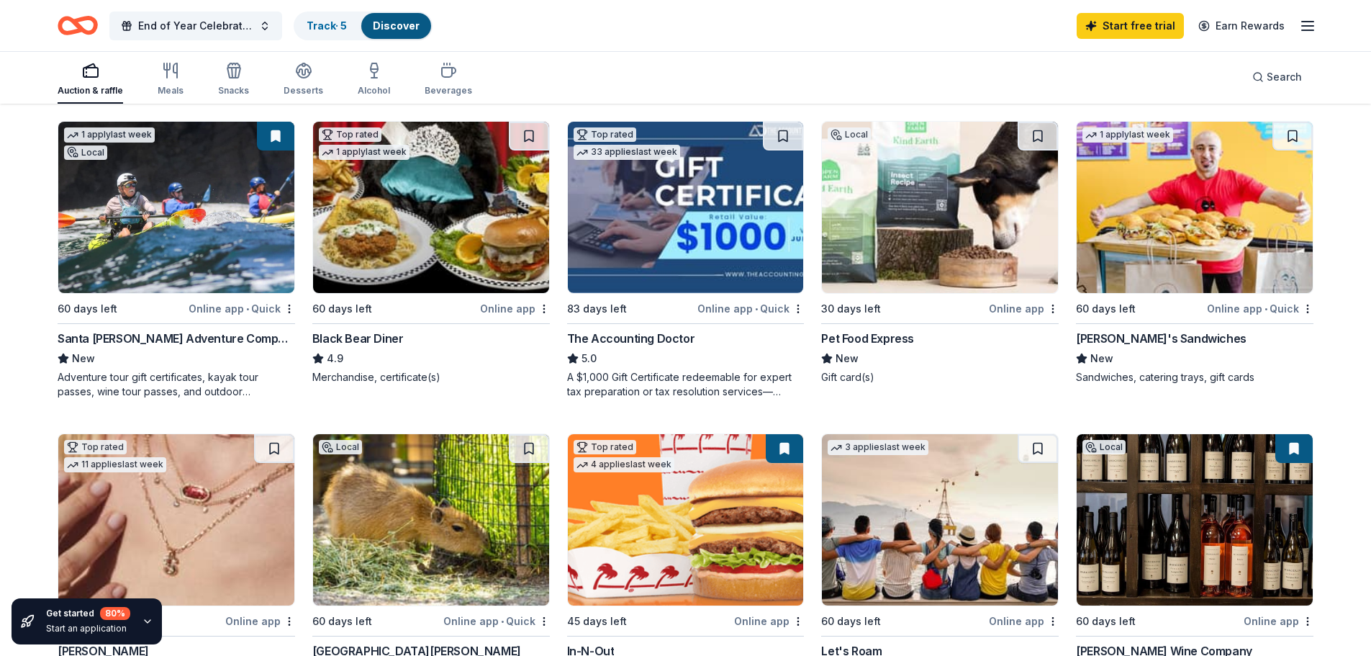
click at [461, 308] on div "60 days left" at bounding box center [394, 308] width 165 height 18
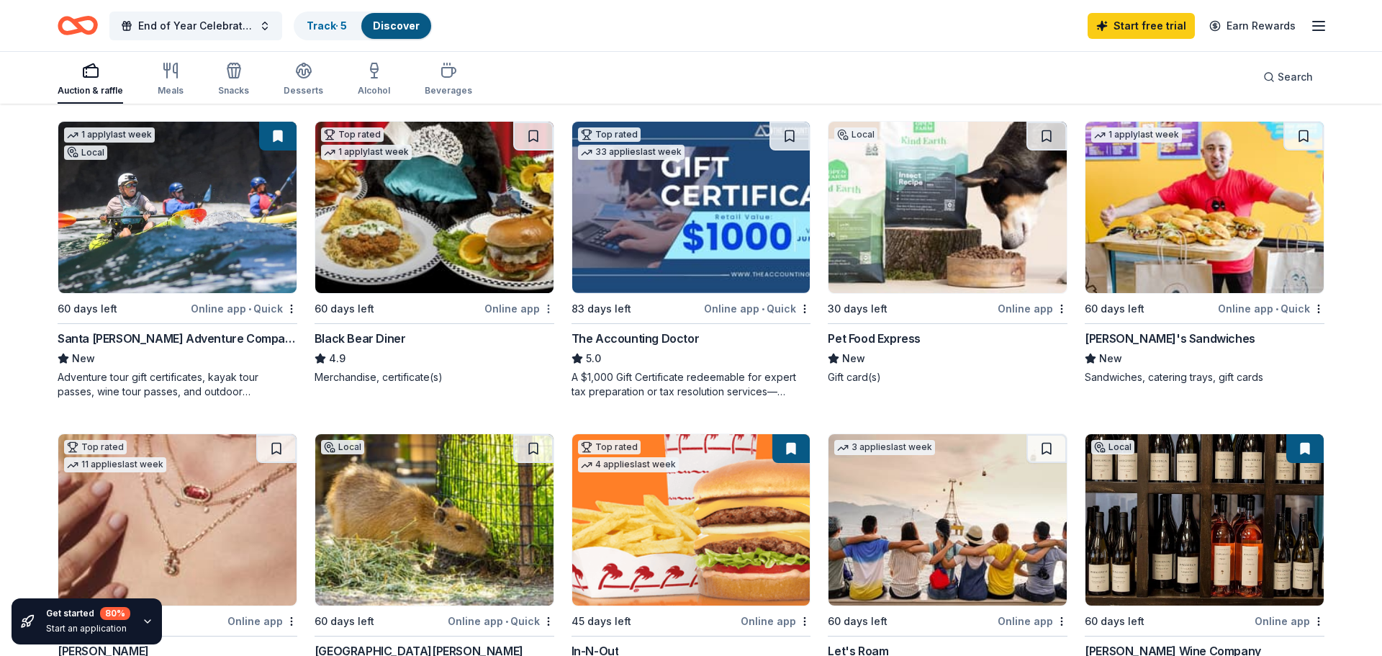
click at [545, 307] on html "End of Year Celebration for Staff Track · 5 Discover Start free trial Earn Rewa…" at bounding box center [691, 184] width 1382 height 656
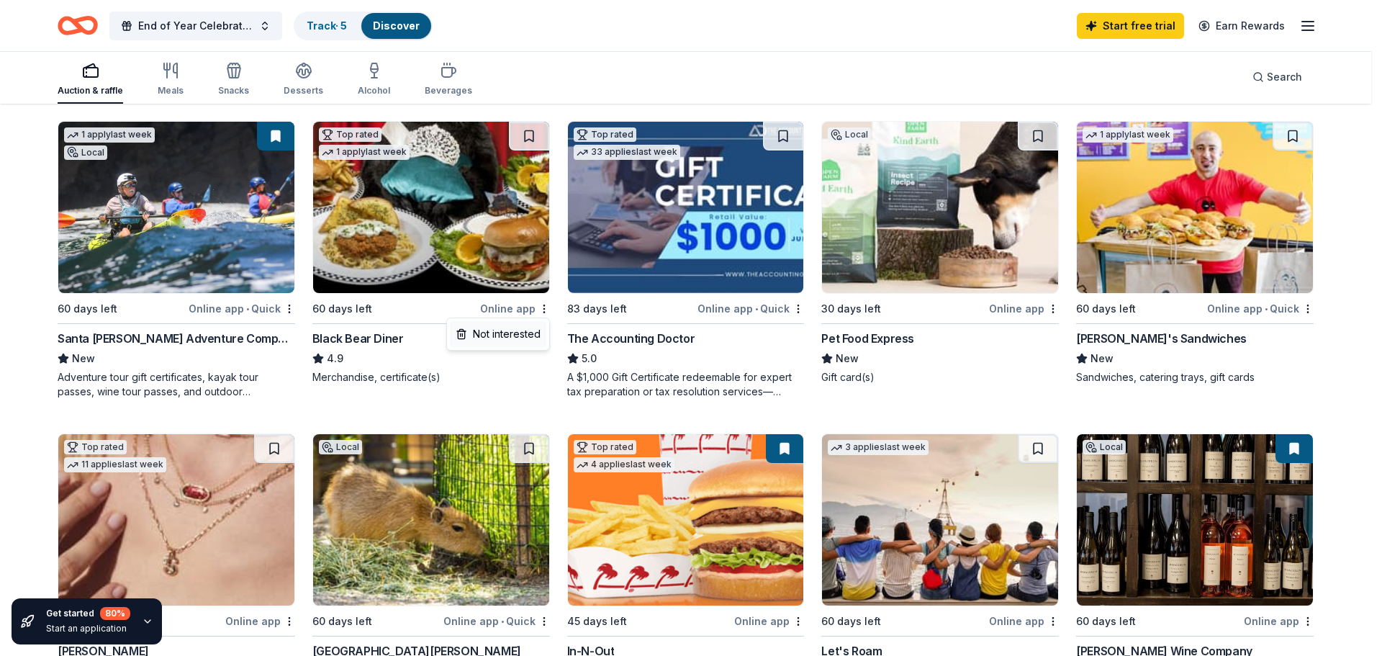
click at [527, 327] on div "Not interested" at bounding box center [498, 334] width 96 height 26
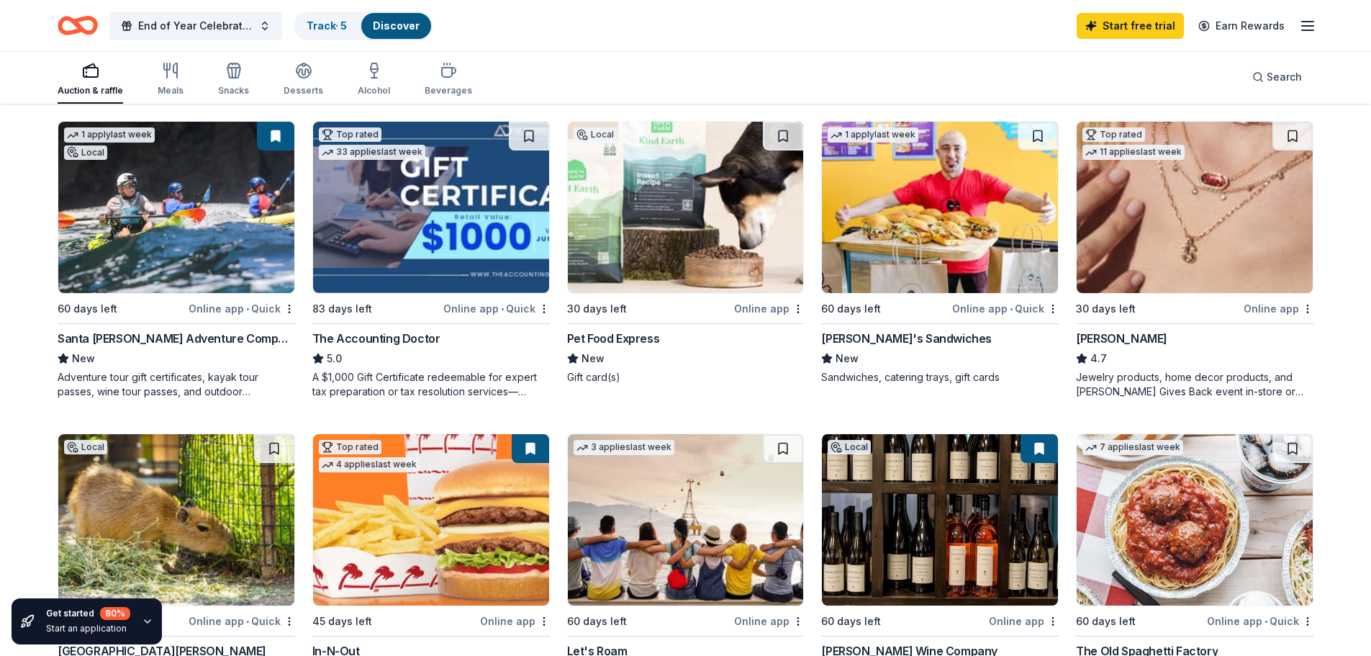
click at [543, 307] on html "End of Year Celebration for Staff Track · 5 Discover Start free trial Earn Rewa…" at bounding box center [685, 184] width 1371 height 656
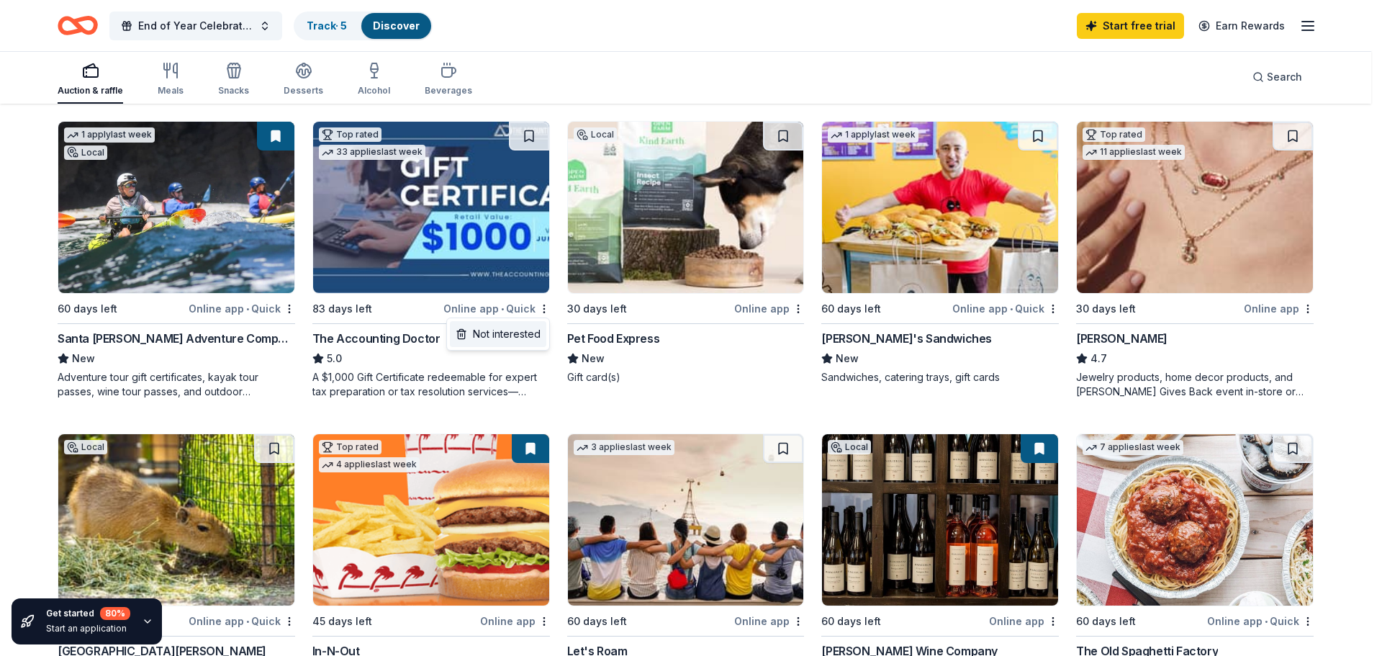
click at [543, 327] on div "Not interested" at bounding box center [498, 334] width 96 height 26
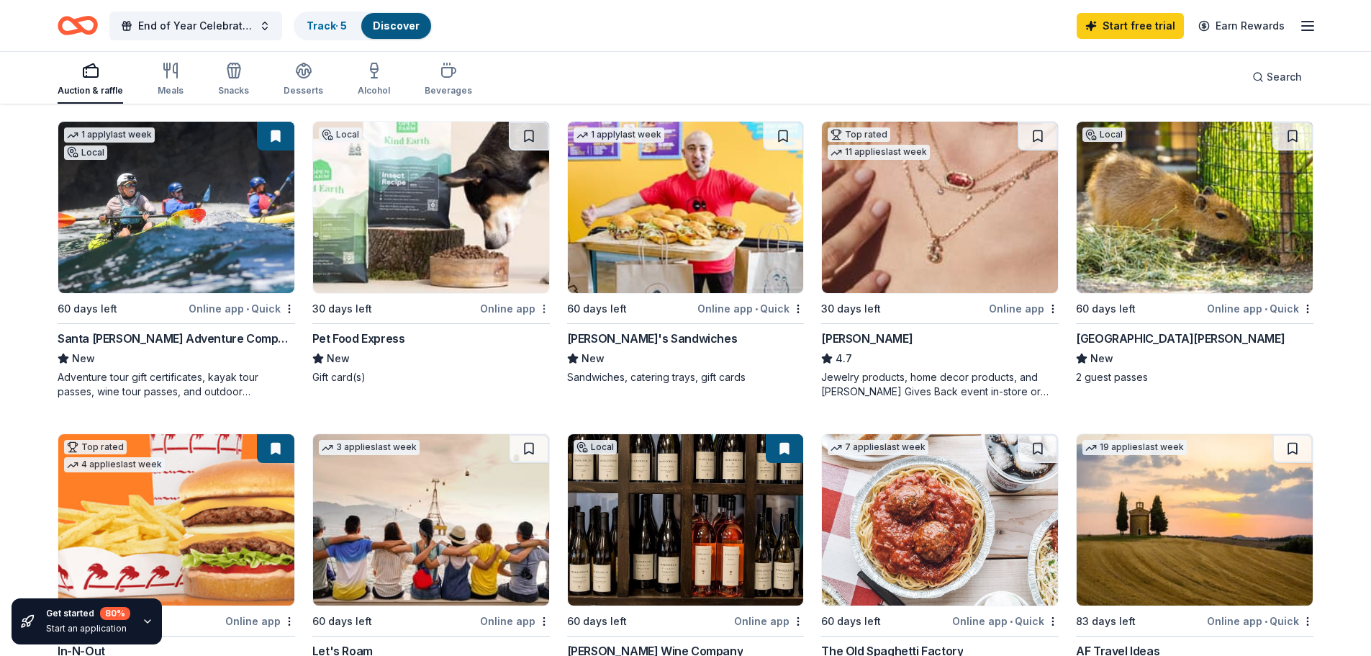
click at [540, 309] on html "End of Year Celebration for Staff Track · 5 Discover Start free trial Earn Rewa…" at bounding box center [685, 184] width 1371 height 656
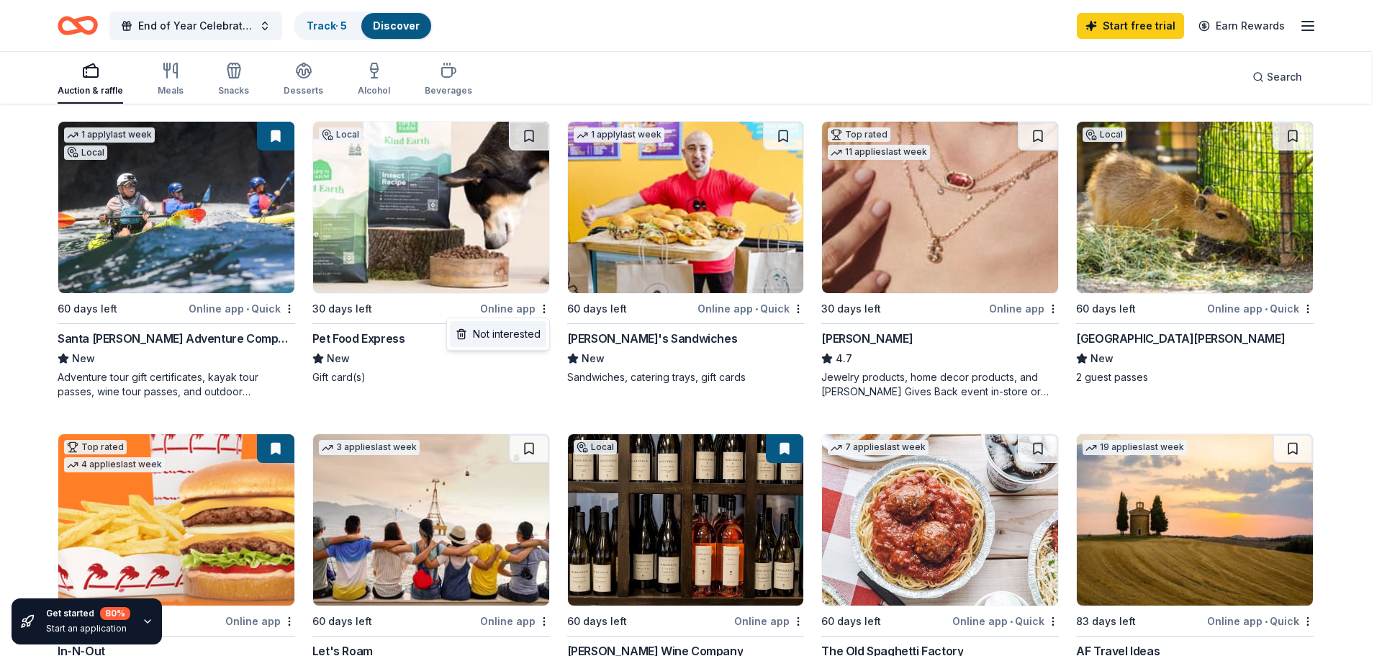
click at [533, 330] on div "Not interested" at bounding box center [498, 334] width 96 height 26
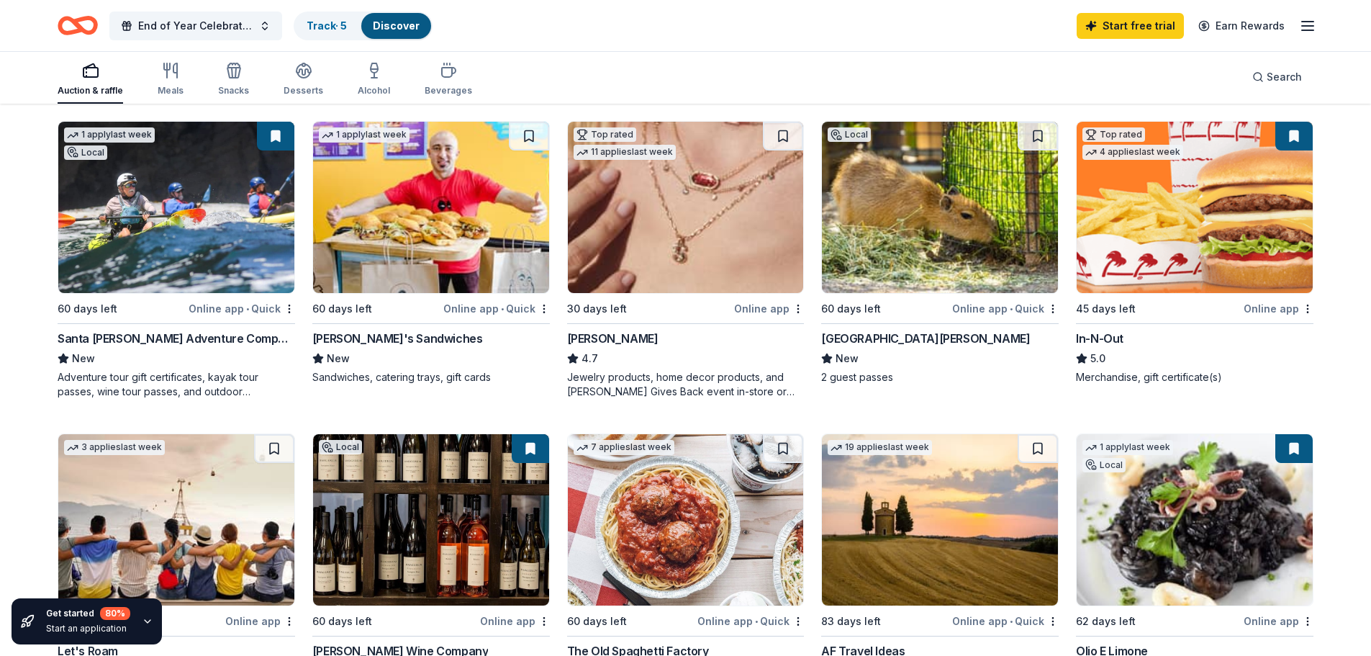
click at [543, 307] on html "End of Year Celebration for Staff Track · 5 Discover Start free trial Earn Rewa…" at bounding box center [685, 184] width 1371 height 656
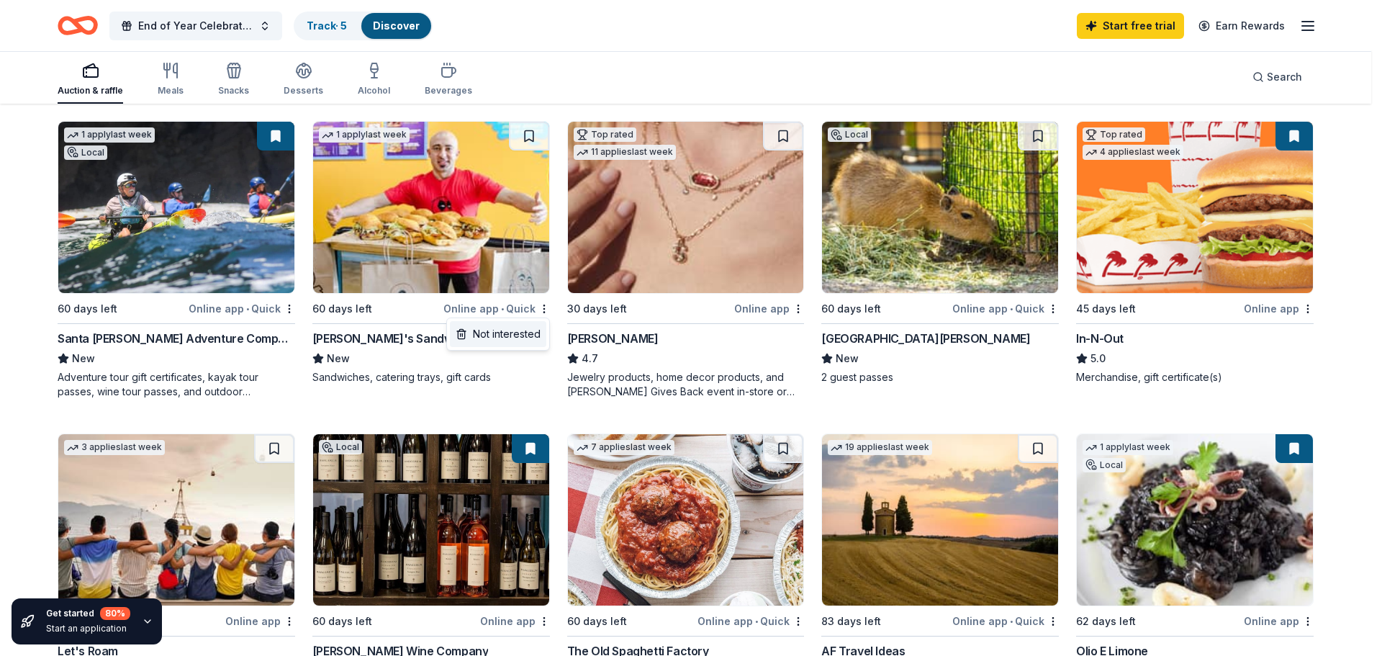
click at [538, 330] on div "Not interested" at bounding box center [498, 334] width 96 height 26
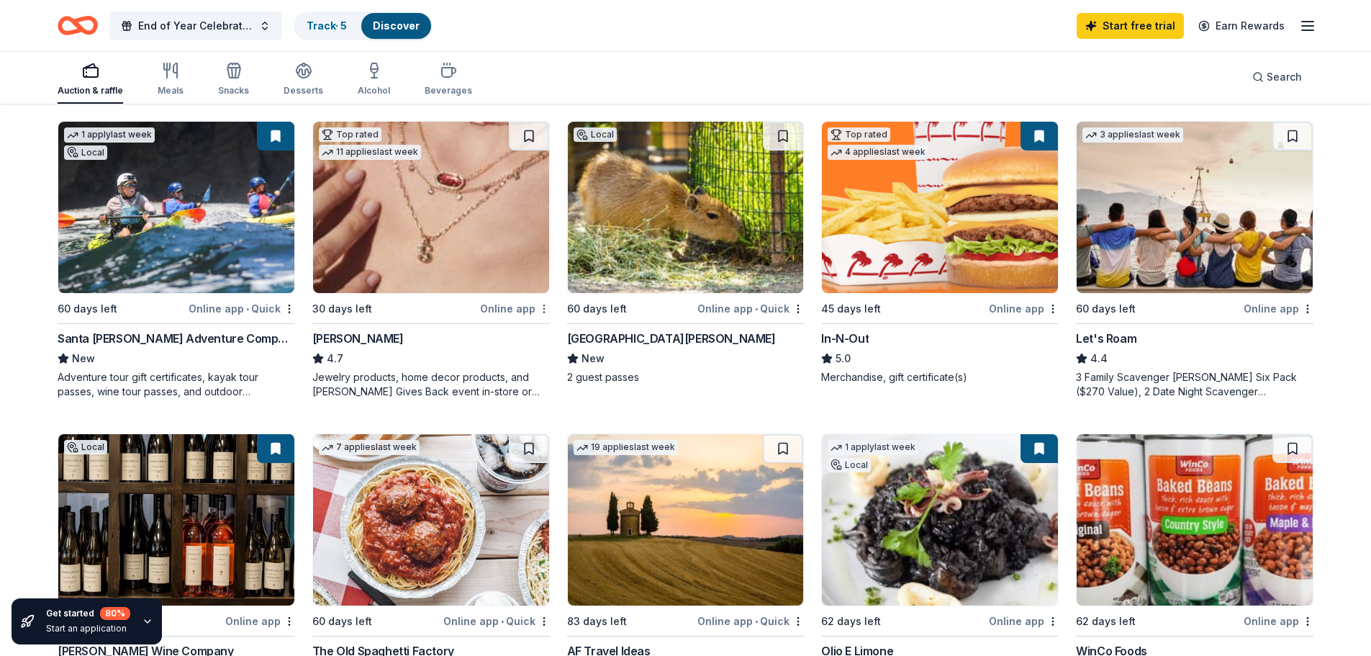
click at [543, 308] on html "End of Year Celebration for Staff Track · 5 Discover Start free trial Earn Rewa…" at bounding box center [685, 184] width 1371 height 656
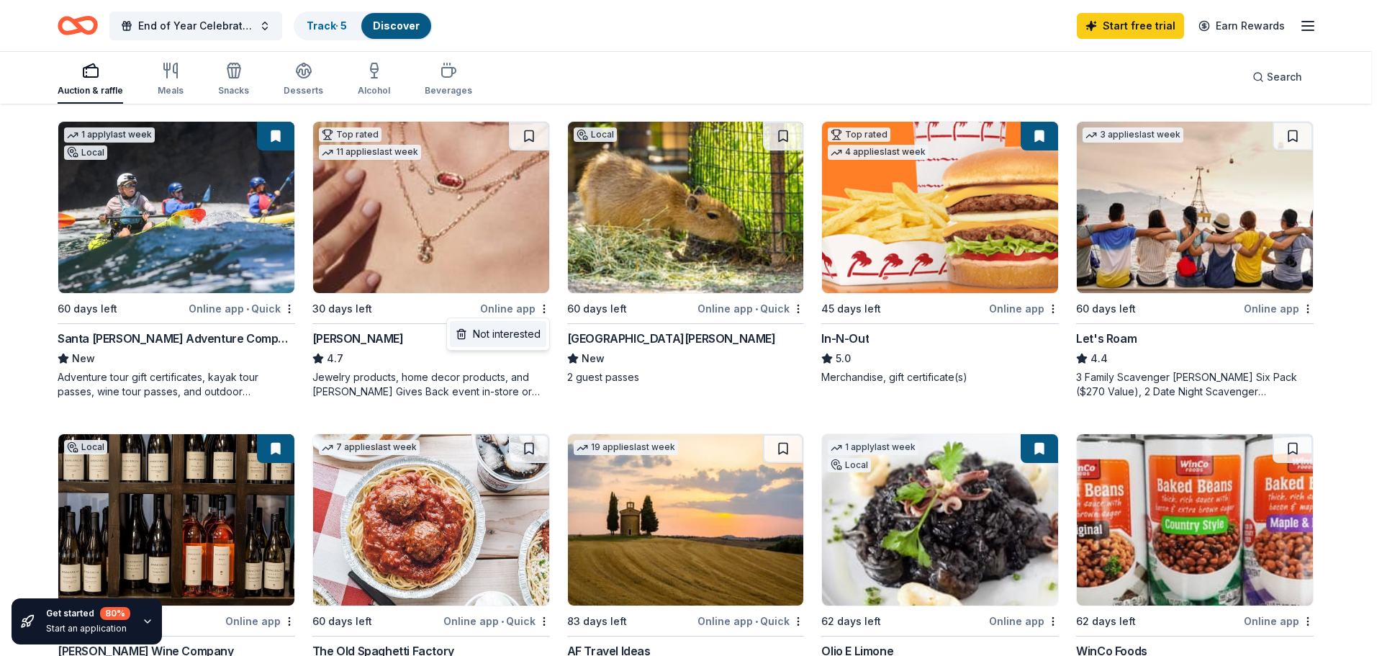
click at [531, 332] on div "Not interested" at bounding box center [498, 334] width 96 height 26
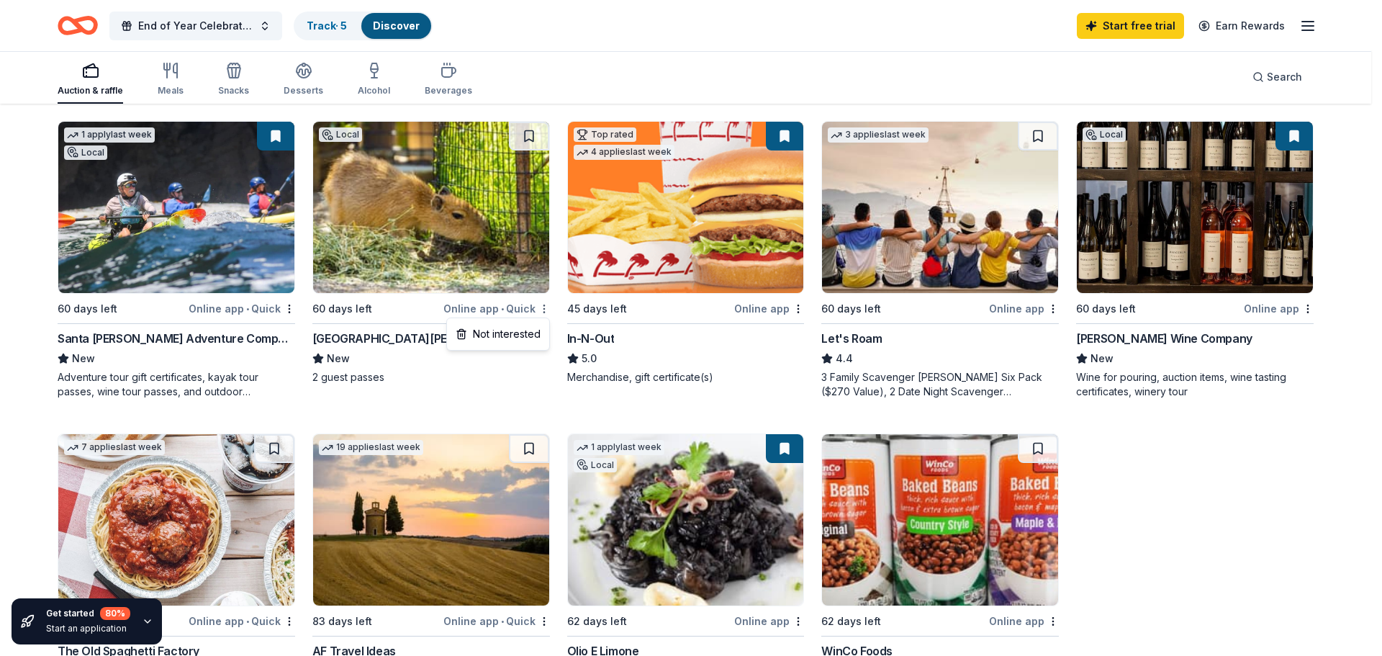
click at [541, 307] on html "End of Year Celebration for Staff Track · 5 Discover Start free trial Earn Rewa…" at bounding box center [691, 184] width 1382 height 656
click at [527, 333] on div "Not interested" at bounding box center [498, 334] width 96 height 26
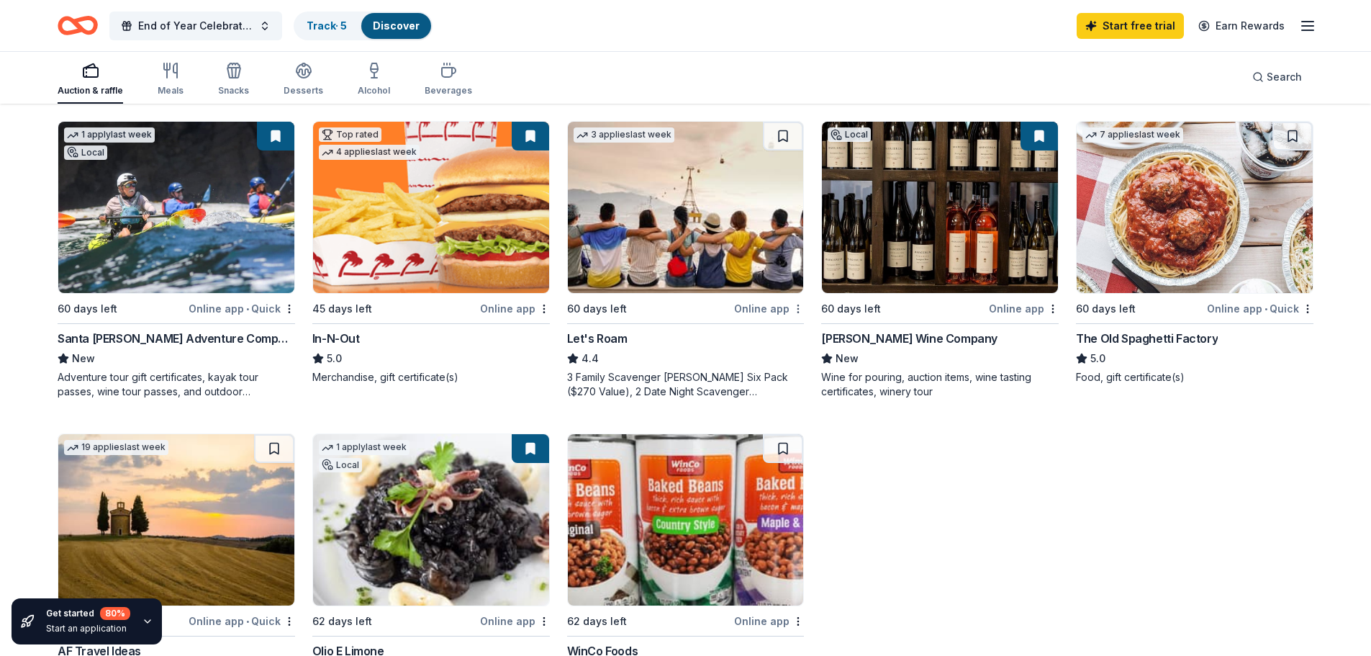
click at [799, 304] on html "End of Year Celebration for Staff Track · 5 Discover Start free trial Earn Rewa…" at bounding box center [685, 184] width 1371 height 656
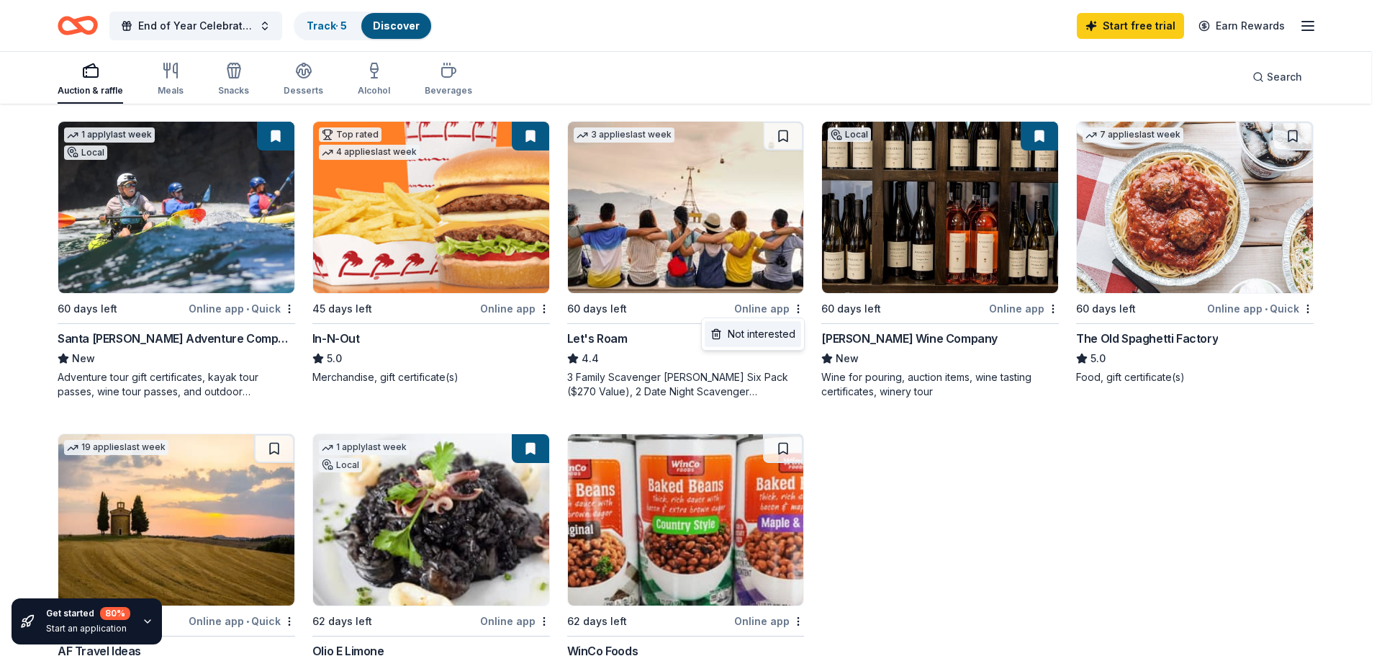
click at [786, 333] on div "Not interested" at bounding box center [753, 334] width 96 height 26
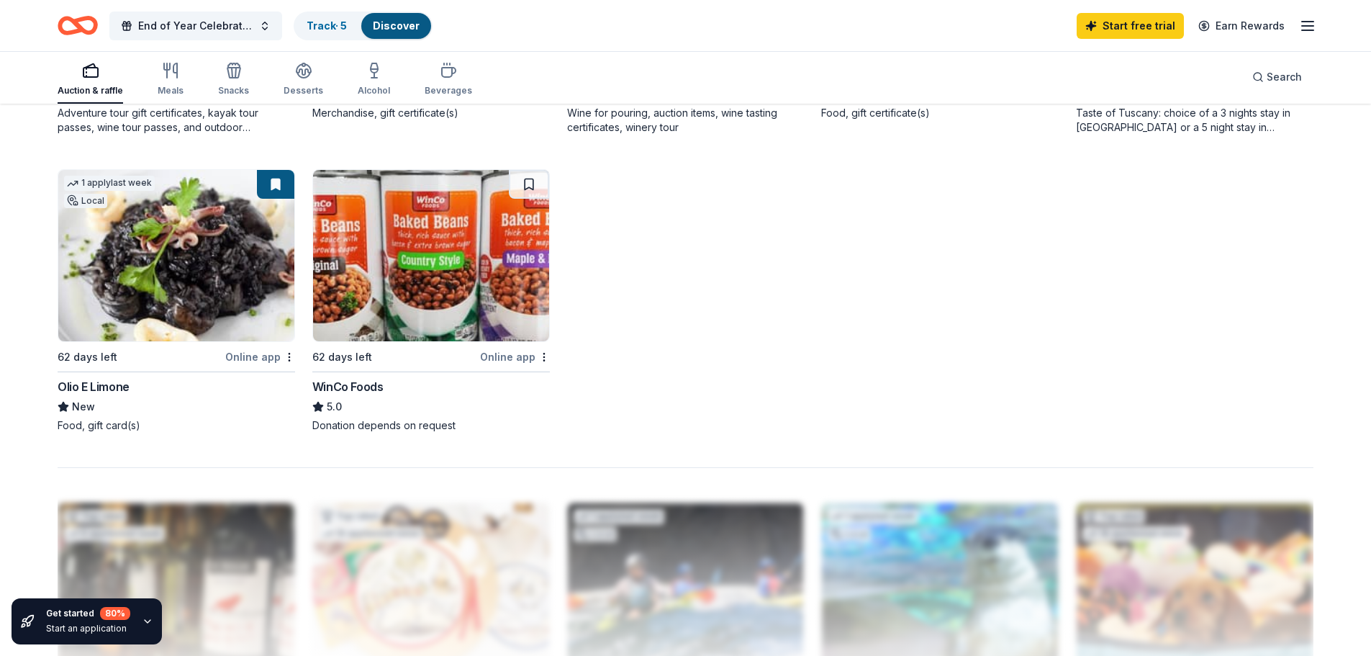
scroll to position [432, 0]
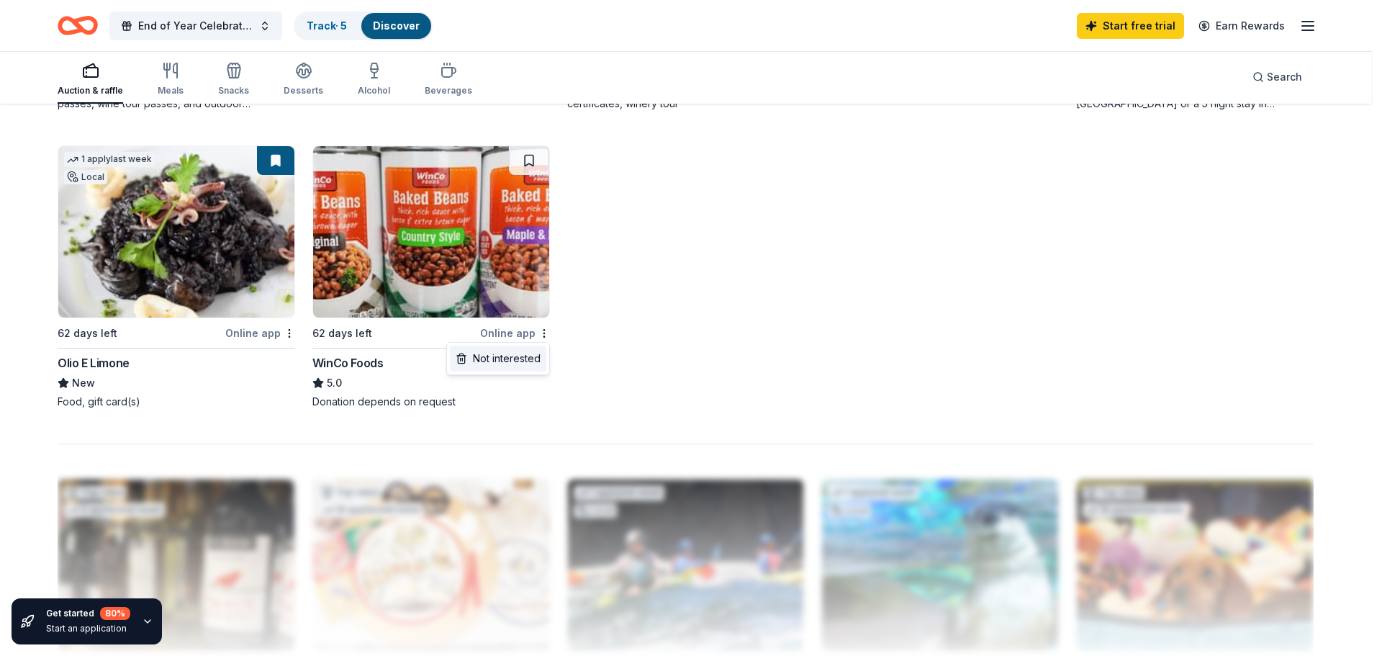
click at [541, 358] on div "Not interested" at bounding box center [498, 358] width 96 height 26
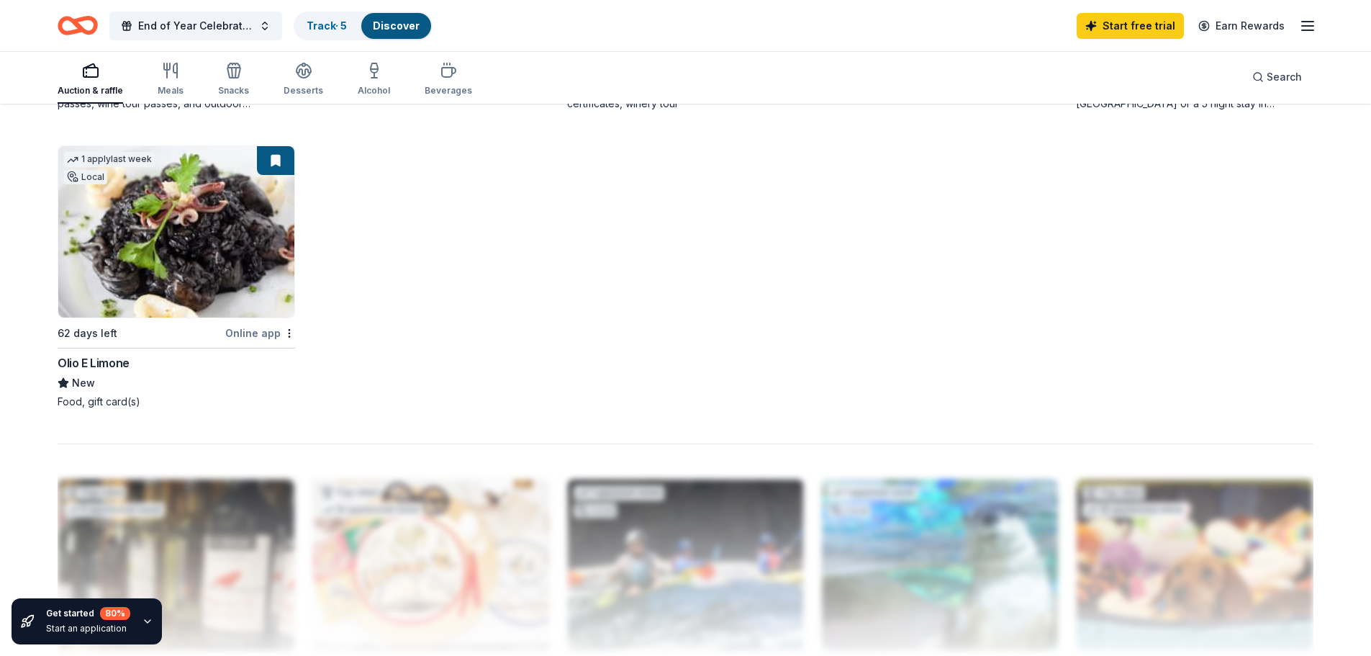
scroll to position [0, 0]
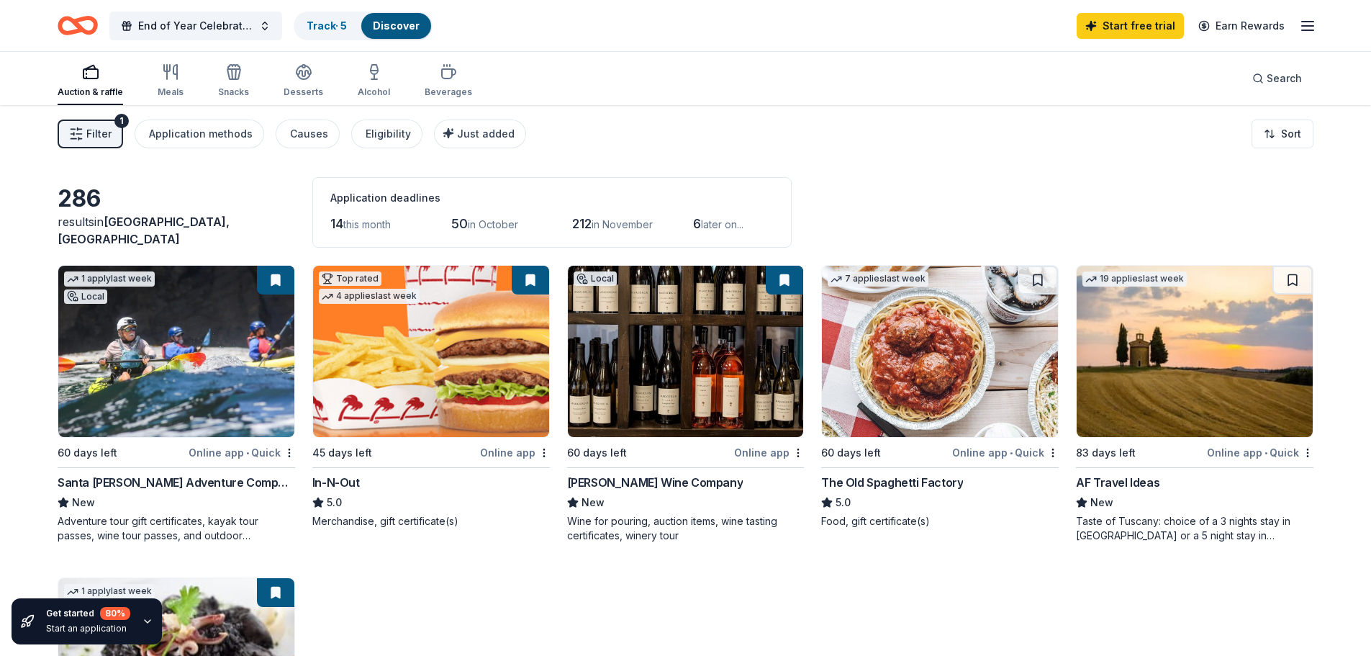
click at [902, 27] on icon "button" at bounding box center [1307, 25] width 17 height 17
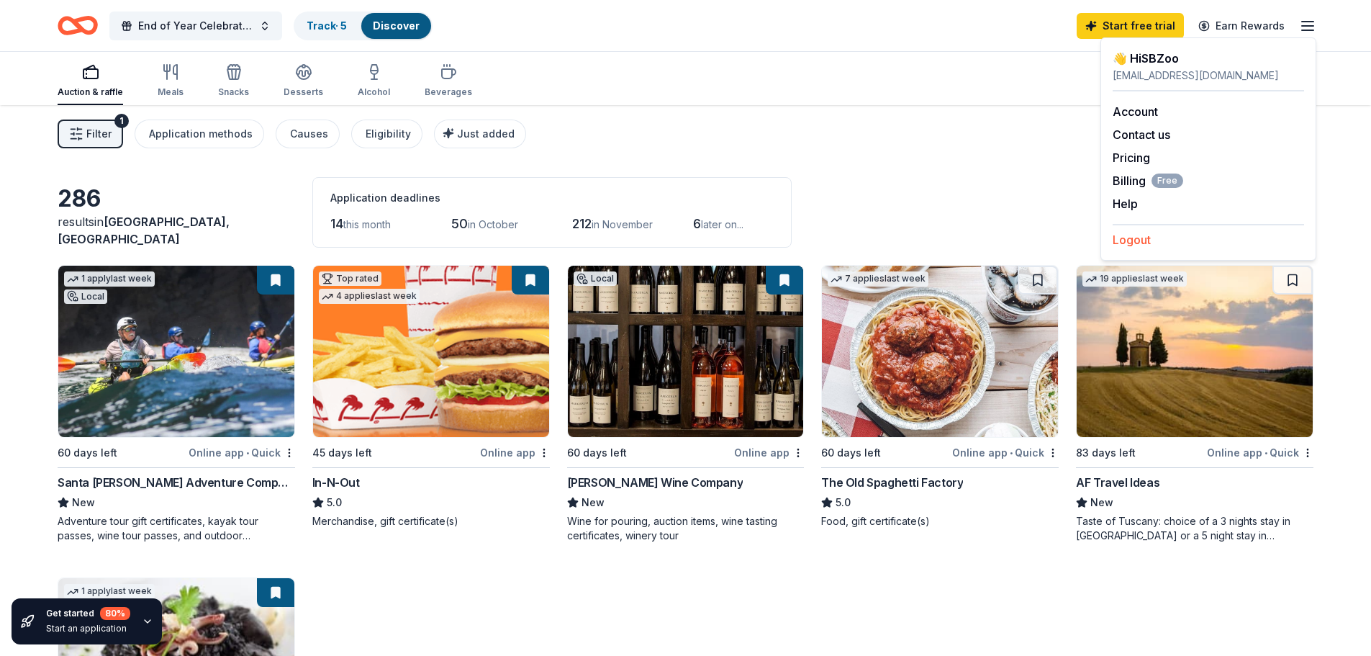
click at [902, 237] on button "Logout" at bounding box center [1132, 239] width 38 height 17
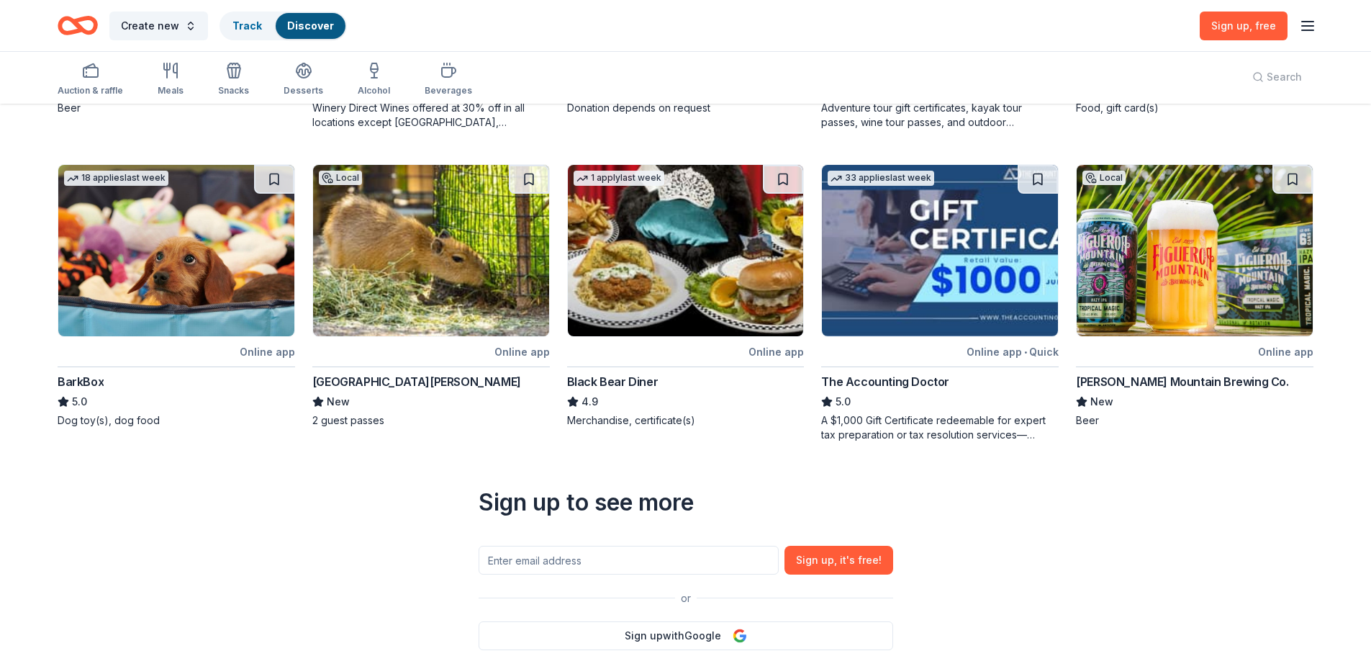
scroll to position [561, 0]
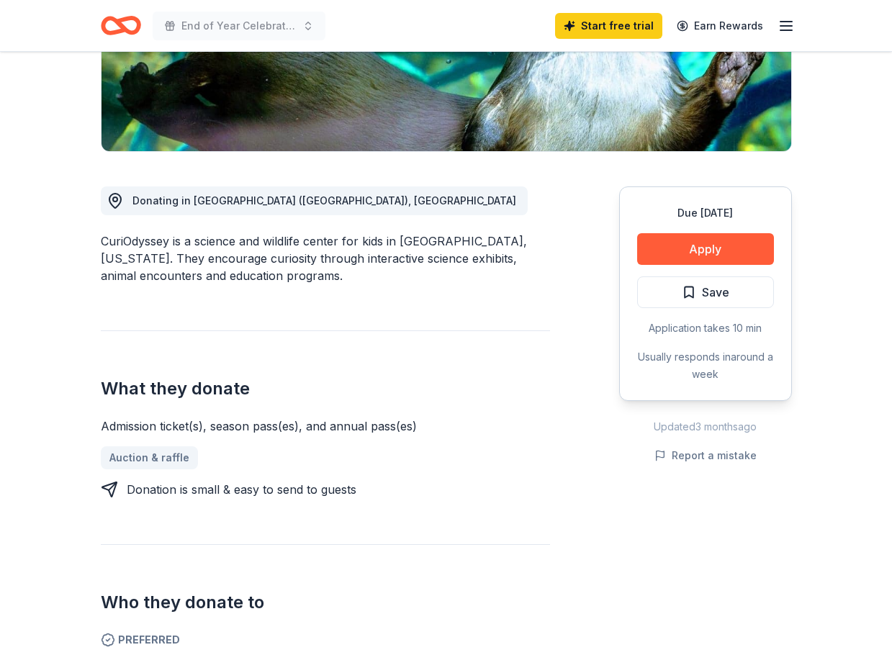
scroll to position [288, 0]
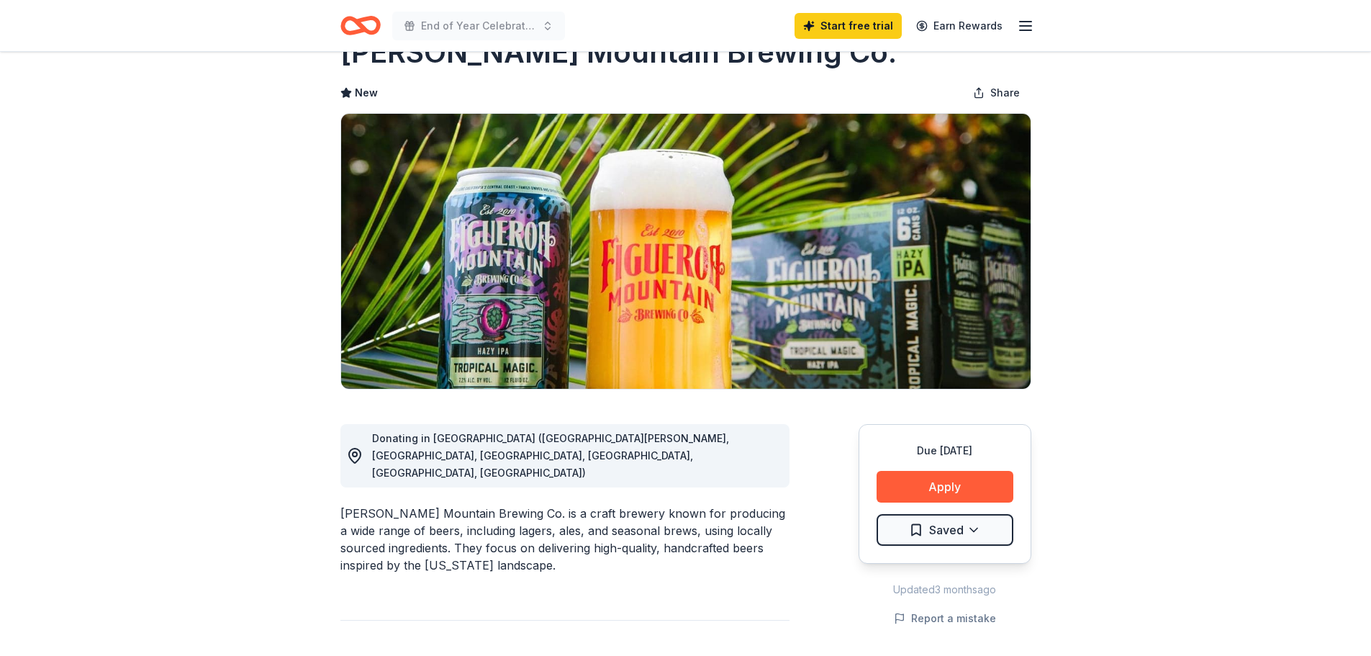
scroll to position [144, 0]
